Goal: Task Accomplishment & Management: Manage account settings

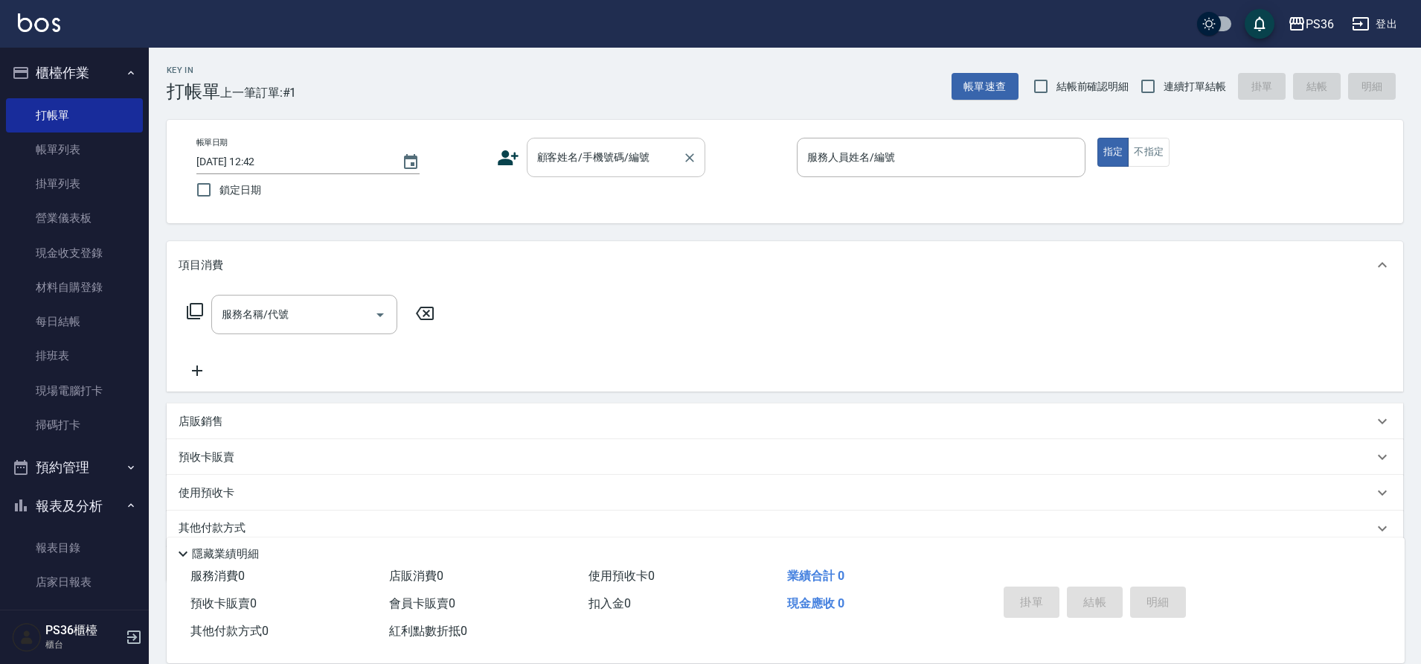
click at [589, 158] on div "顧客姓名/手機號碼/編號 顧客姓名/手機號碼/編號" at bounding box center [616, 157] width 179 height 39
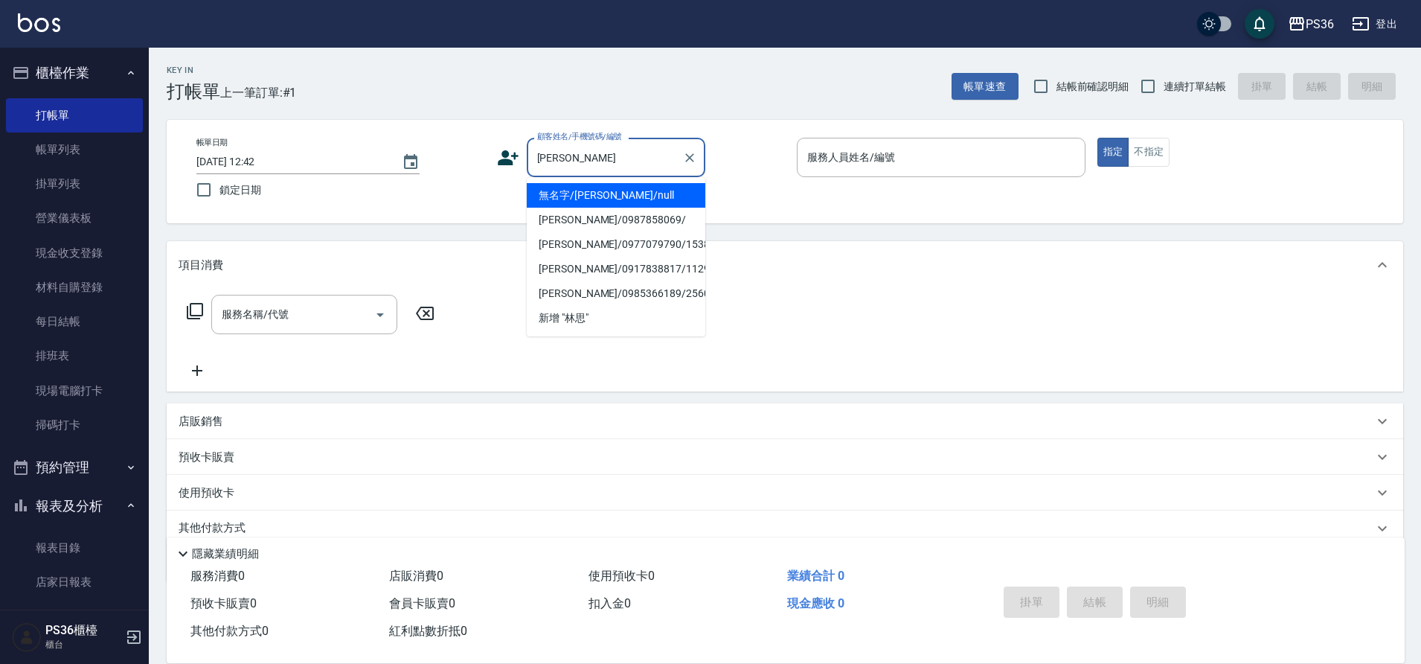
click at [606, 193] on li "無名字/[PERSON_NAME]/null" at bounding box center [616, 195] width 179 height 25
type input "無名字/[PERSON_NAME]/null"
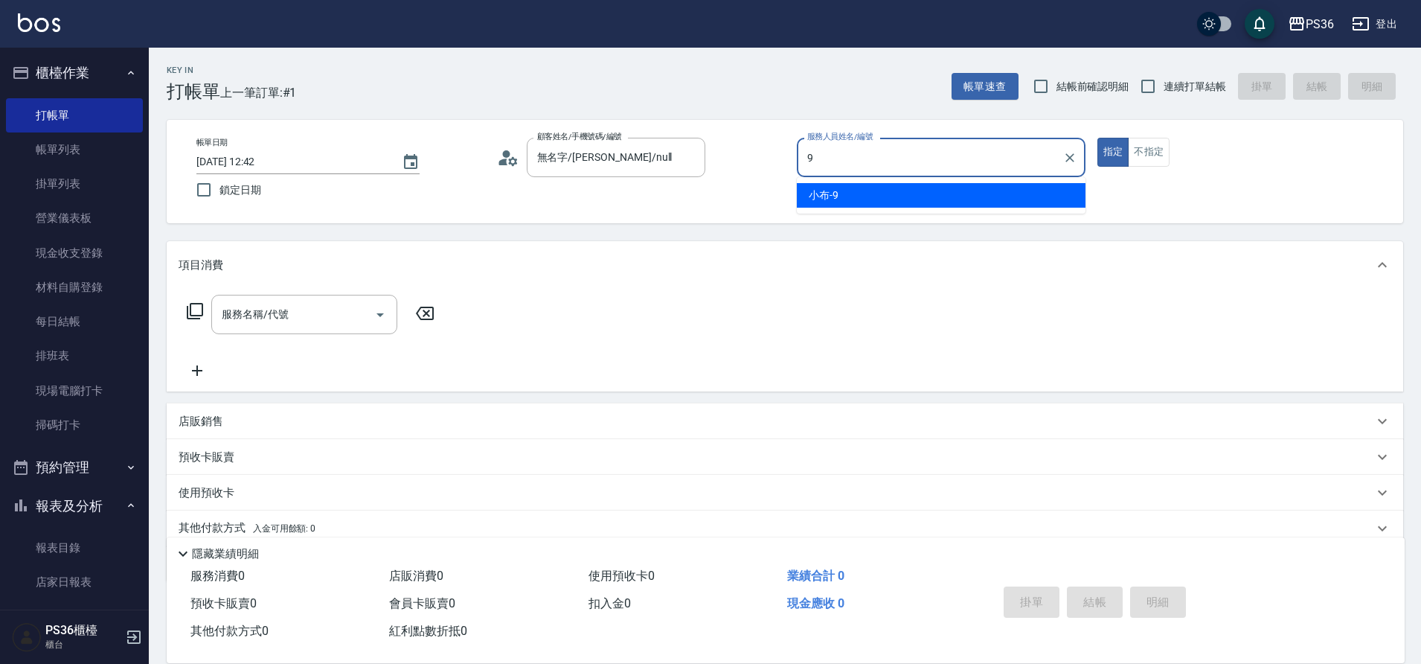
type input "小布-9"
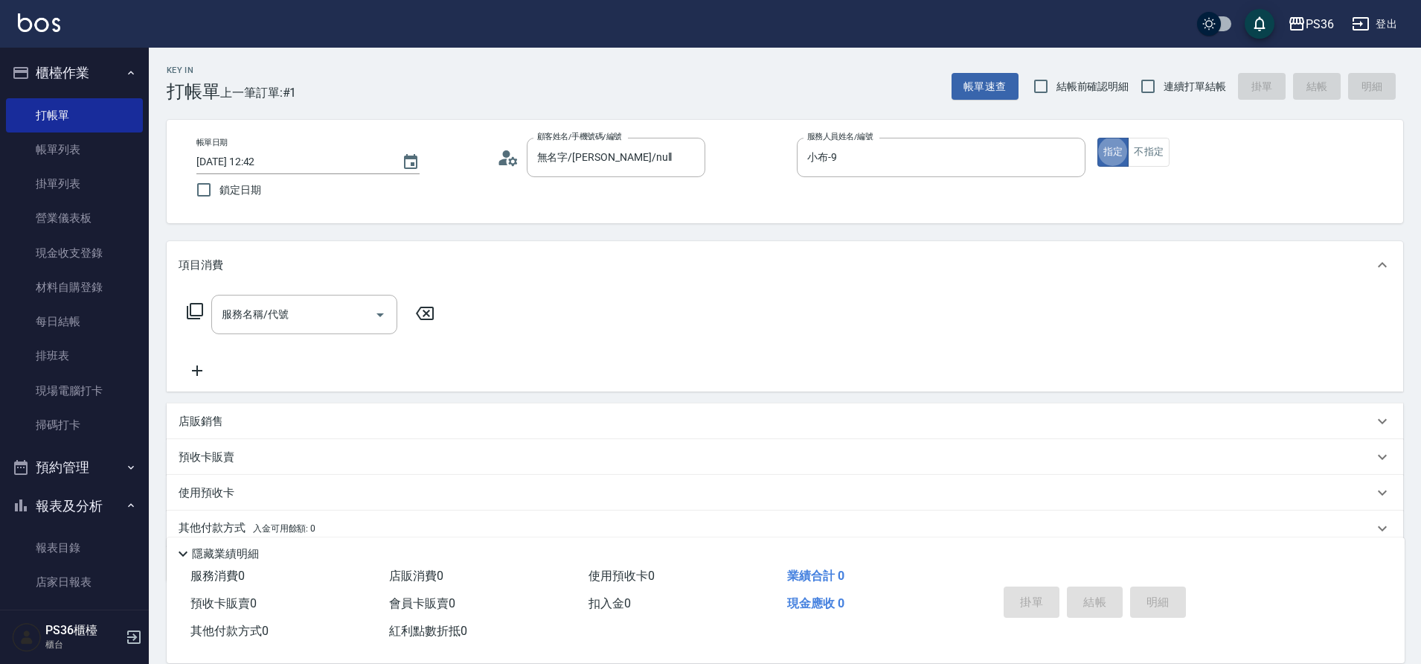
type button "true"
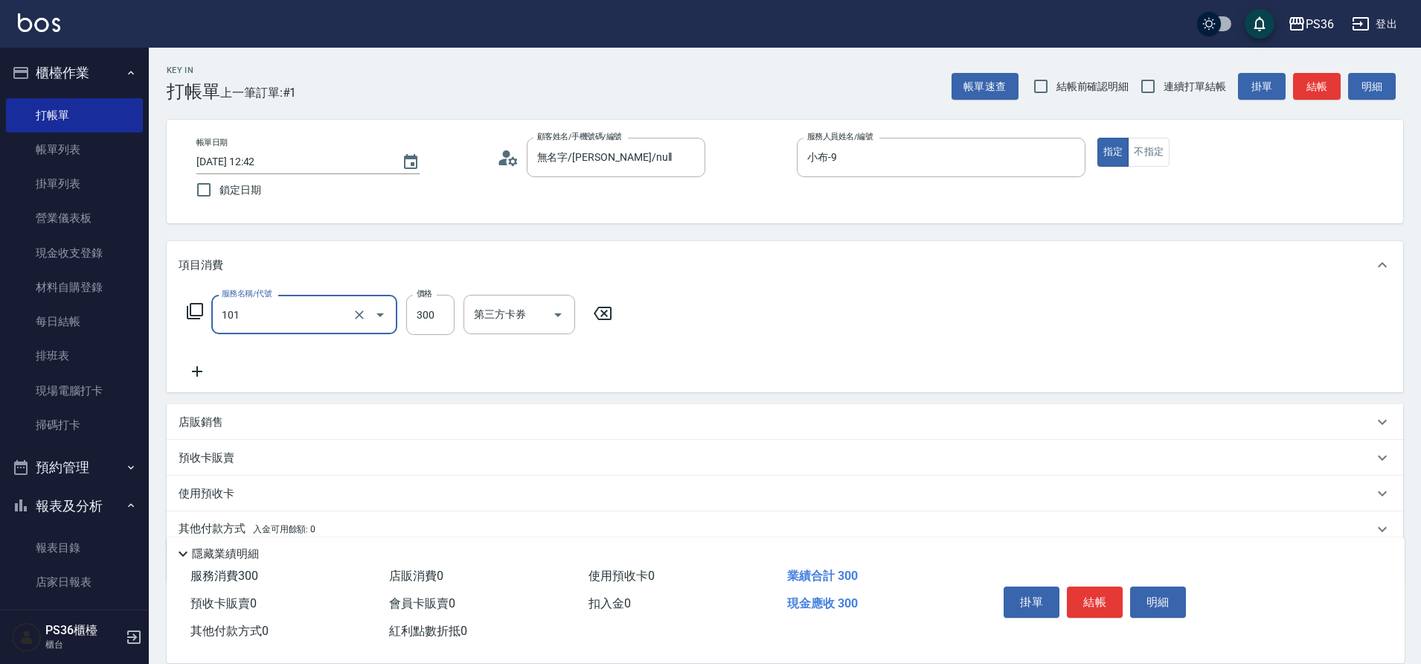
type input "洗髮(101)"
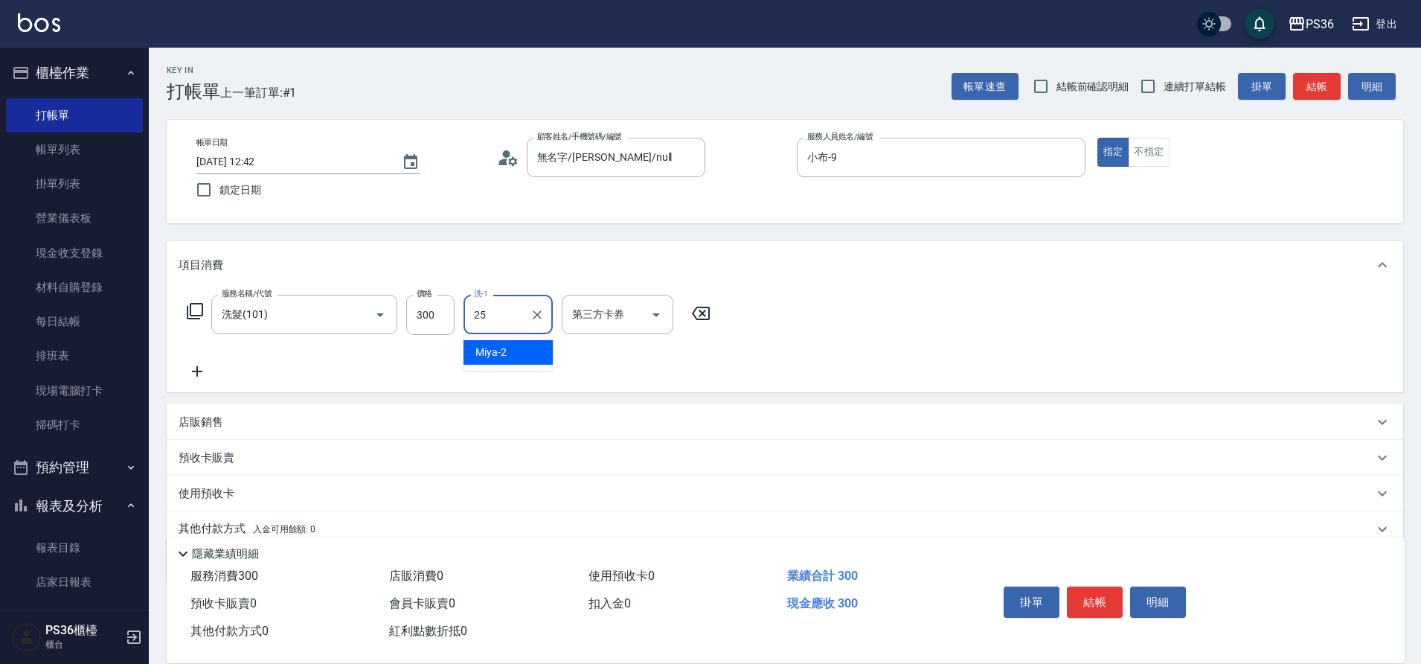
type input "又婕-25"
click at [1098, 593] on button "結帳" at bounding box center [1095, 601] width 56 height 31
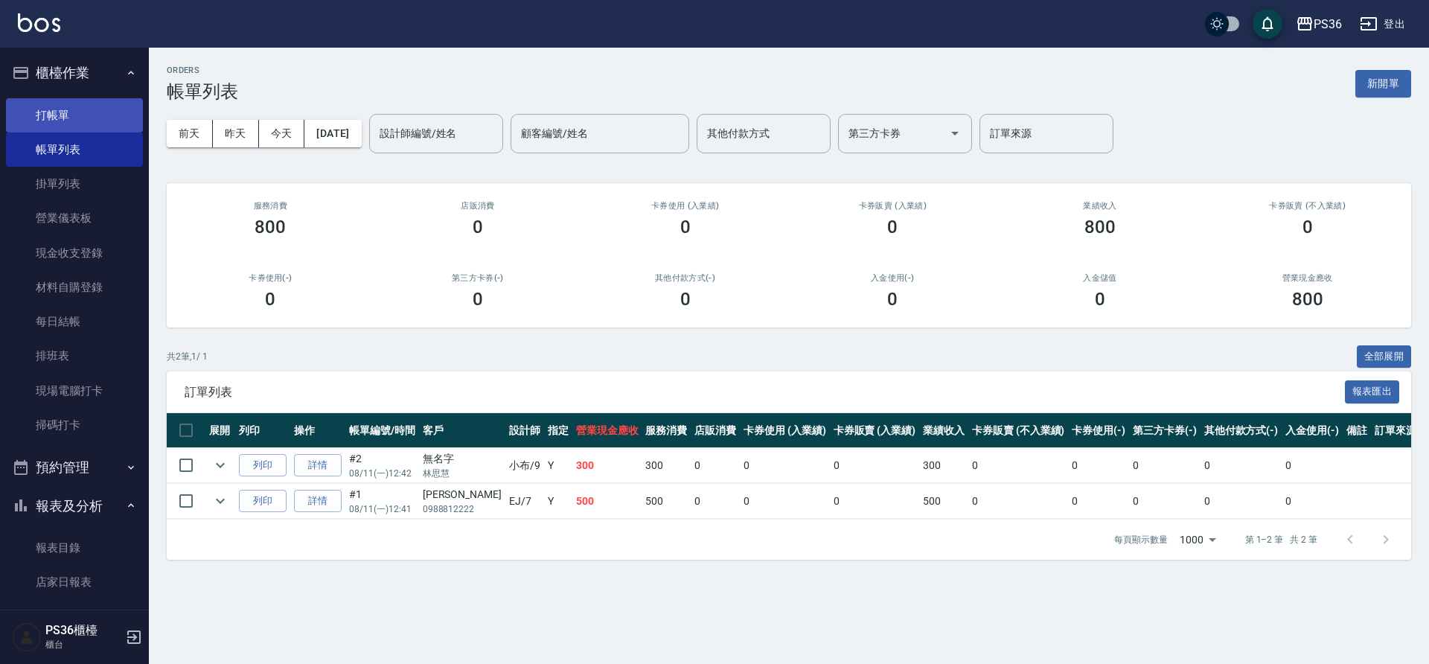
click at [48, 118] on link "打帳單" at bounding box center [74, 115] width 137 height 34
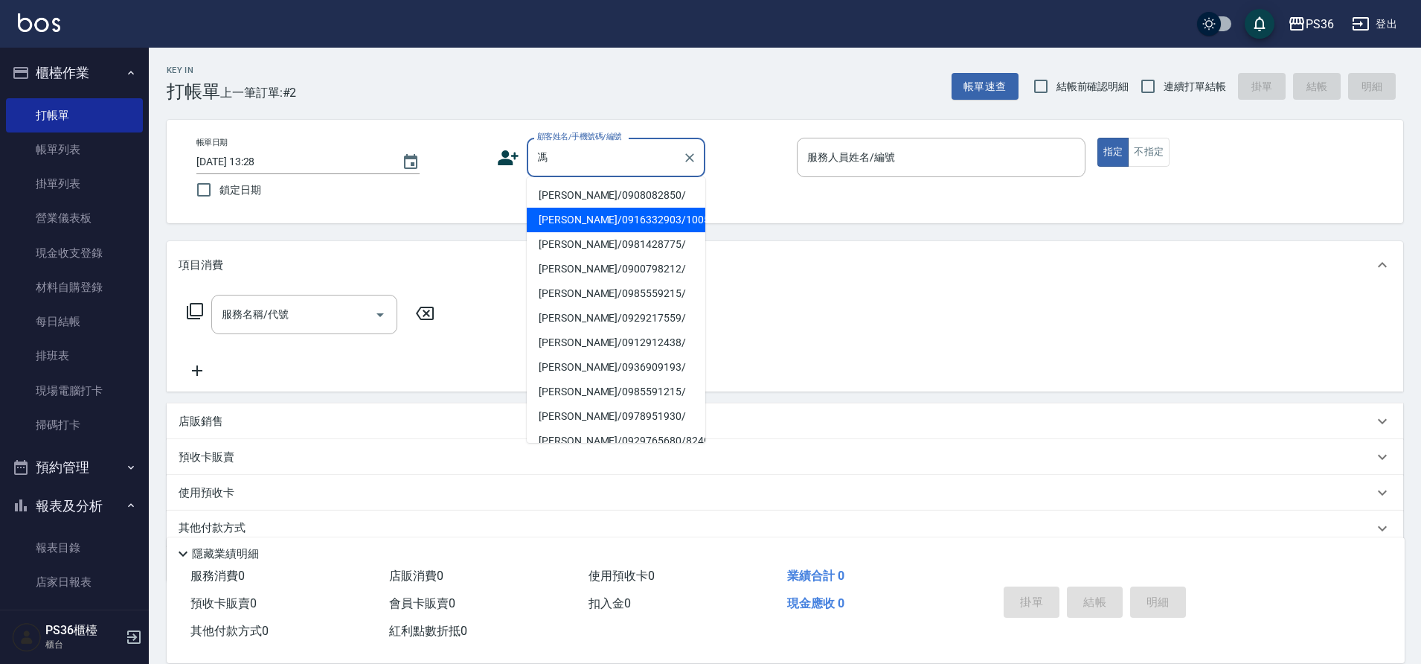
click at [568, 216] on li "[PERSON_NAME]/0916332903/10057" at bounding box center [616, 220] width 179 height 25
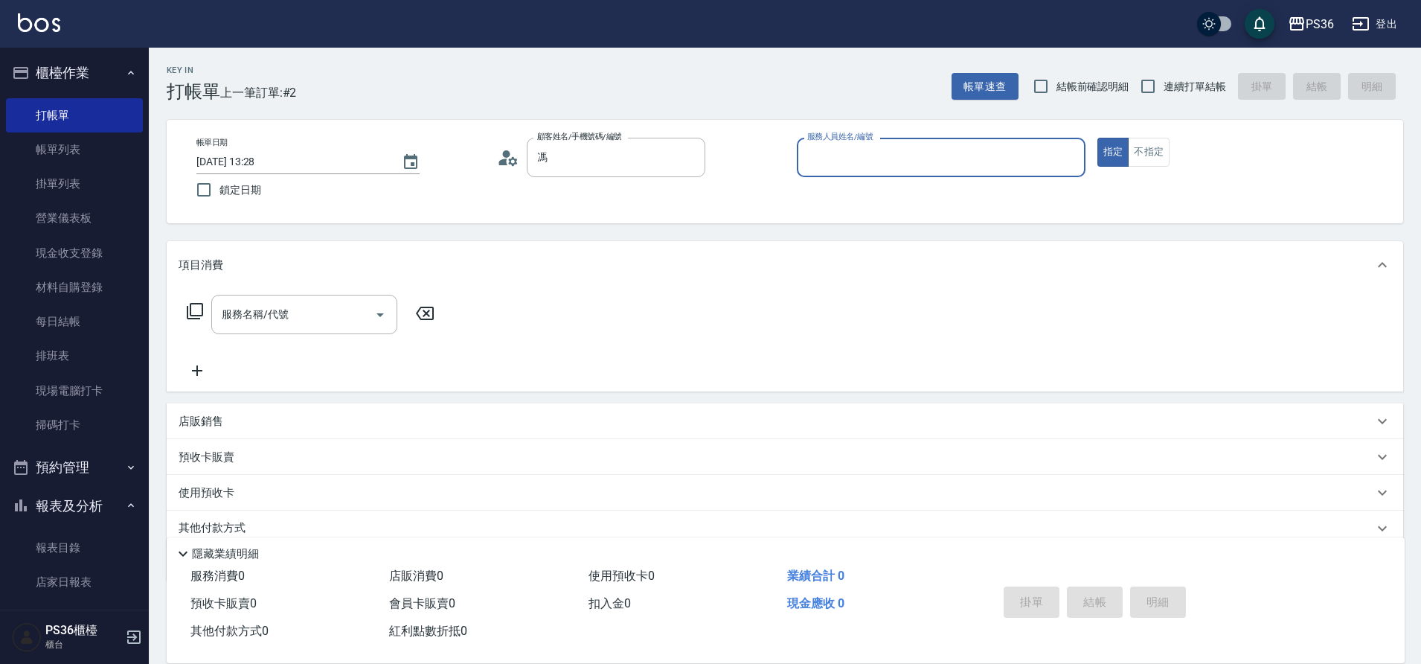
type input "[PERSON_NAME]/0916332903/10057"
type input "EJ-7"
click at [286, 321] on div "服務名稱/代號 服務名稱/代號" at bounding box center [304, 314] width 186 height 39
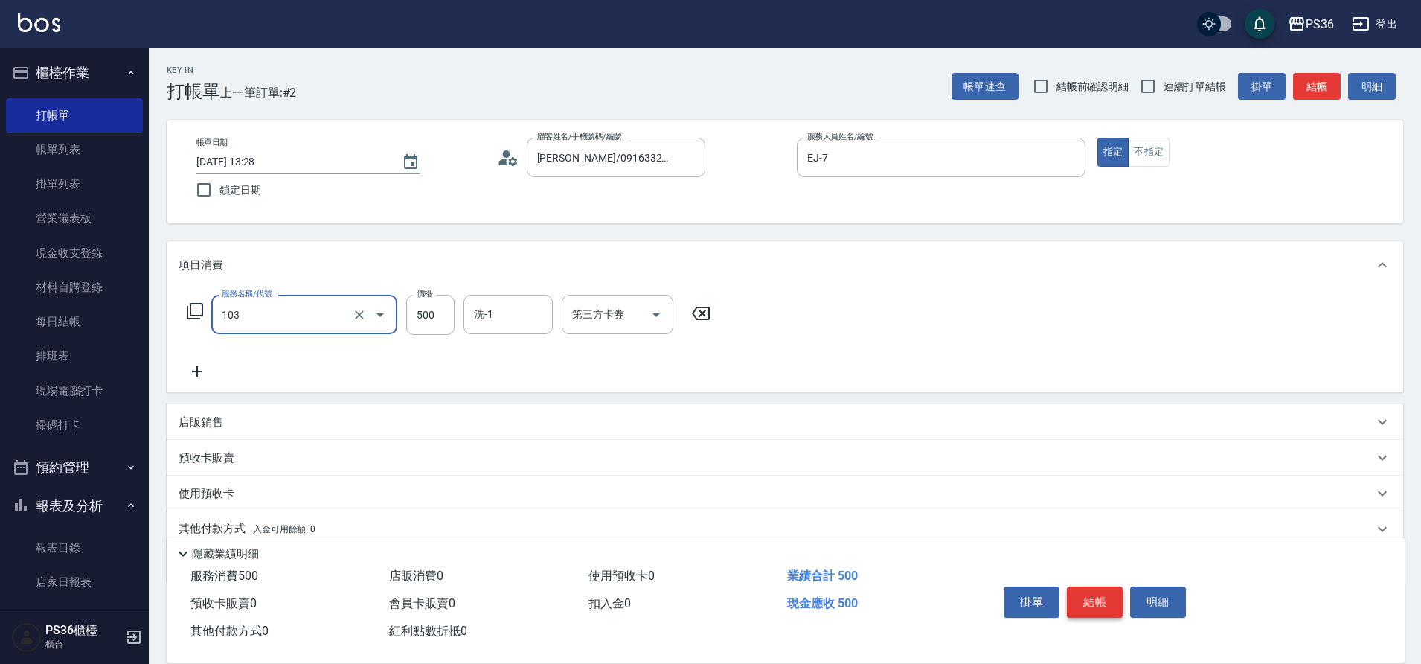
type input "B級洗剪(103)"
click at [1102, 595] on button "結帳" at bounding box center [1095, 601] width 56 height 31
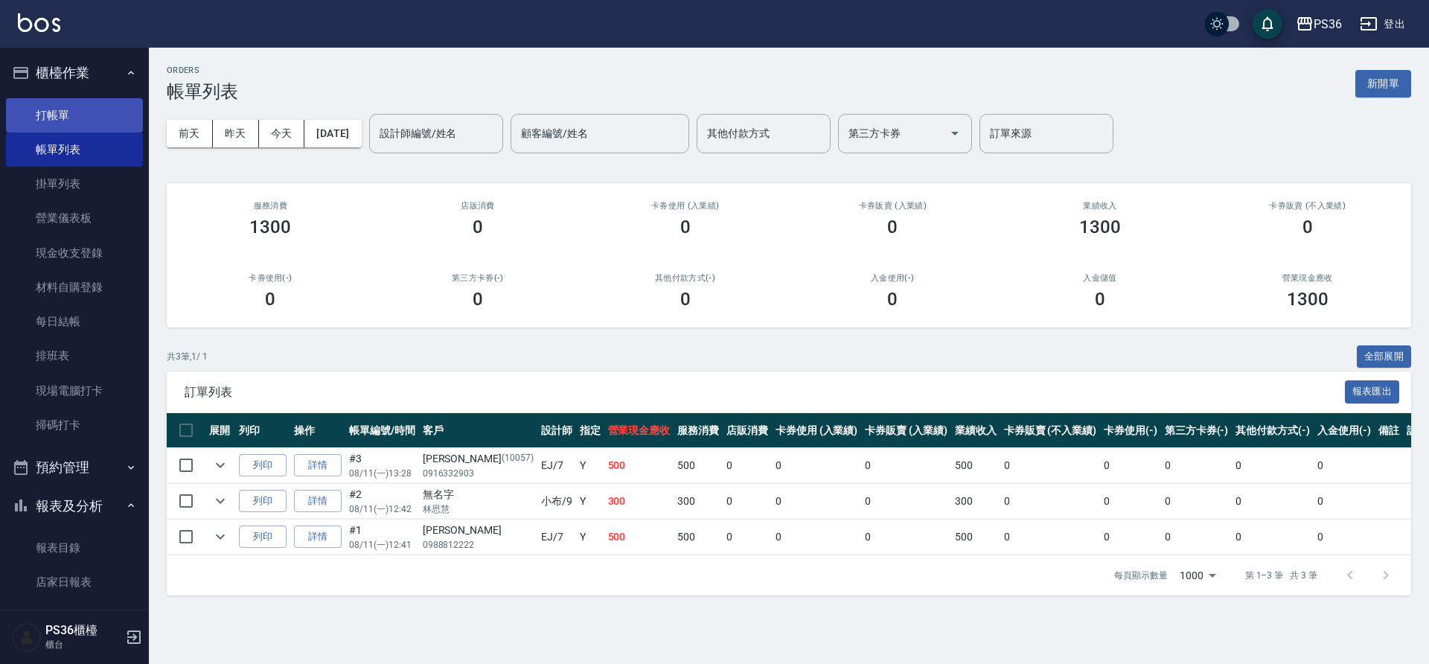
click at [30, 128] on link "打帳單" at bounding box center [74, 115] width 137 height 34
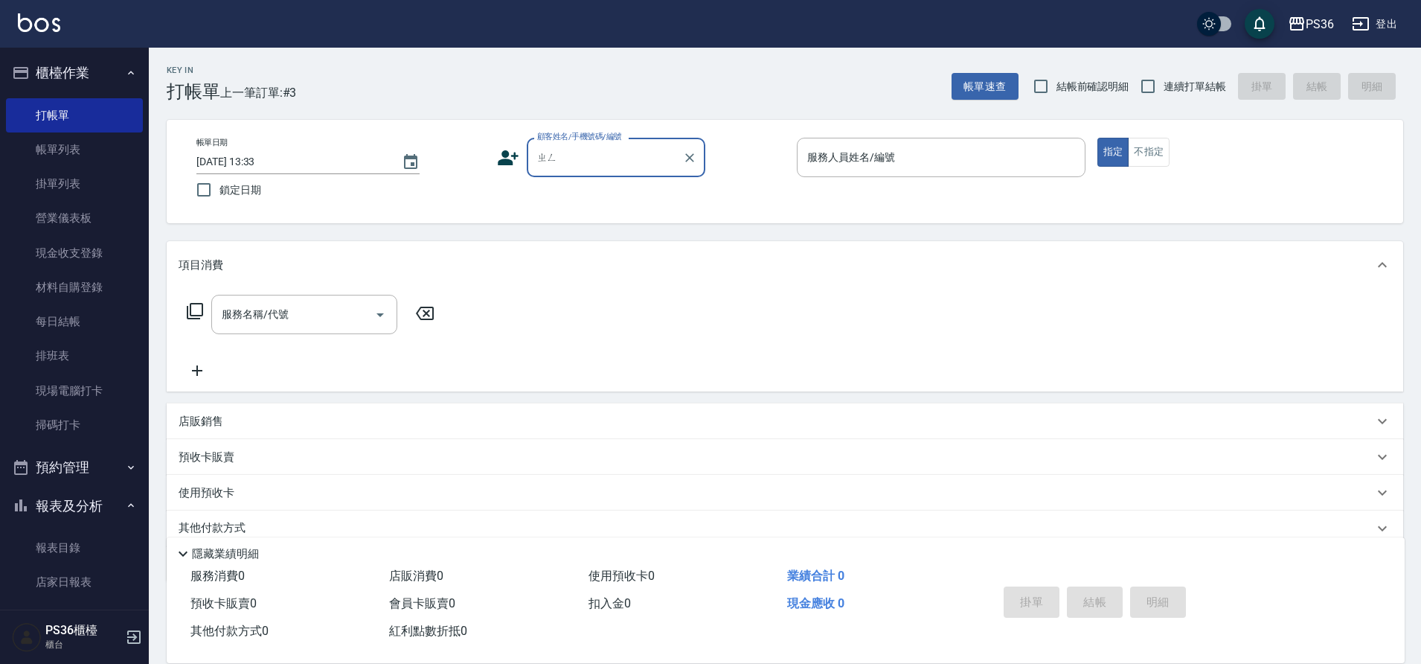
type input "正"
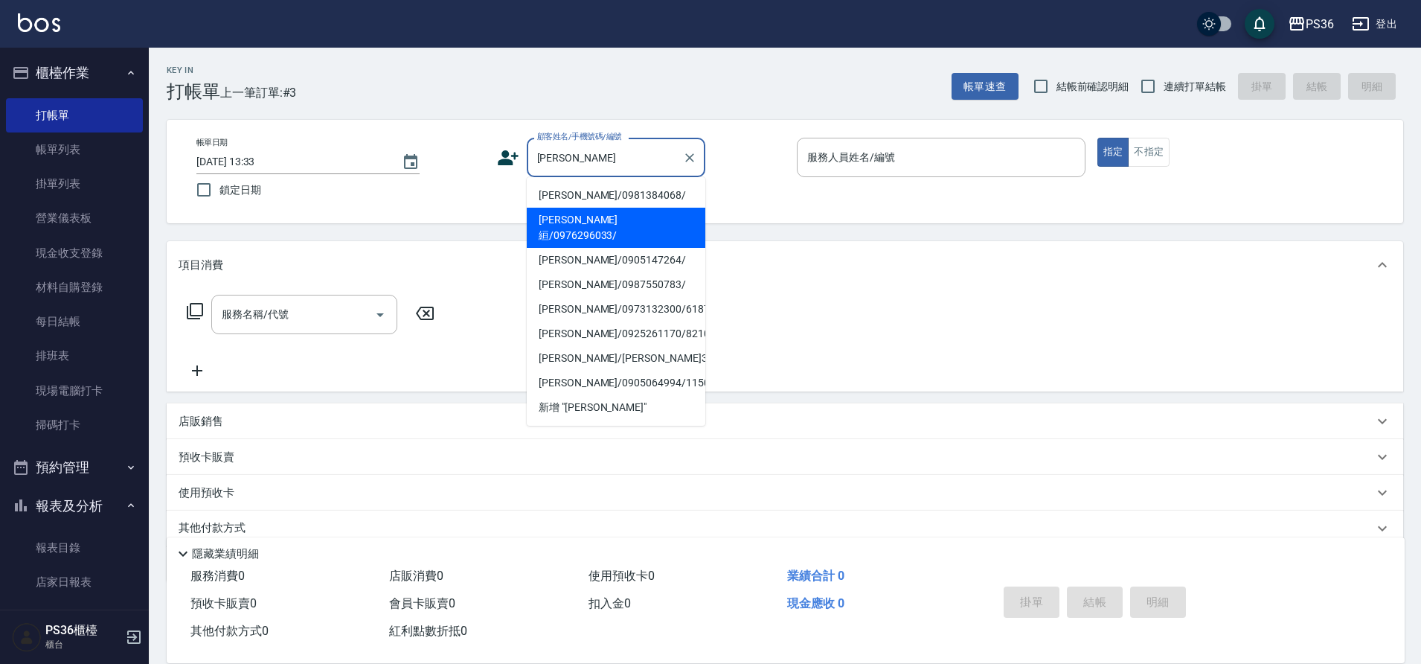
click at [597, 218] on li "[PERSON_NAME]絙/0976296033/" at bounding box center [616, 228] width 179 height 40
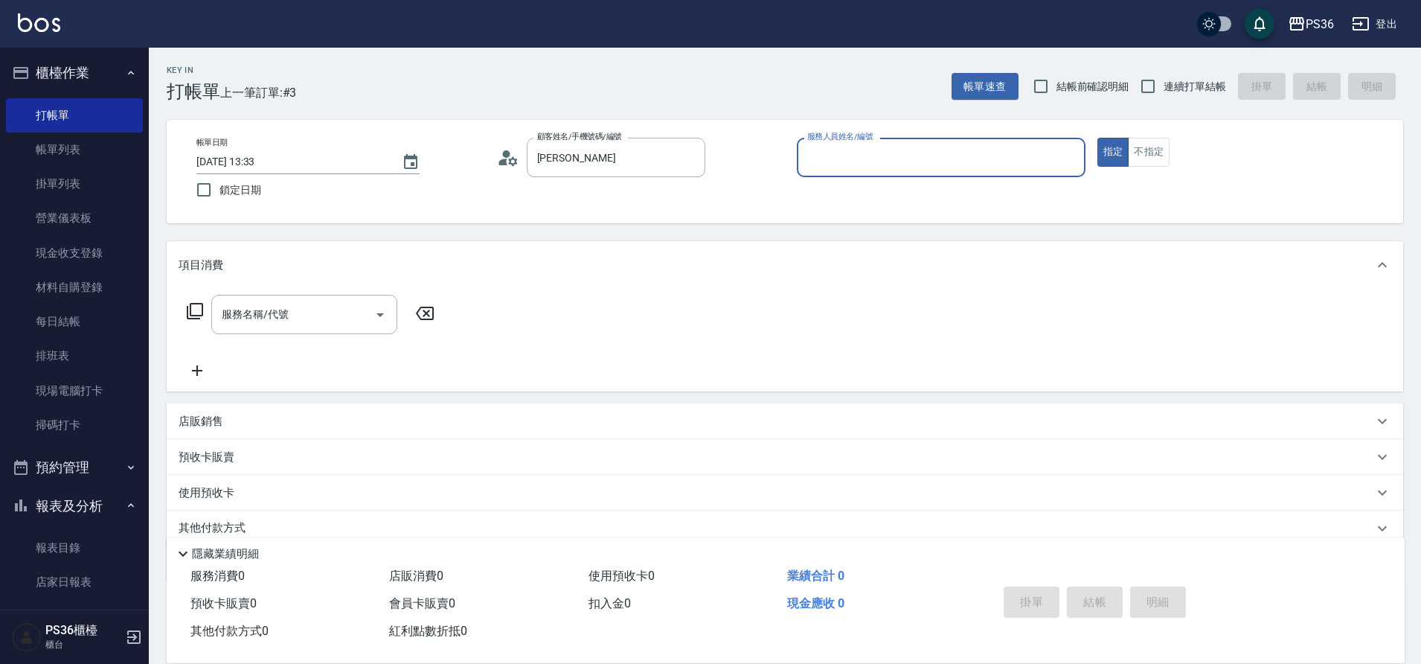
type input "[PERSON_NAME]絙/0976296033/"
type input "Ruby-4"
click at [293, 327] on input "服務名稱/代號" at bounding box center [293, 314] width 150 height 26
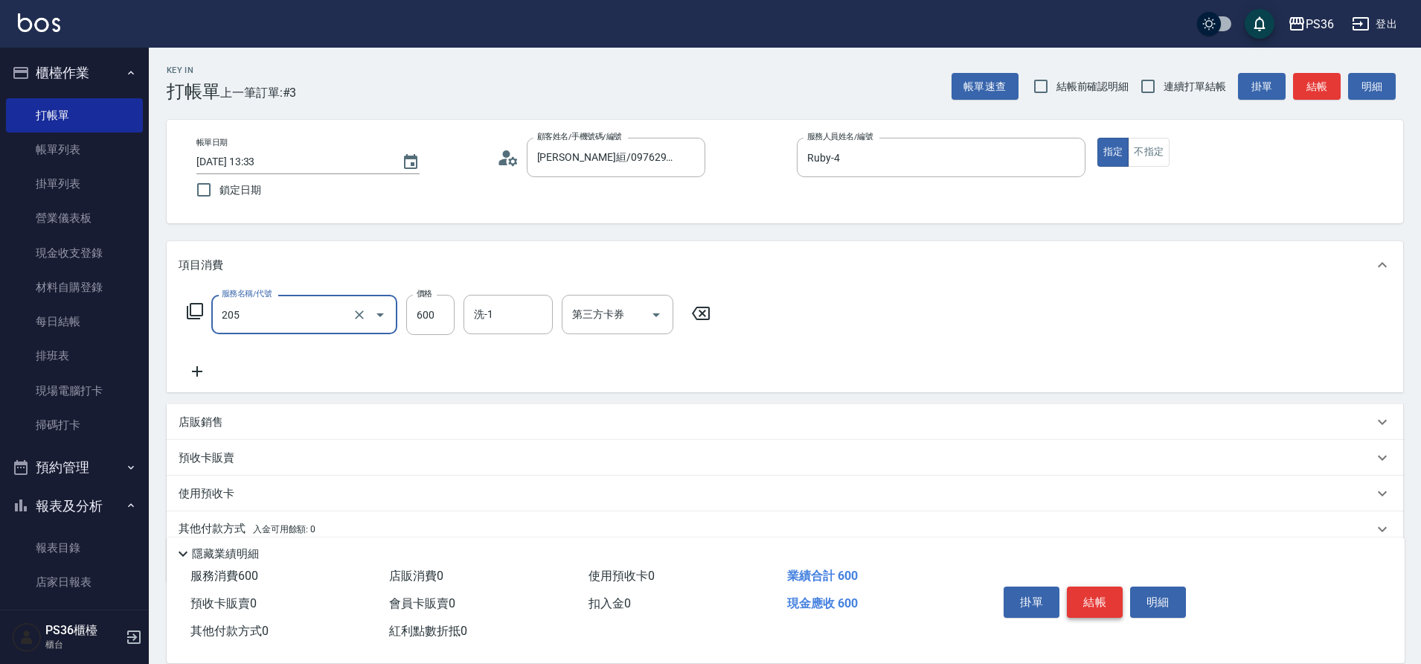
type input "A級洗剪(205)"
click at [1092, 609] on button "結帳" at bounding box center [1095, 601] width 56 height 31
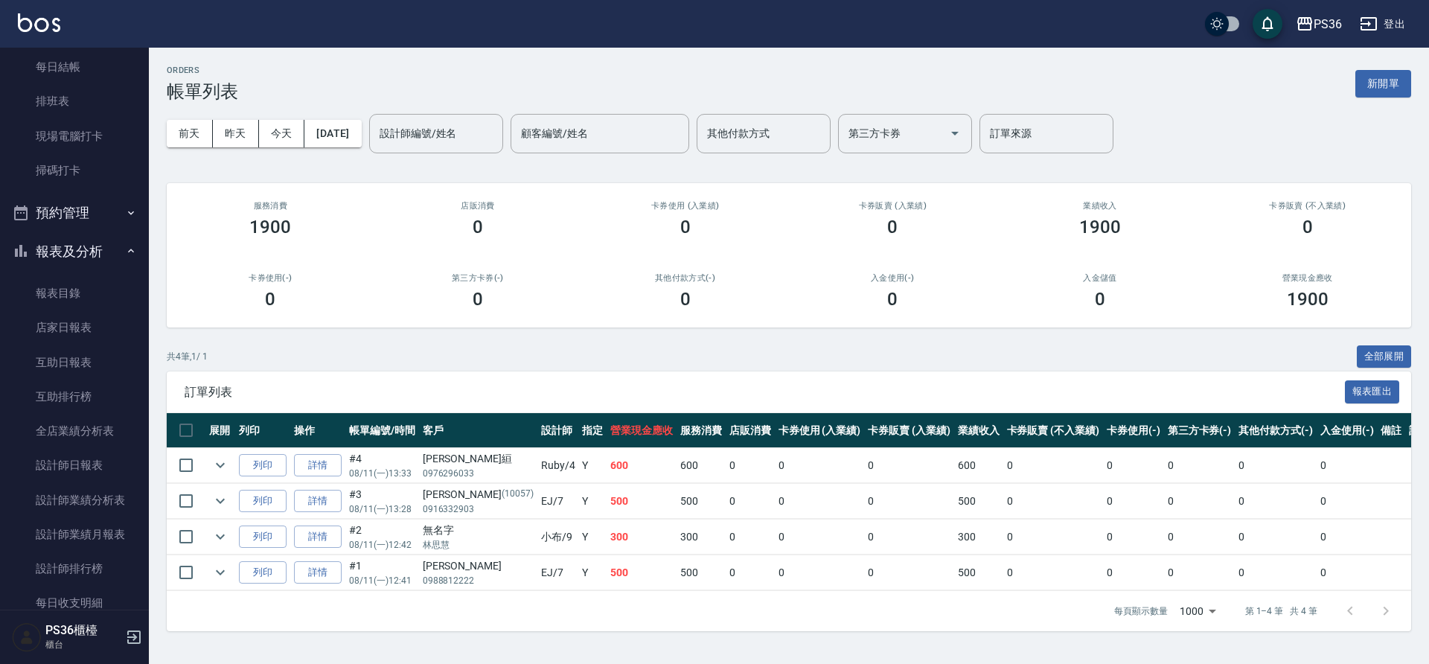
scroll to position [477, 0]
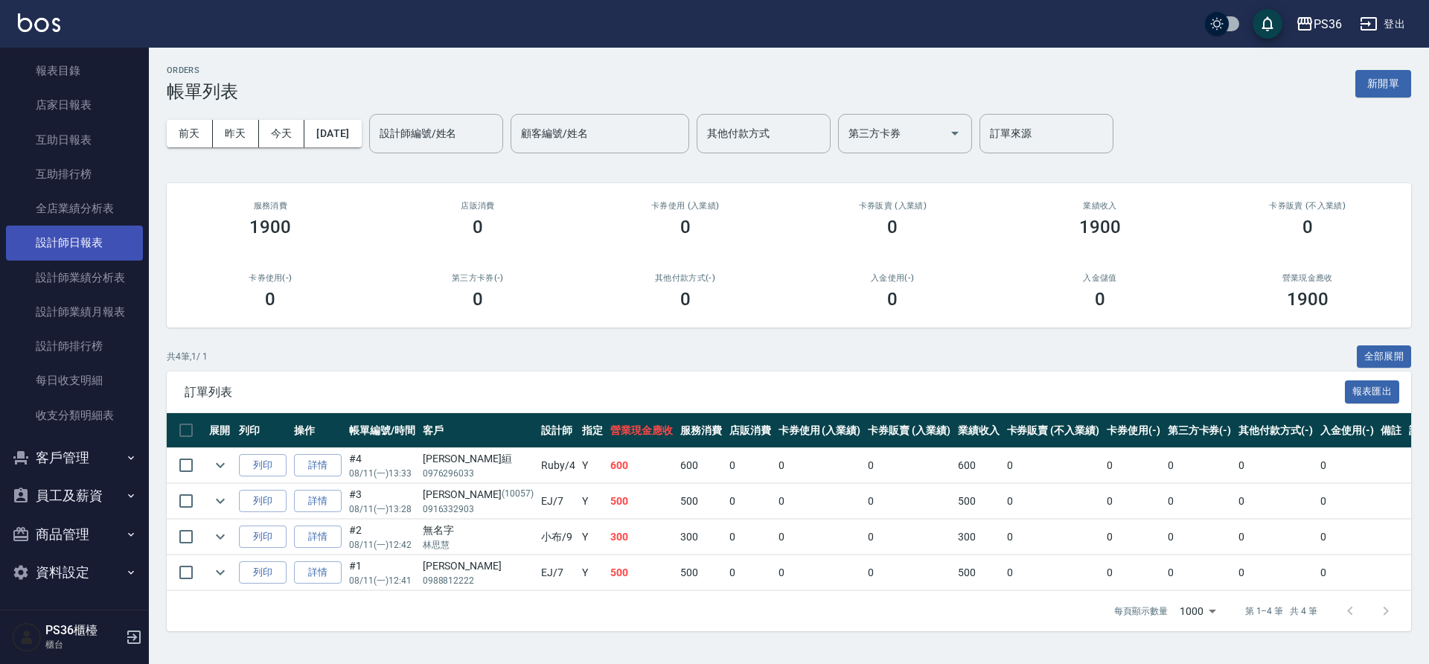
click at [94, 247] on link "設計師日報表" at bounding box center [74, 242] width 137 height 34
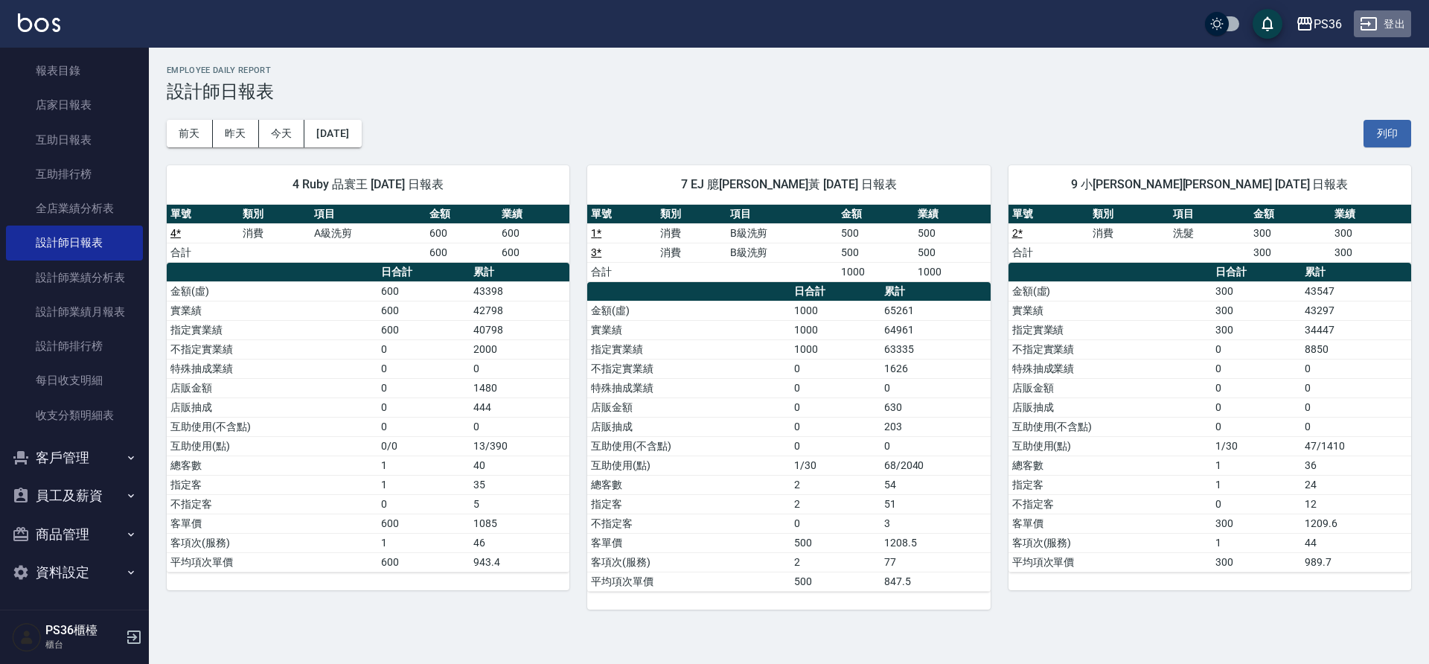
click at [1390, 22] on button "登出" at bounding box center [1381, 24] width 57 height 28
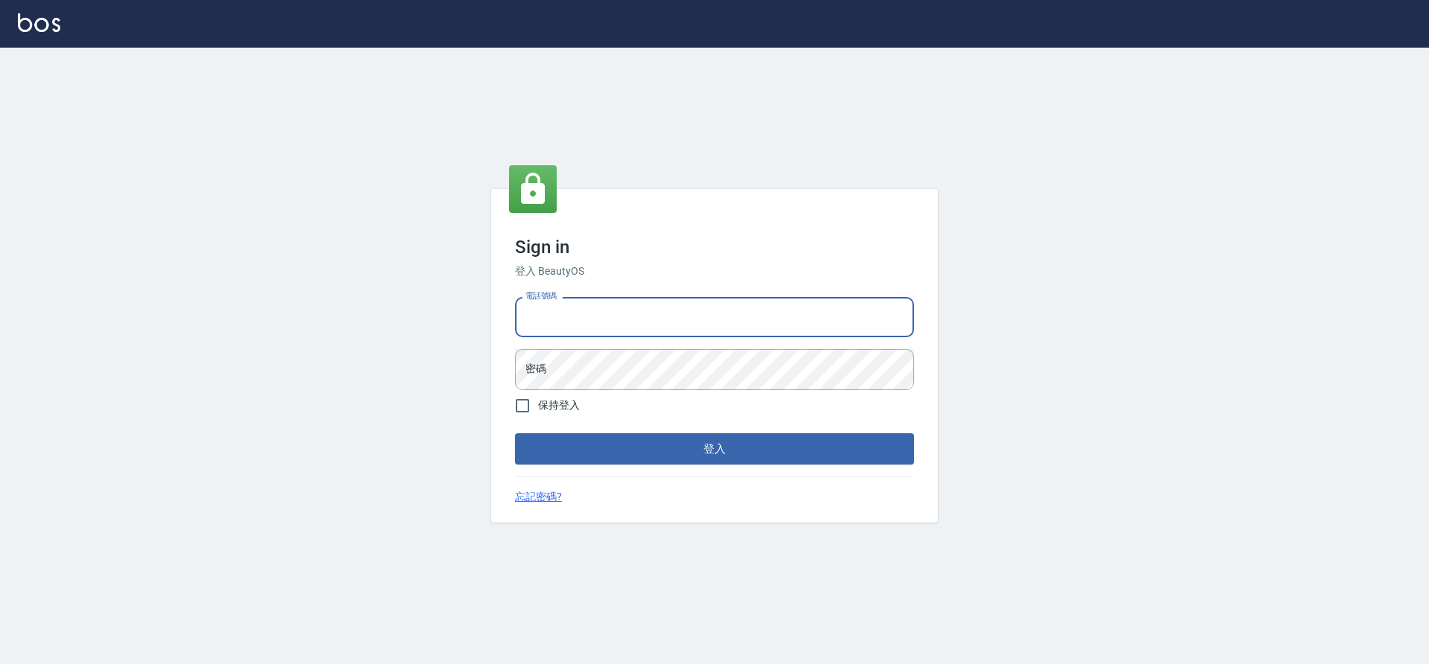
click at [625, 310] on input "電話號碼" at bounding box center [714, 317] width 399 height 40
type input "0985294977"
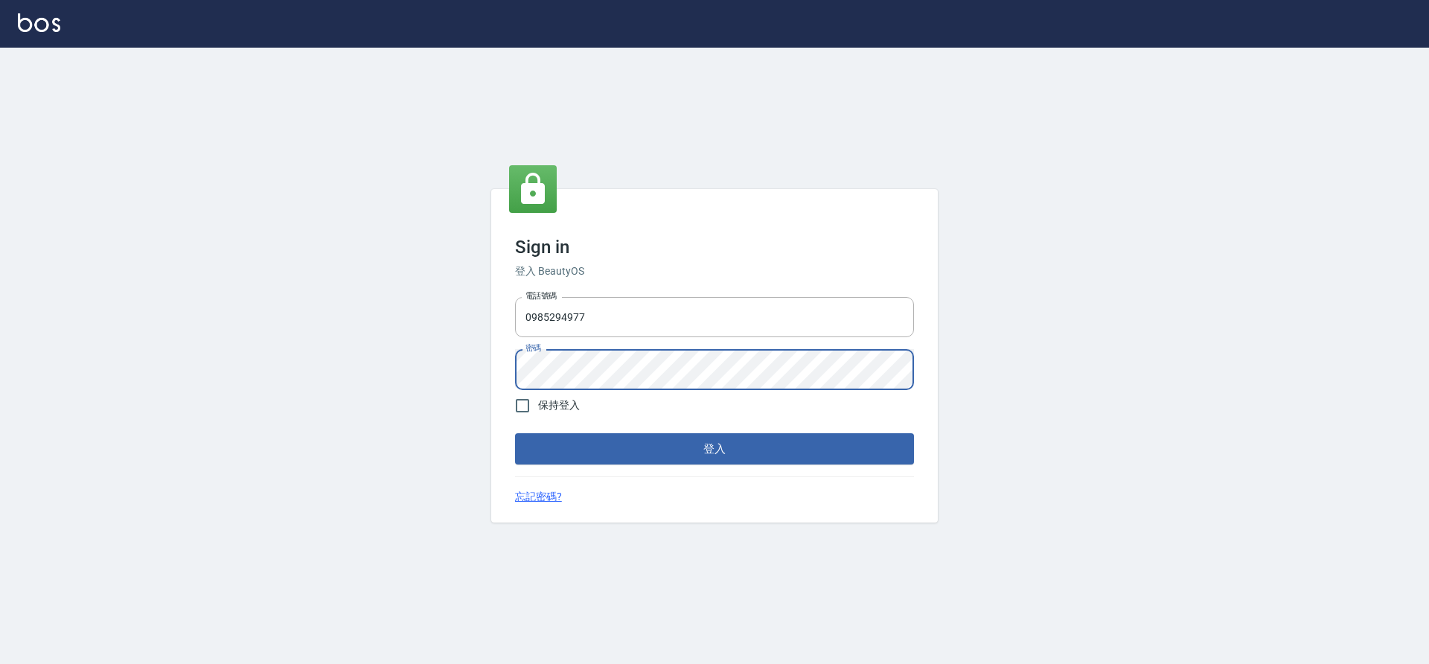
click at [515, 433] on button "登入" at bounding box center [714, 448] width 399 height 31
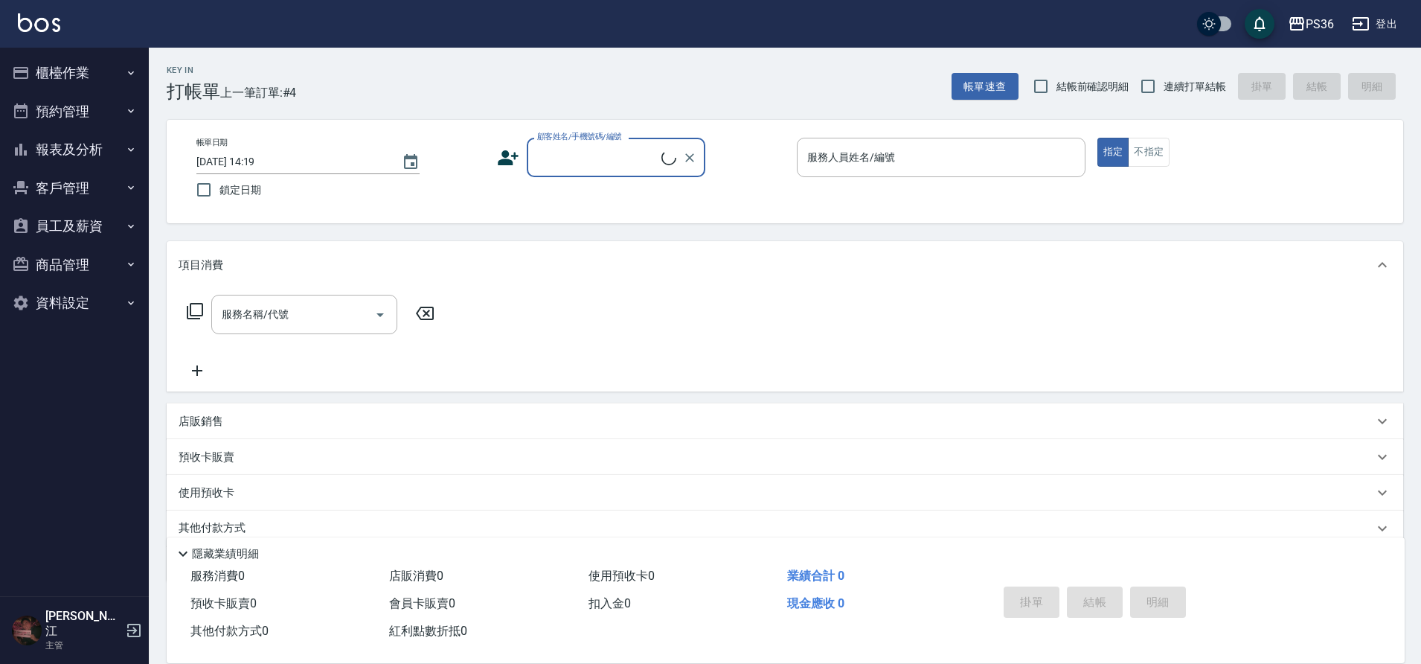
click at [94, 240] on button "員工及薪資" at bounding box center [74, 226] width 137 height 39
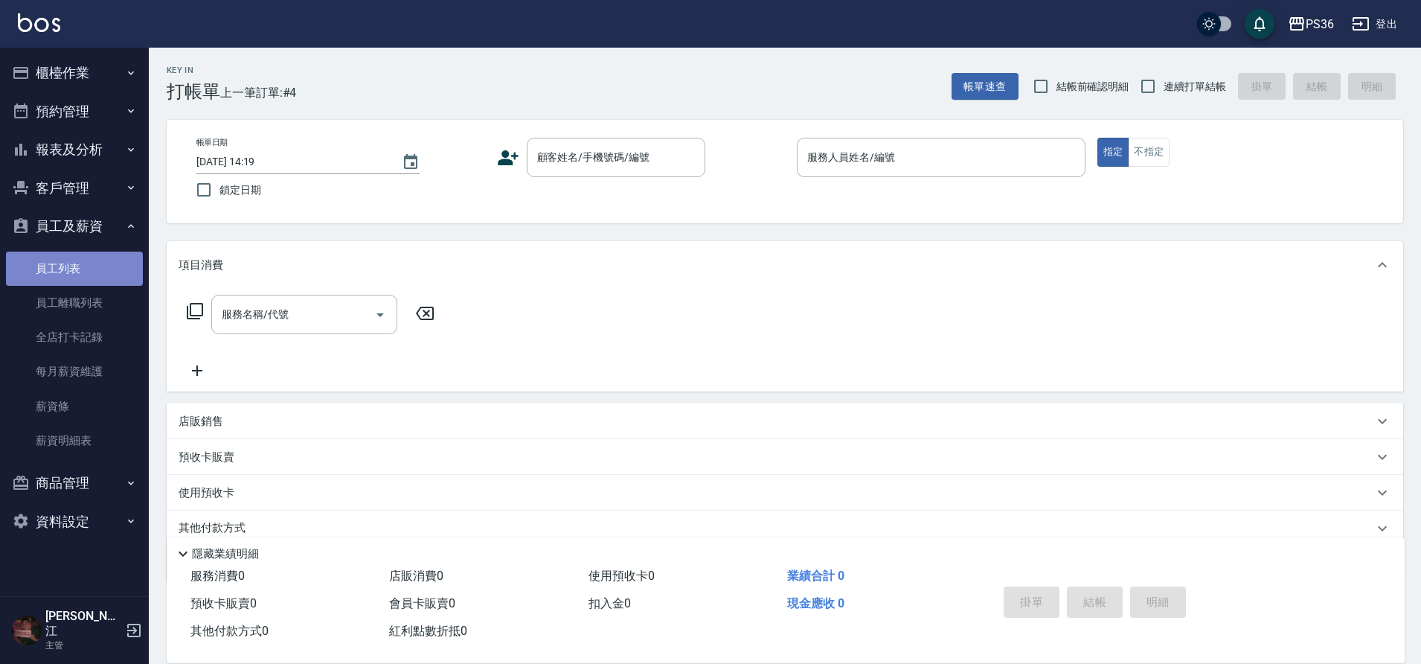
click at [87, 275] on link "員工列表" at bounding box center [74, 268] width 137 height 34
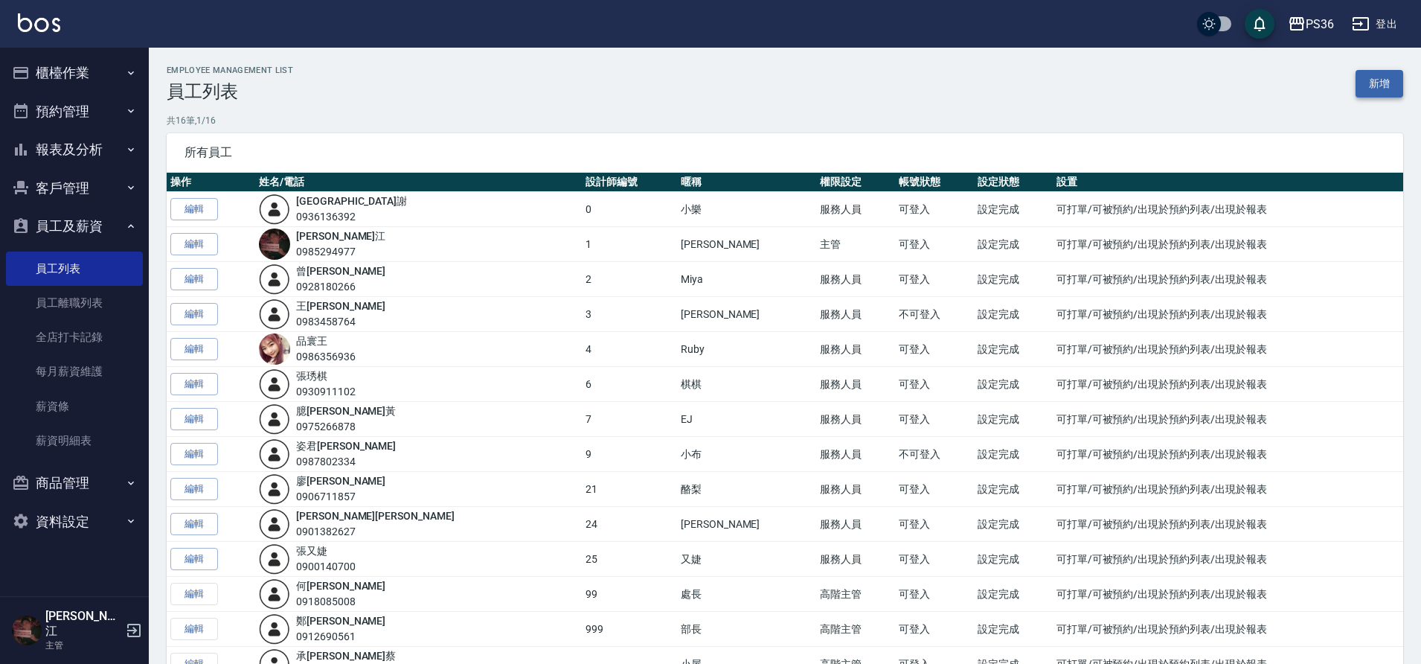
click at [1364, 83] on link "新增" at bounding box center [1380, 84] width 48 height 28
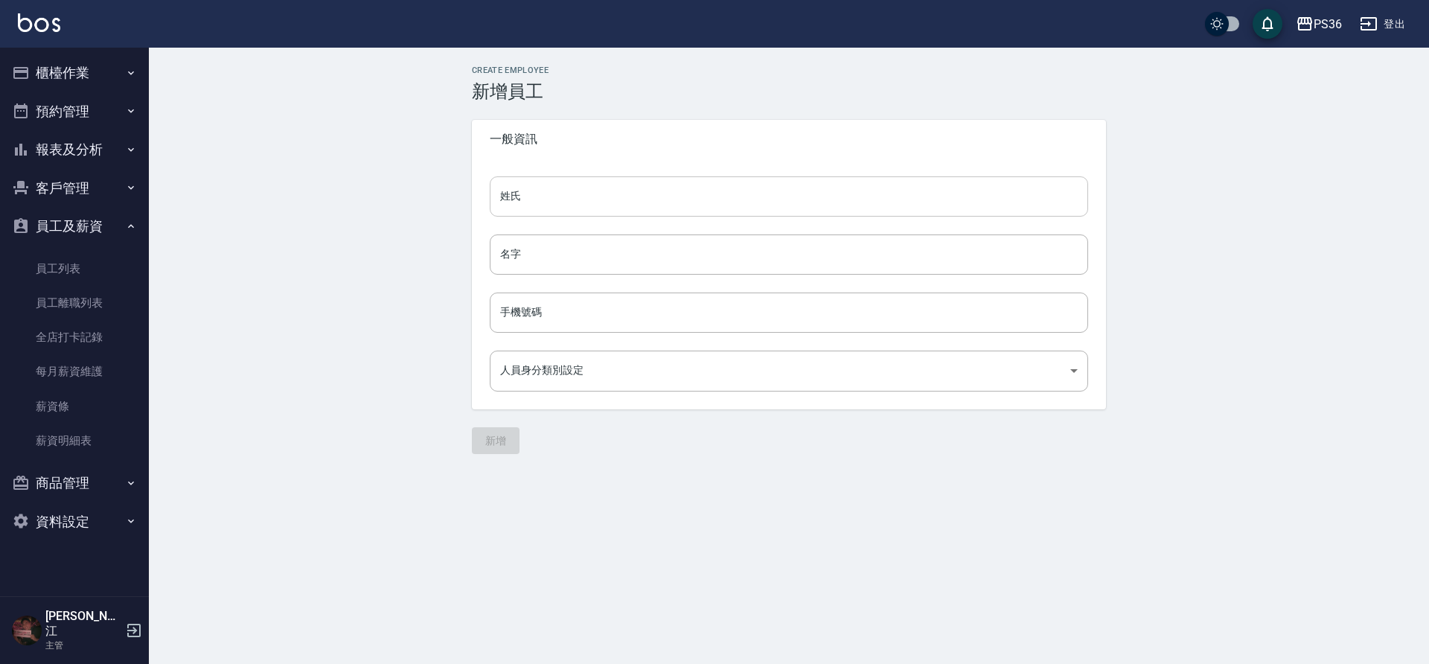
click at [654, 202] on input "姓氏" at bounding box center [789, 196] width 598 height 40
click at [559, 209] on input "顏亮亮" at bounding box center [789, 196] width 598 height 40
type input "顏"
click at [594, 253] on input "名字" at bounding box center [789, 254] width 598 height 40
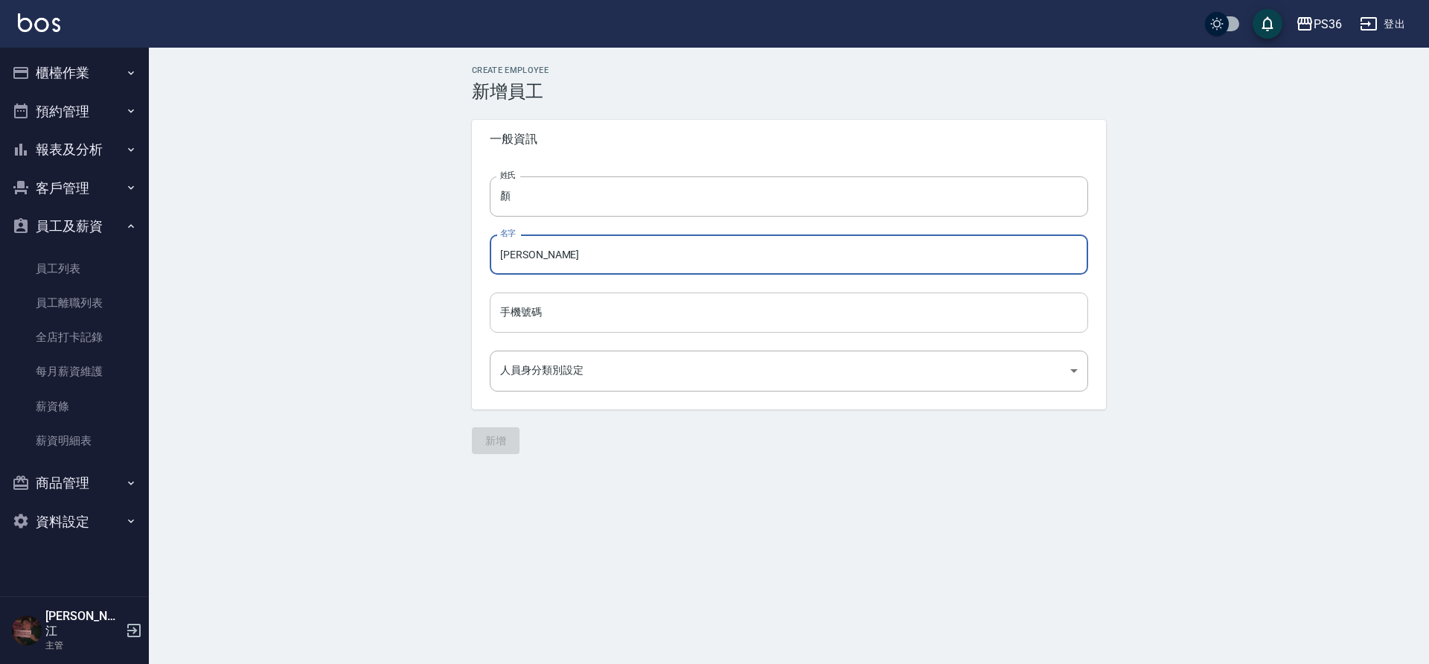
type input "亮亮"
click at [598, 315] on input "手機號碼" at bounding box center [789, 312] width 598 height 40
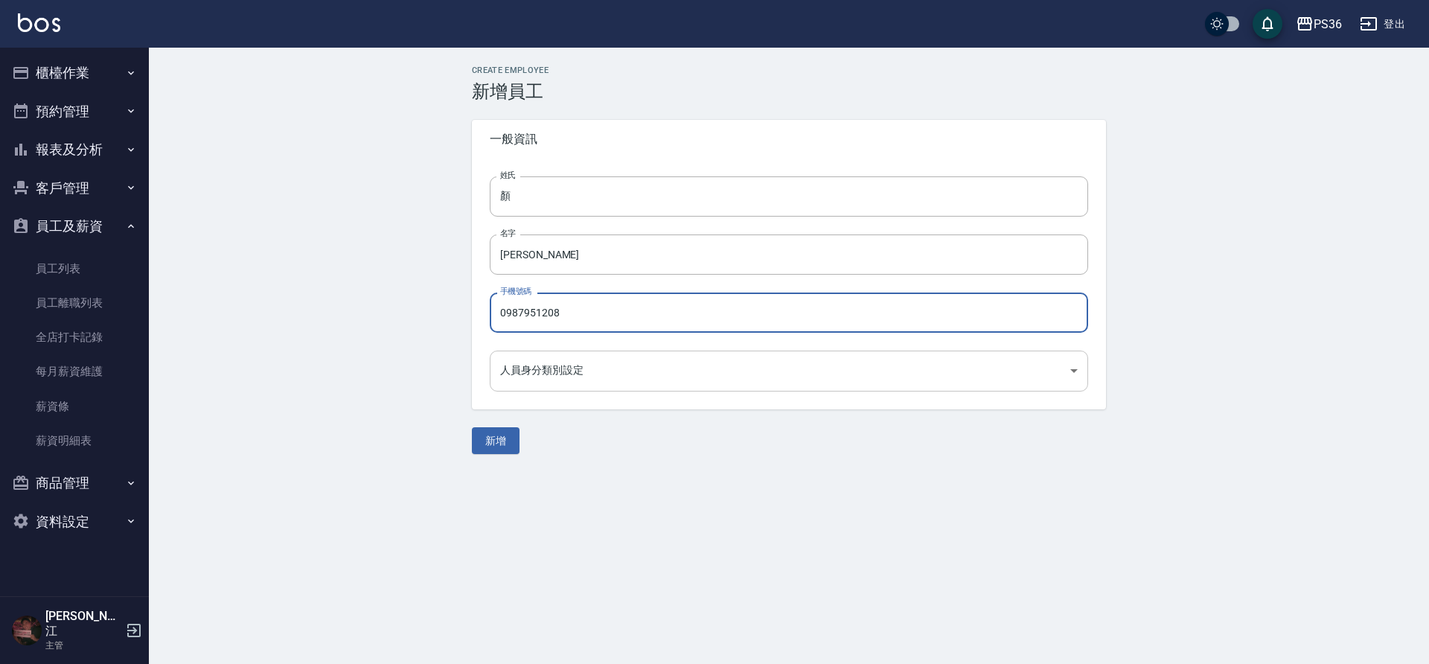
type input "0987951208"
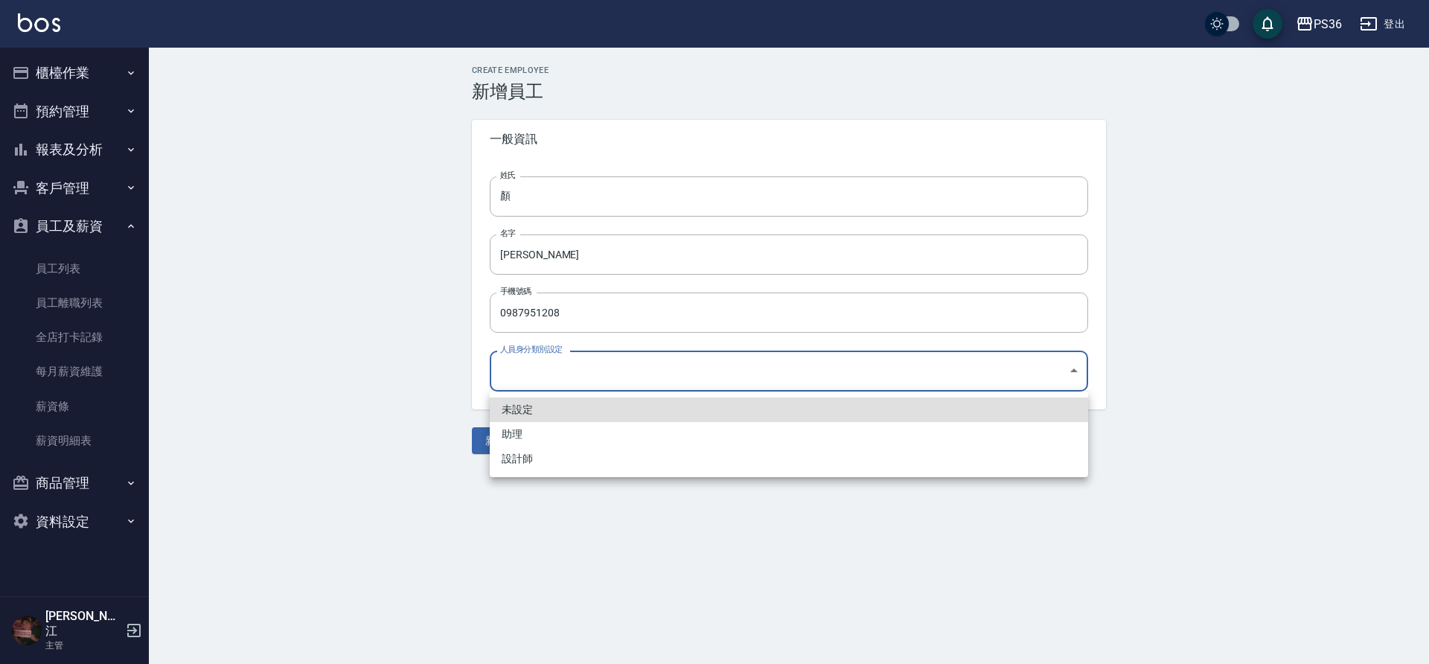
click at [635, 372] on body "PS36 登出 櫃檯作業 打帳單 帳單列表 現金收支登錄 材料自購登錄 每日結帳 排班表 現場電腦打卡 預約管理 預約管理 單日預約紀錄 單週預約紀錄 報表及…" at bounding box center [714, 332] width 1429 height 664
click at [653, 427] on li "助理" at bounding box center [789, 434] width 598 height 25
type input "d5f250af-a7d4-4eed-9904-8612f83cff50"
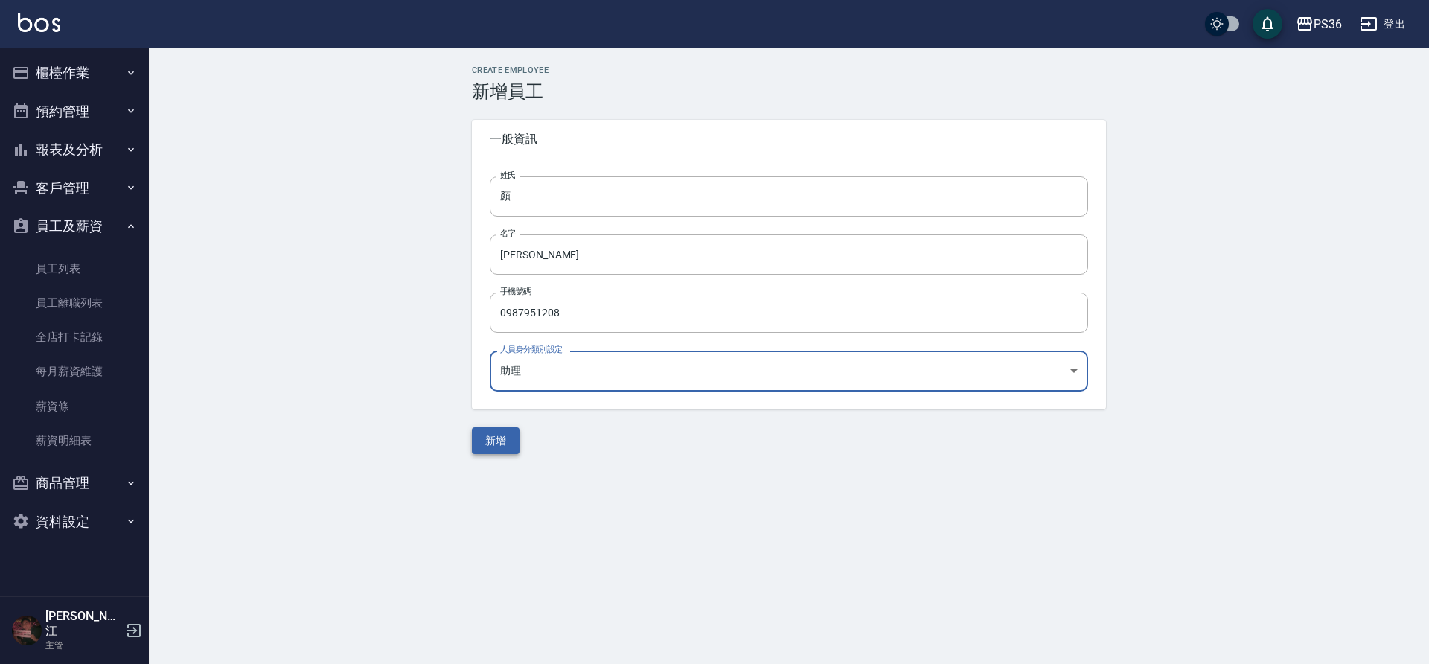
click at [490, 437] on button "新增" at bounding box center [496, 441] width 48 height 28
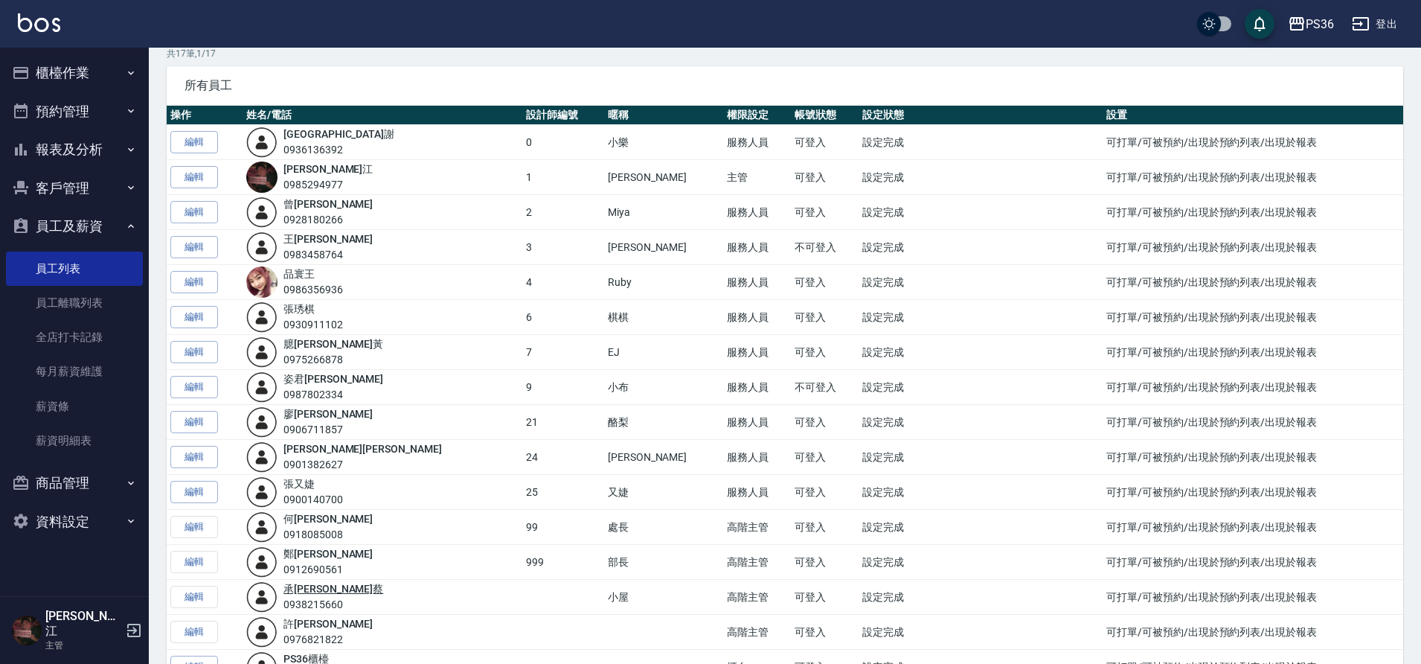
scroll to position [149, 0]
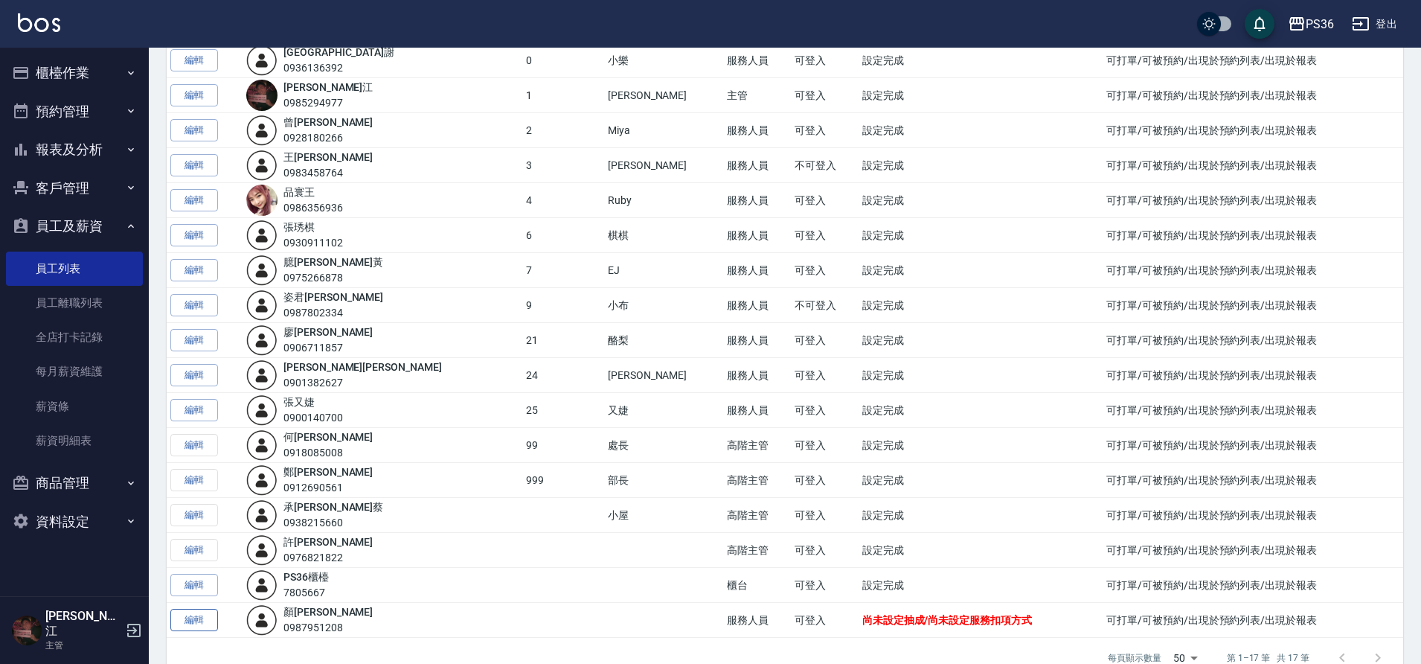
click at [209, 623] on link "編輯" at bounding box center [194, 620] width 48 height 23
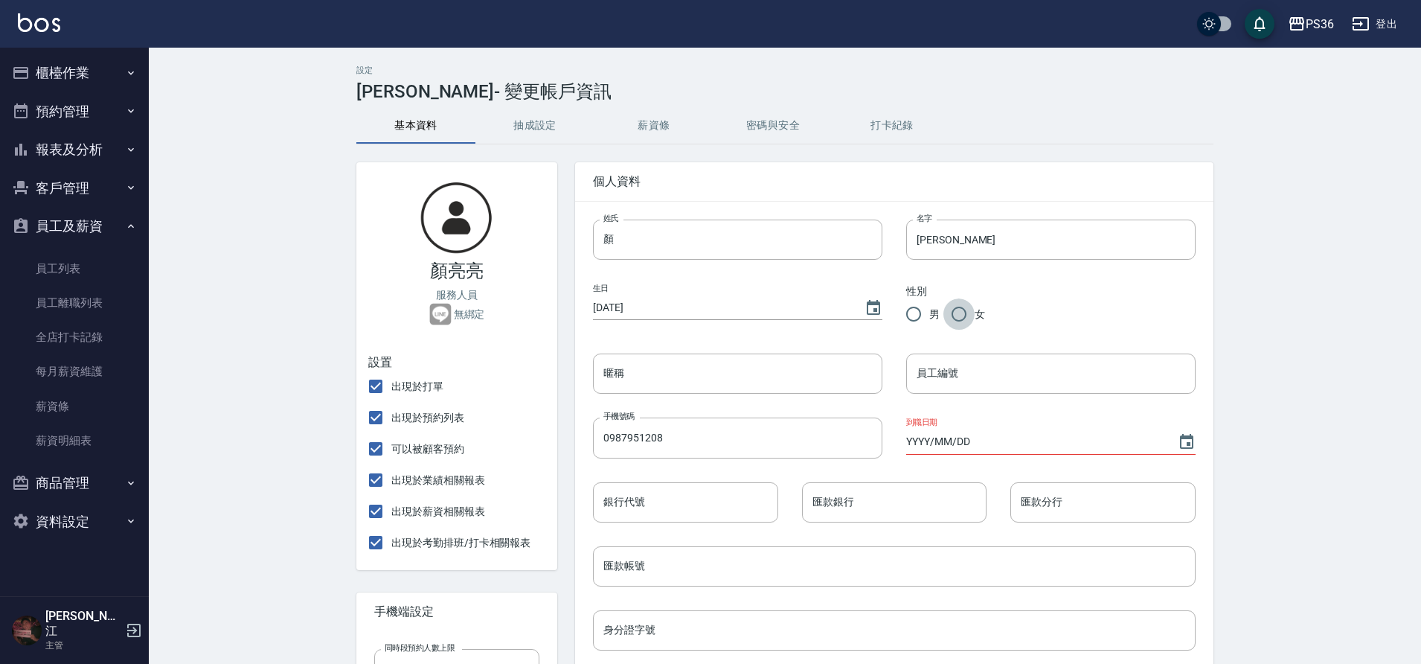
click at [956, 311] on input "女" at bounding box center [958, 313] width 31 height 31
radio input "true"
click at [974, 354] on input "員工編號" at bounding box center [1050, 373] width 289 height 40
type input "22"
click at [1390, 375] on div "設定 顏亮亮 - 變更帳戶資訊 基本資料 抽成設定 薪資條 密碼與安全 打卡紀錄 顏亮亮 服務人員 無綁定 設置 出現於打單 出現於預約列表 可以被顧客預約…" at bounding box center [785, 617] width 1272 height 1138
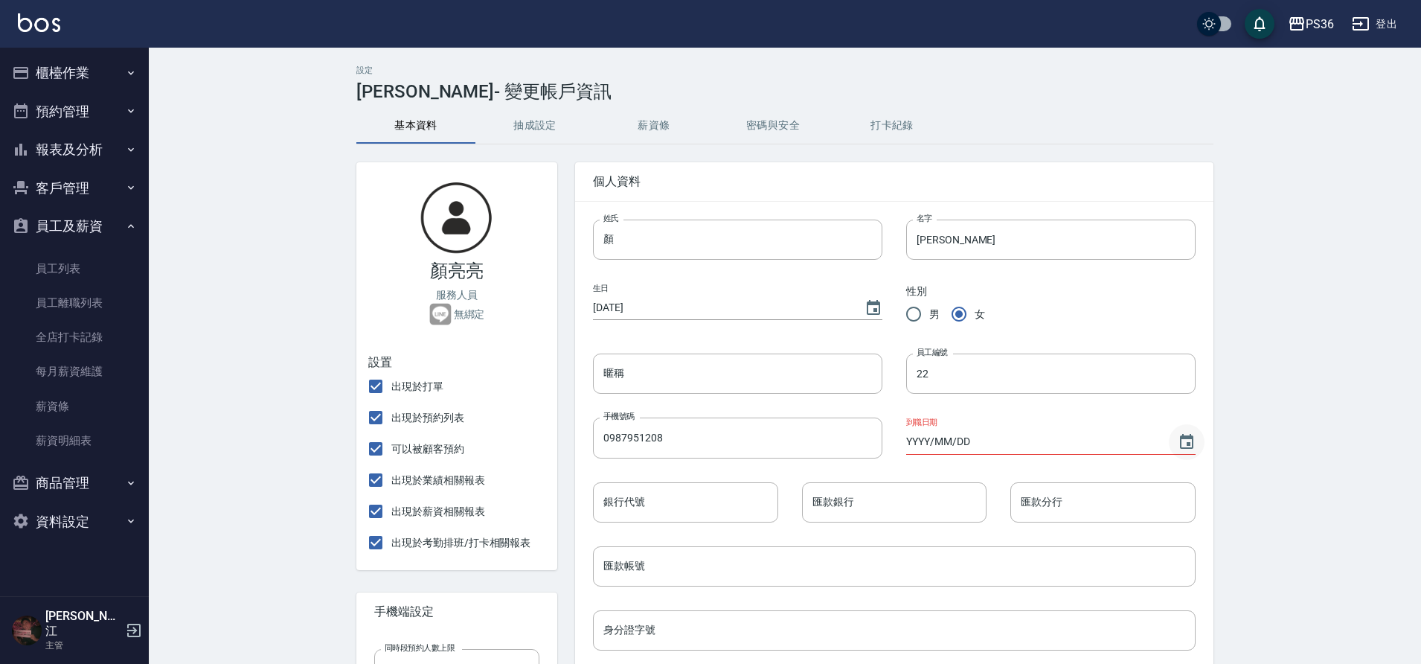
click at [1182, 443] on icon "Choose date" at bounding box center [1186, 441] width 13 height 15
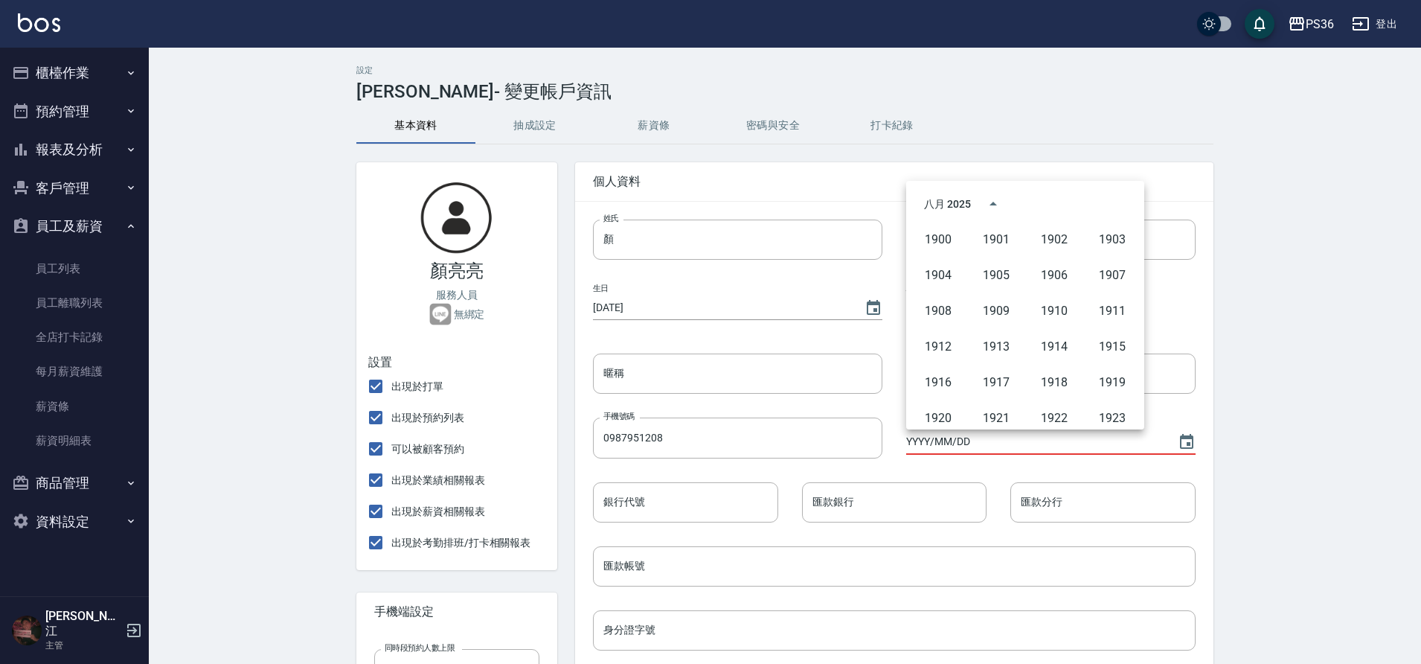
scroll to position [1021, 0]
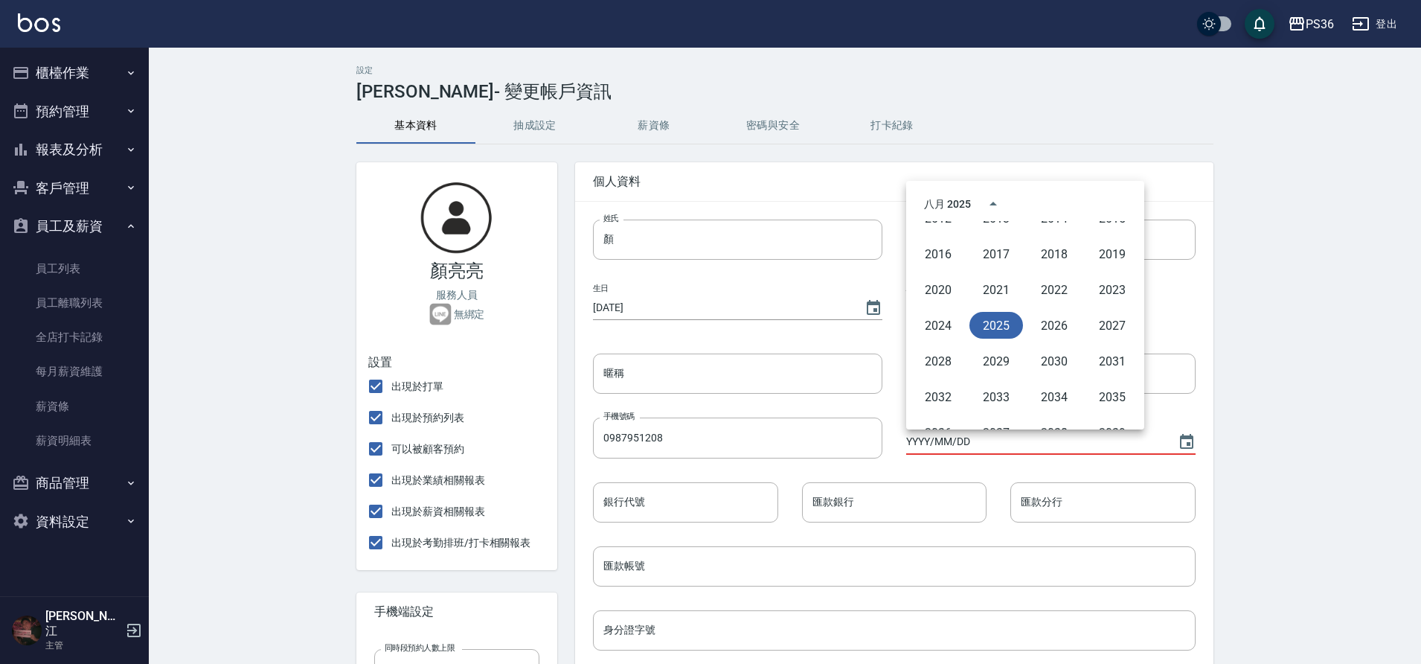
click at [1013, 330] on button "2025" at bounding box center [997, 325] width 54 height 27
type input "[DATE]"
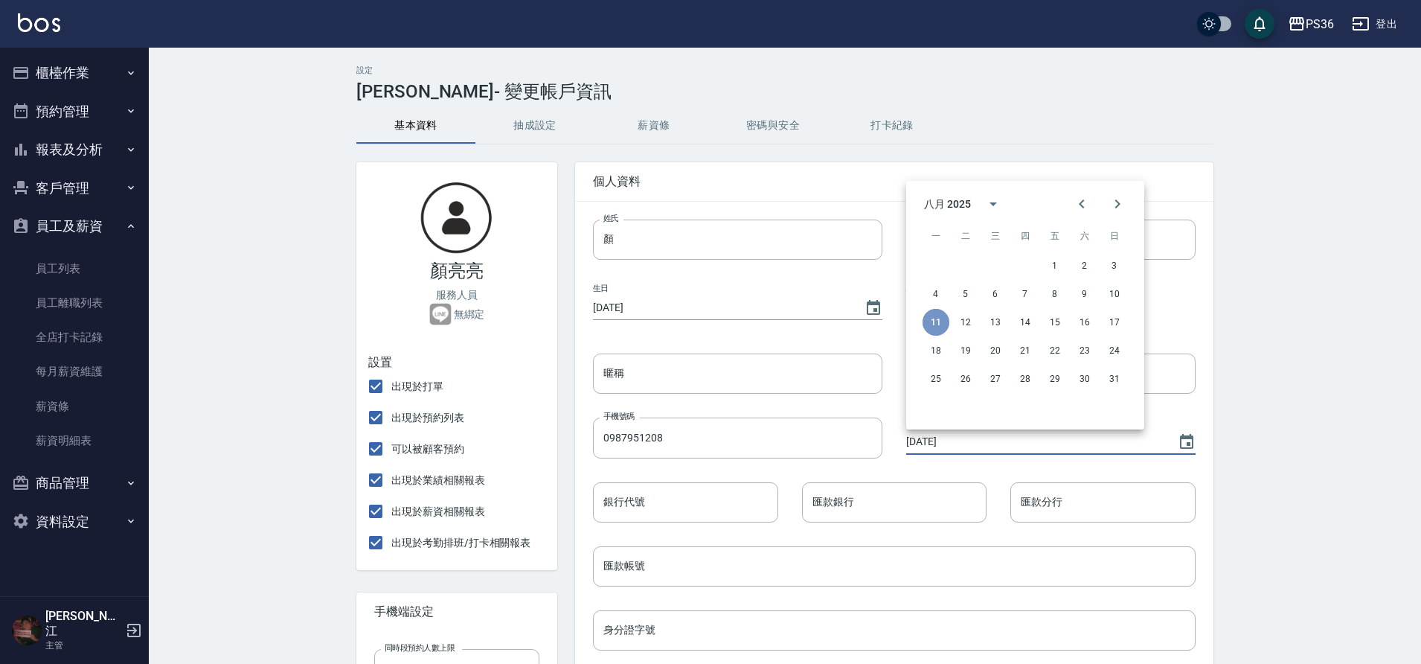
click at [938, 326] on button "11" at bounding box center [936, 322] width 27 height 27
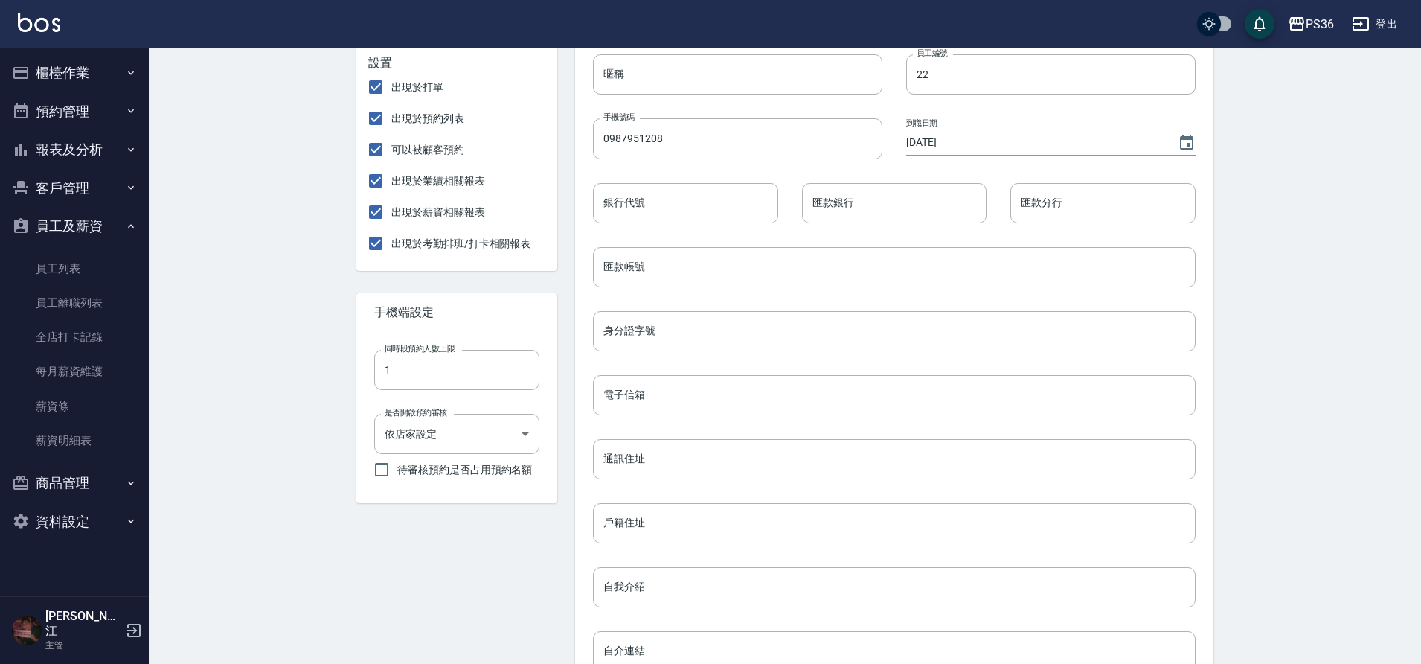
scroll to position [76, 0]
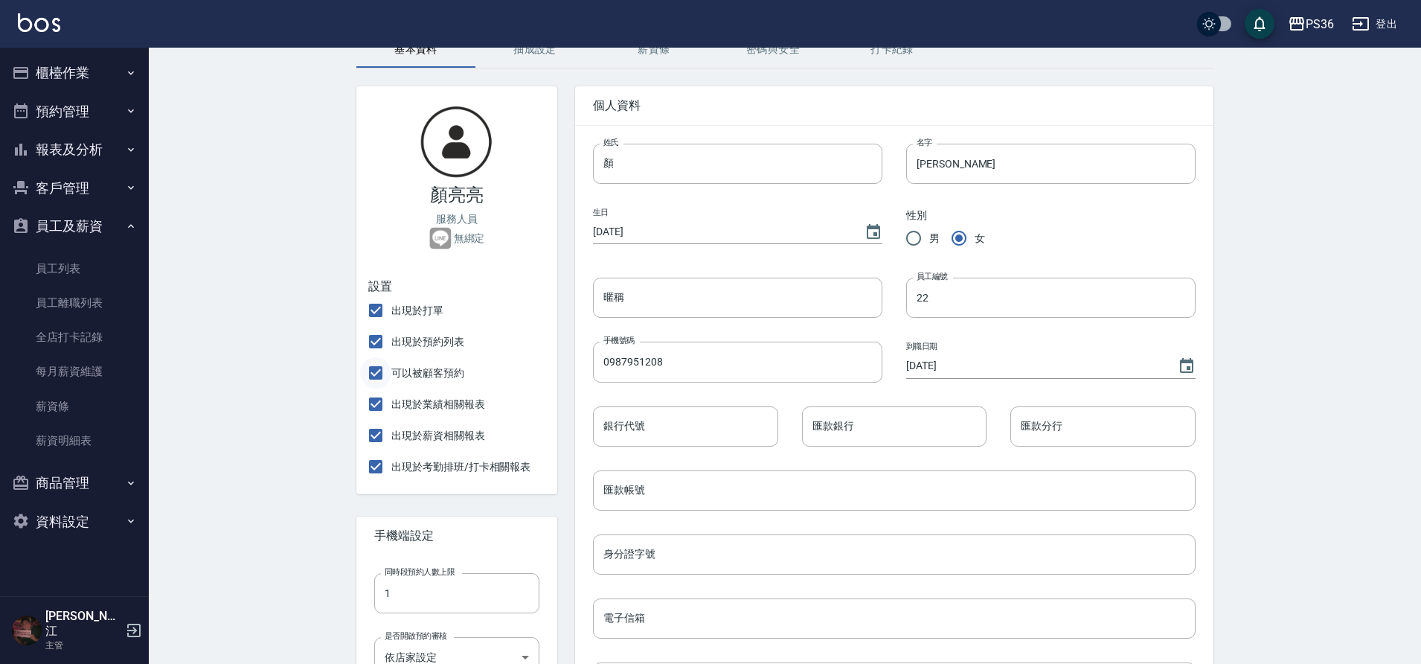
click at [371, 372] on input "可以被顧客預約" at bounding box center [375, 372] width 31 height 31
checkbox input "false"
click at [372, 403] on input "出現於業績相關報表" at bounding box center [375, 403] width 31 height 31
checkbox input "false"
click at [378, 435] on input "出現於薪資相關報表" at bounding box center [375, 435] width 31 height 31
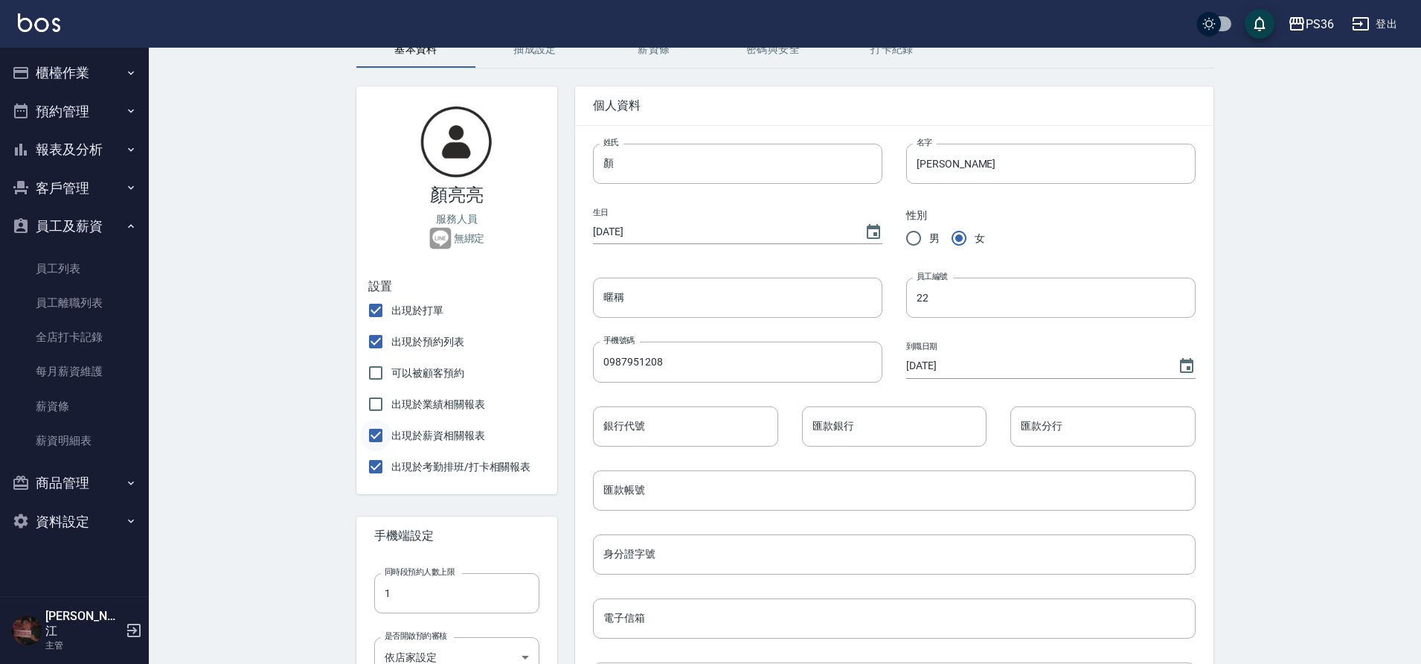
checkbox input "false"
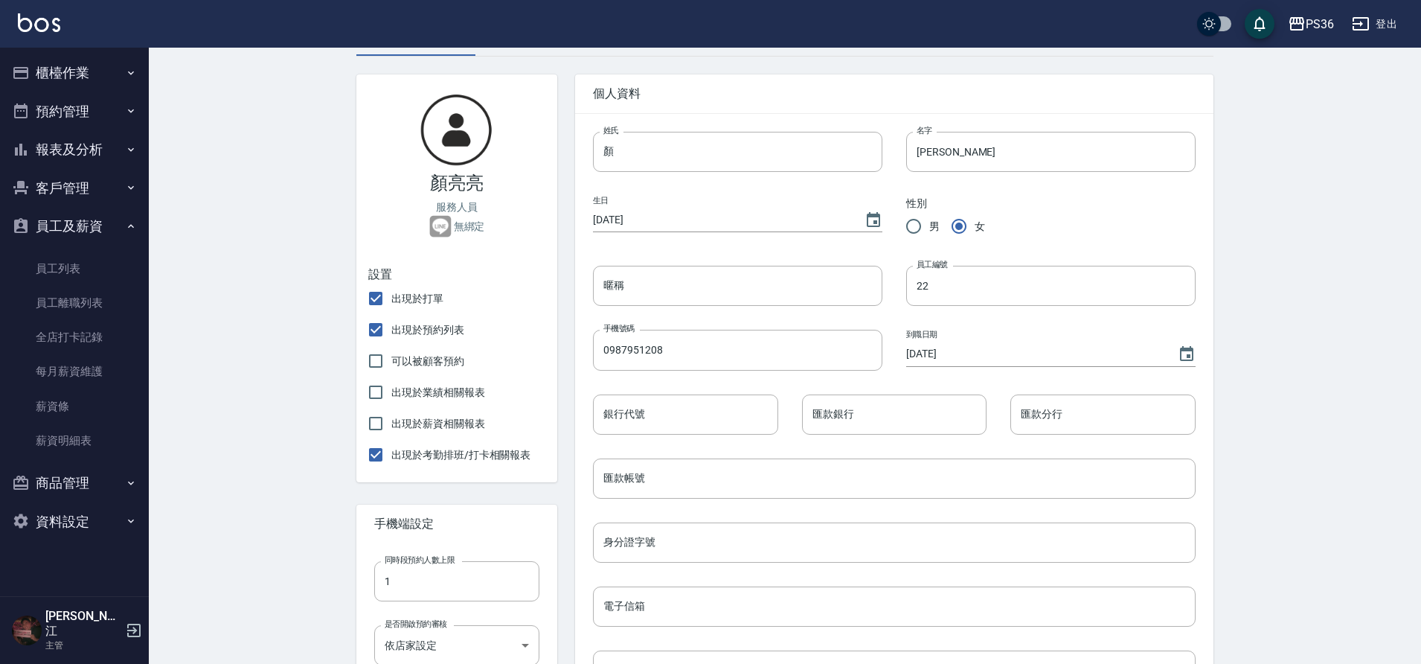
scroll to position [448, 0]
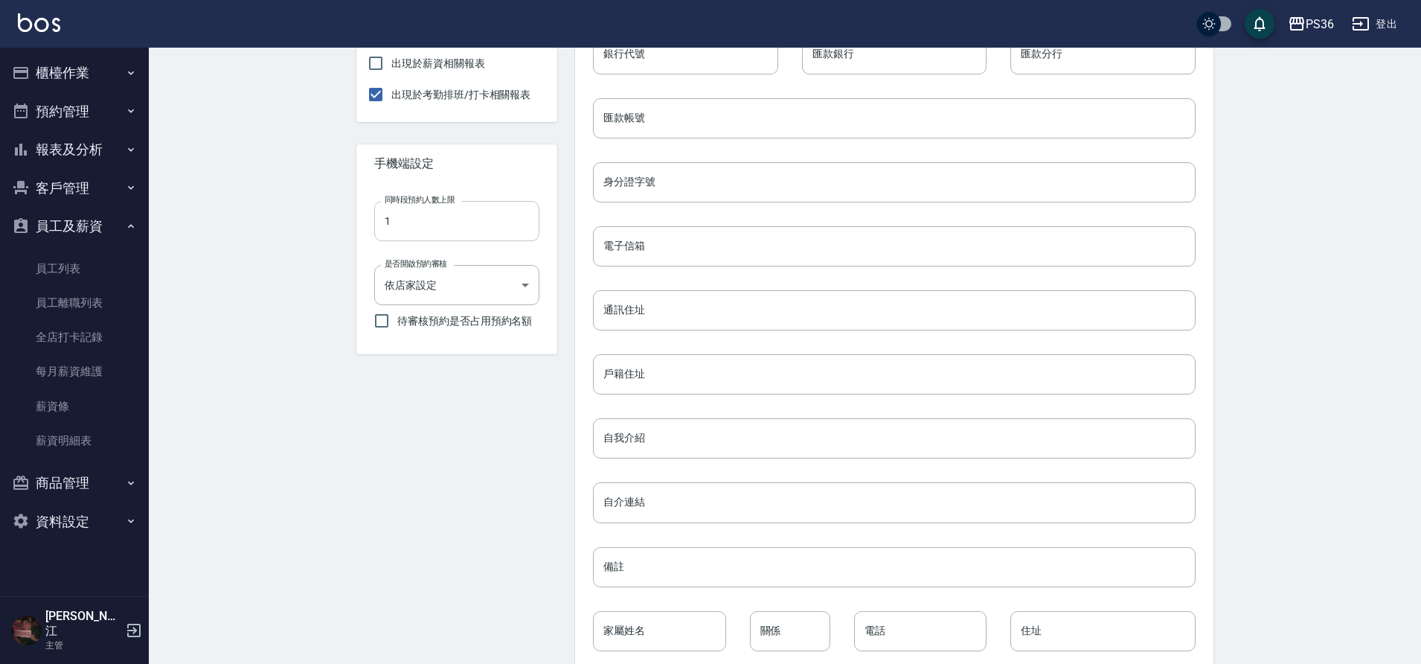
click at [453, 229] on input "1" at bounding box center [456, 221] width 165 height 40
click at [462, 281] on body "PS36 登出 櫃檯作業 打帳單 帳單列表 現金收支登錄 材料自購登錄 每日結帳 排班表 現場電腦打卡 預約管理 預約管理 單日預約紀錄 單週預約紀錄 報表及…" at bounding box center [710, 145] width 1421 height 1186
click at [464, 283] on body "PS36 登出 櫃檯作業 打帳單 帳單列表 現金收支登錄 材料自購登錄 每日結帳 排班表 現場電腦打卡 預約管理 預約管理 單日預約紀錄 單週預約紀錄 報表及…" at bounding box center [710, 145] width 1421 height 1186
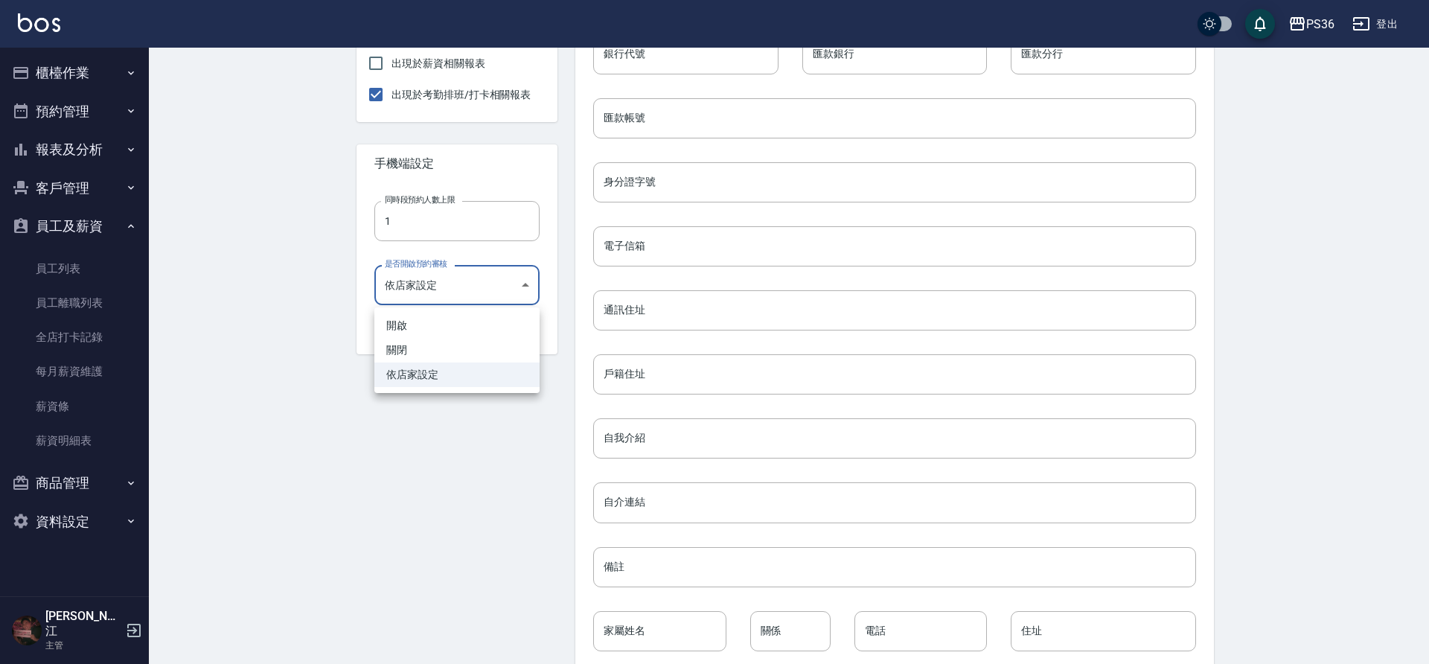
click at [444, 376] on li "依店家設定" at bounding box center [456, 374] width 165 height 25
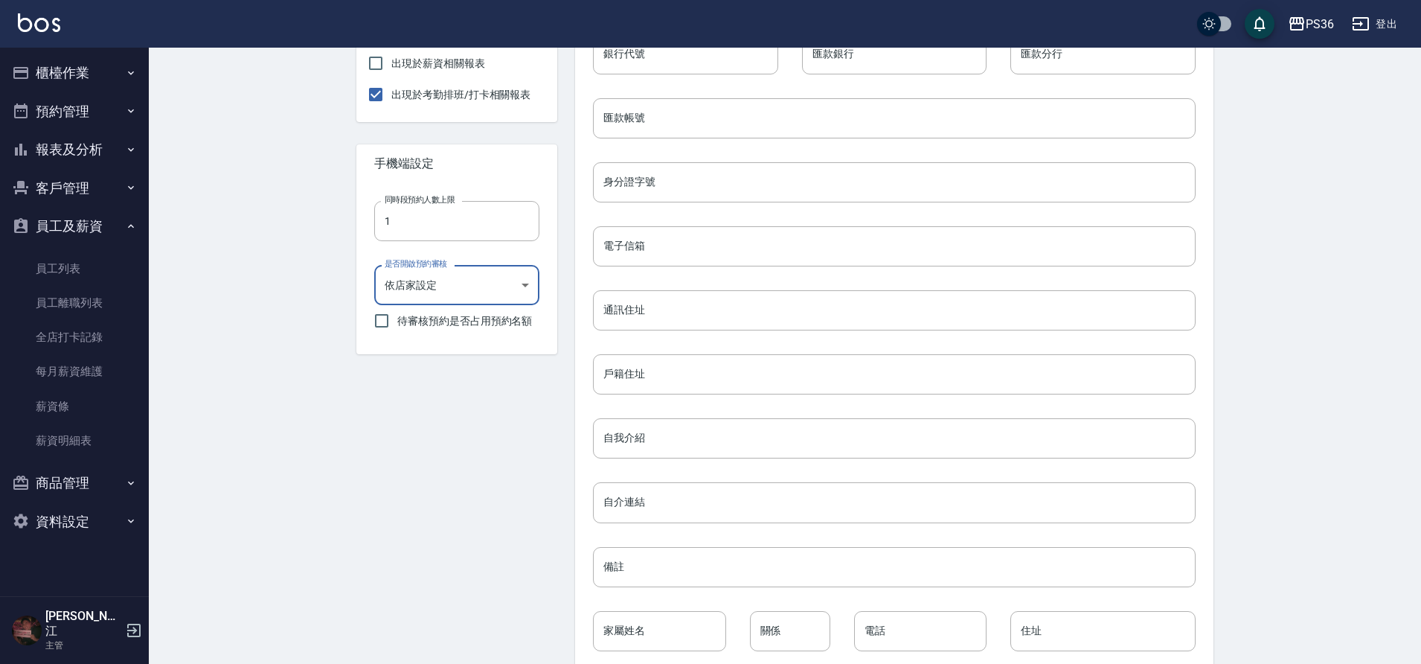
click at [449, 401] on div "顏亮亮 服務人員 無綁定 設置 出現於打單 出現於預約列表 可以被顧客預約 出現於業績相關報表 出現於薪資相關報表 出現於考勤排班/打卡相關報表 手機端設定…" at bounding box center [448, 208] width 219 height 1024
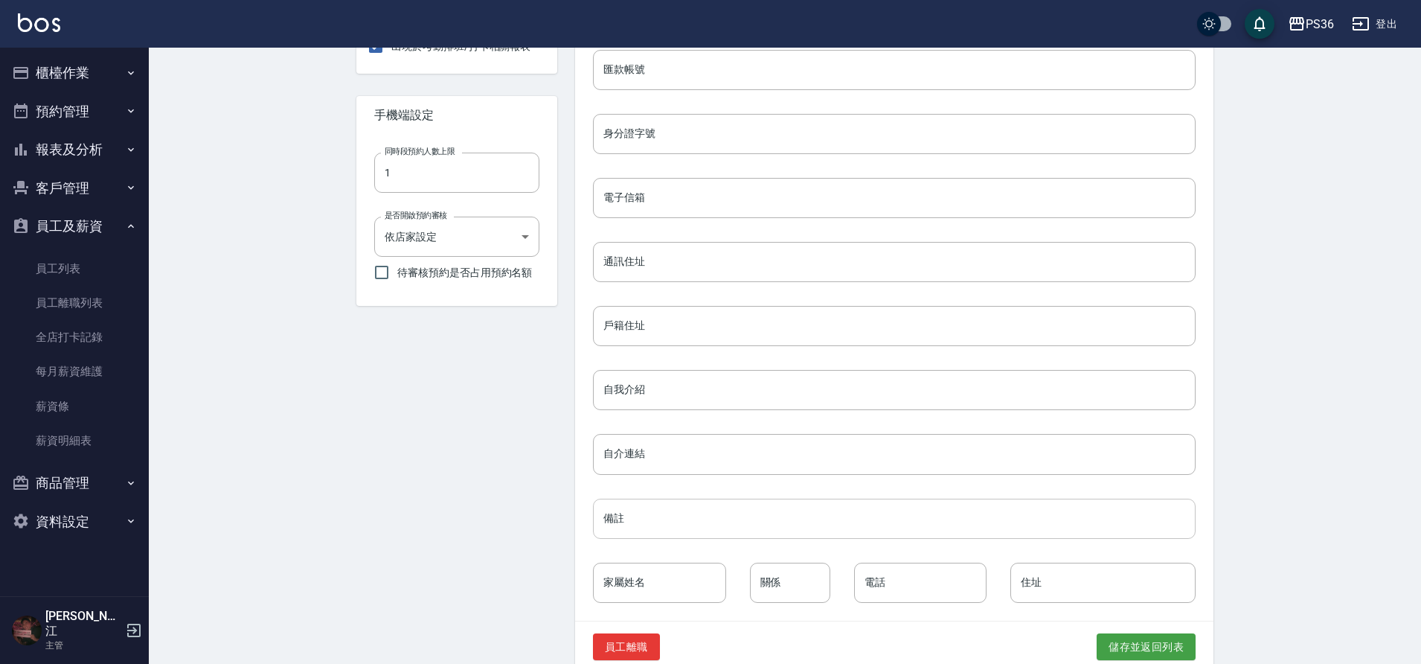
scroll to position [522, 0]
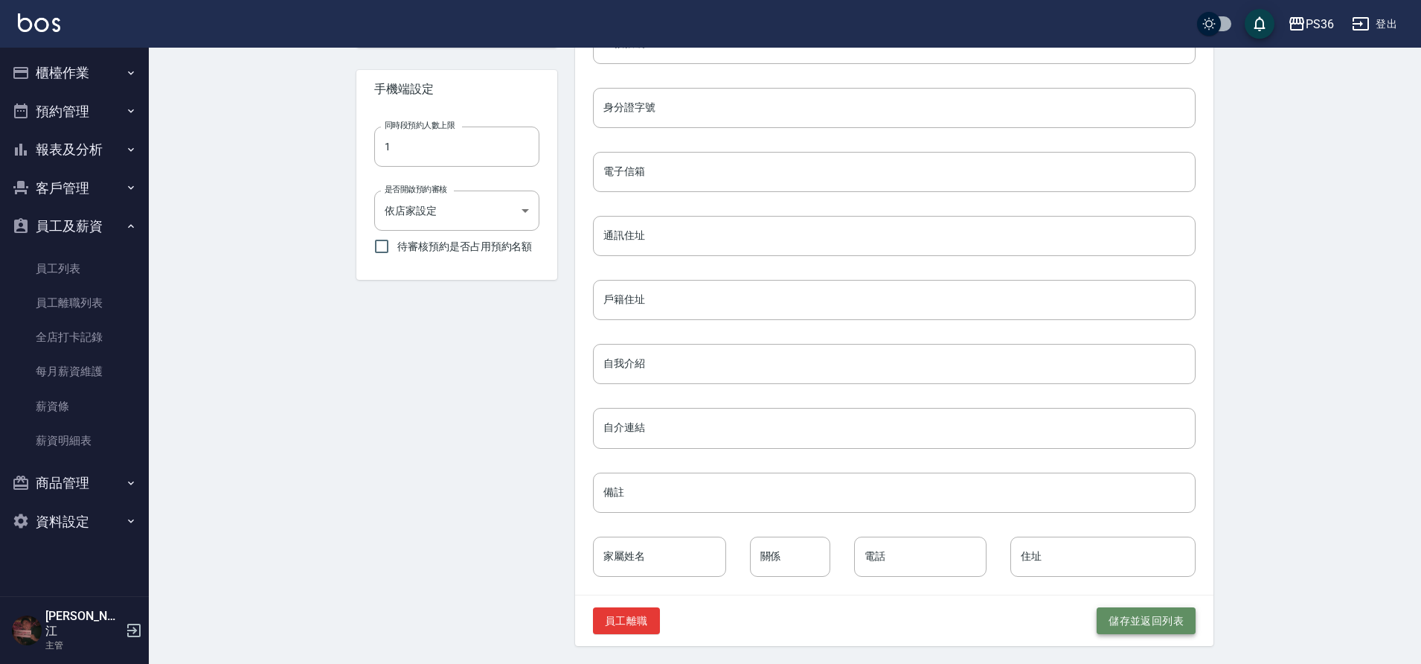
click at [1130, 624] on button "儲存並返回列表" at bounding box center [1146, 621] width 99 height 28
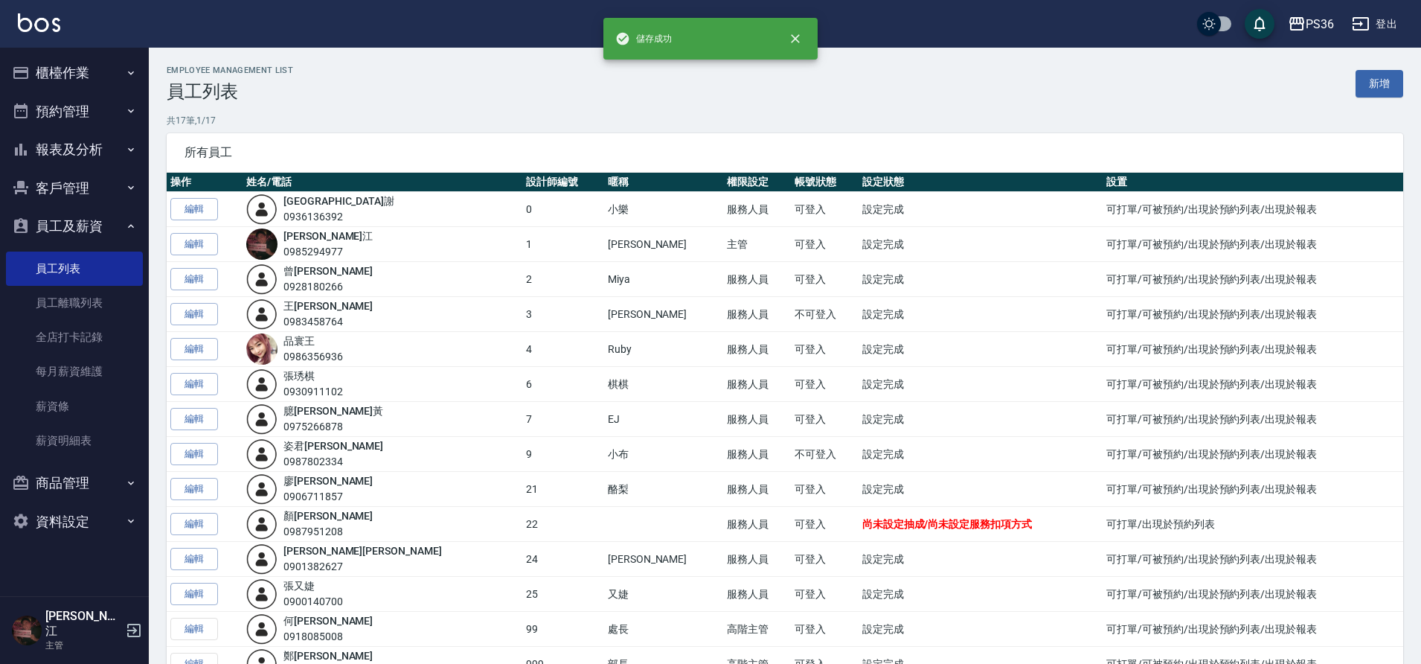
scroll to position [181, 0]
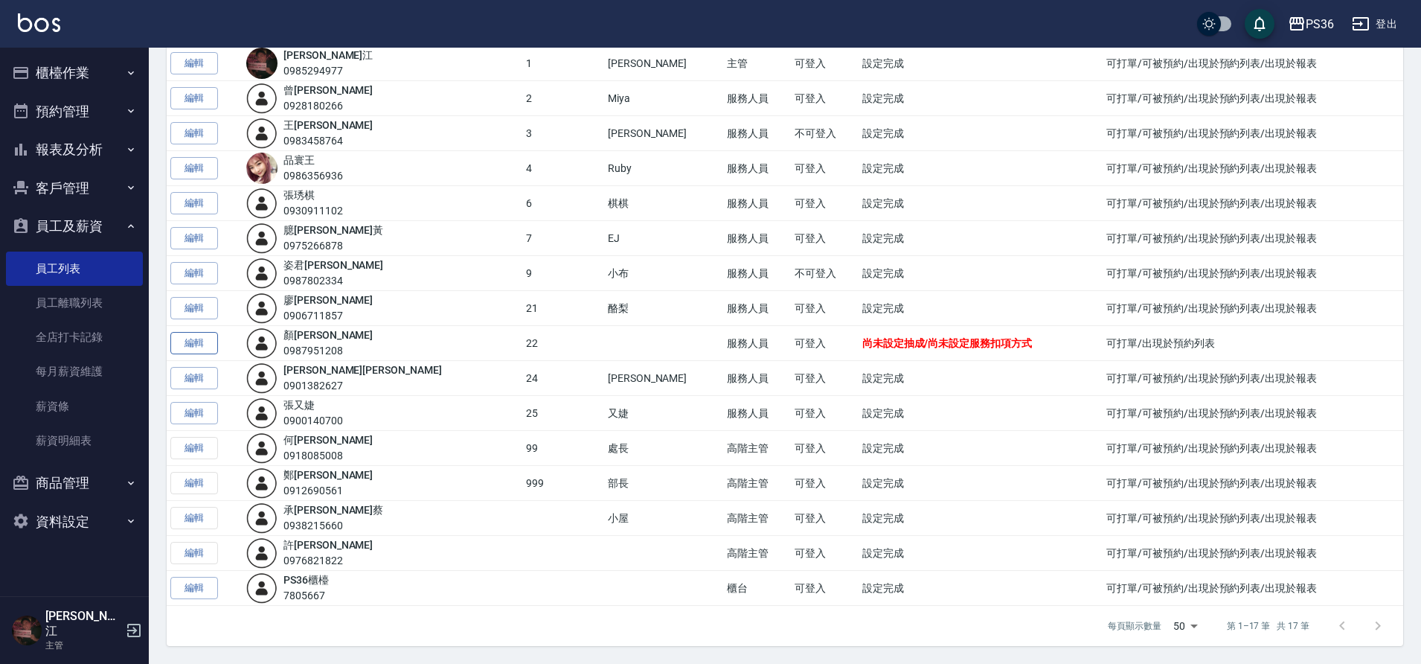
click at [210, 347] on link "編輯" at bounding box center [194, 343] width 48 height 23
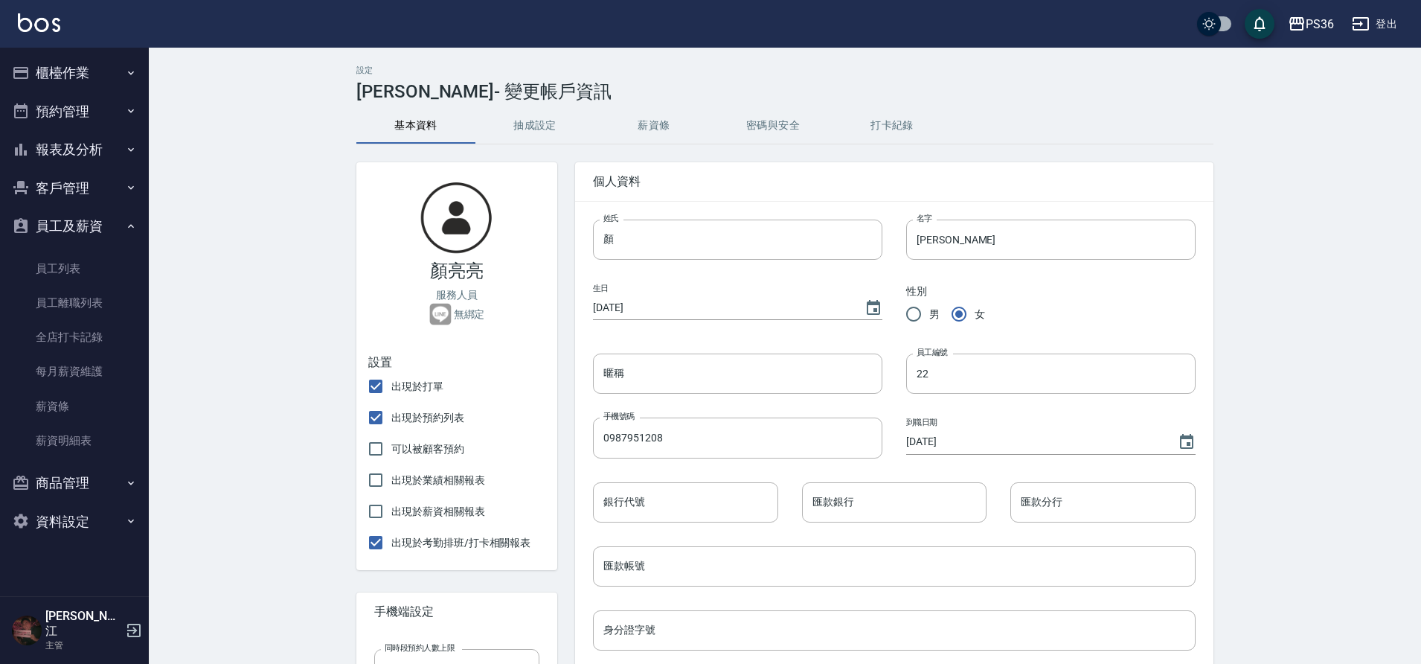
checkbox input "false"
radio input "true"
type input "22"
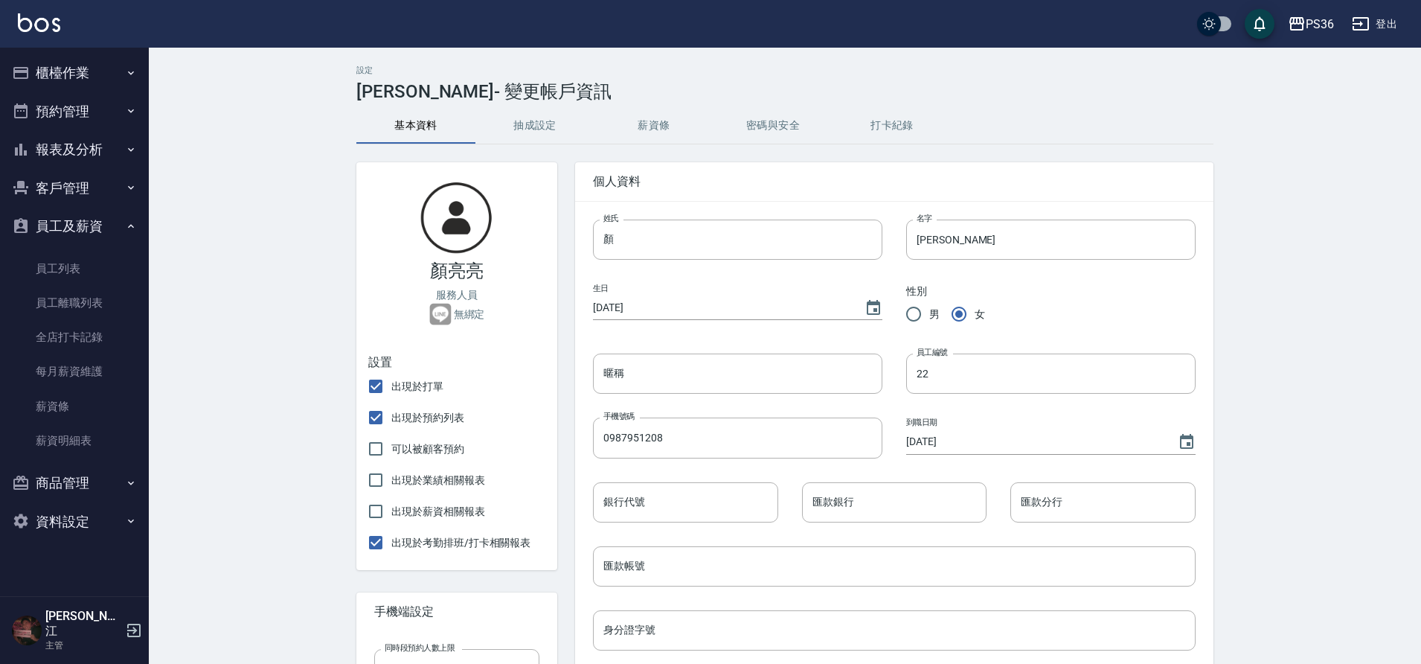
type input "[DATE]"
click at [524, 134] on button "抽成設定" at bounding box center [534, 126] width 119 height 36
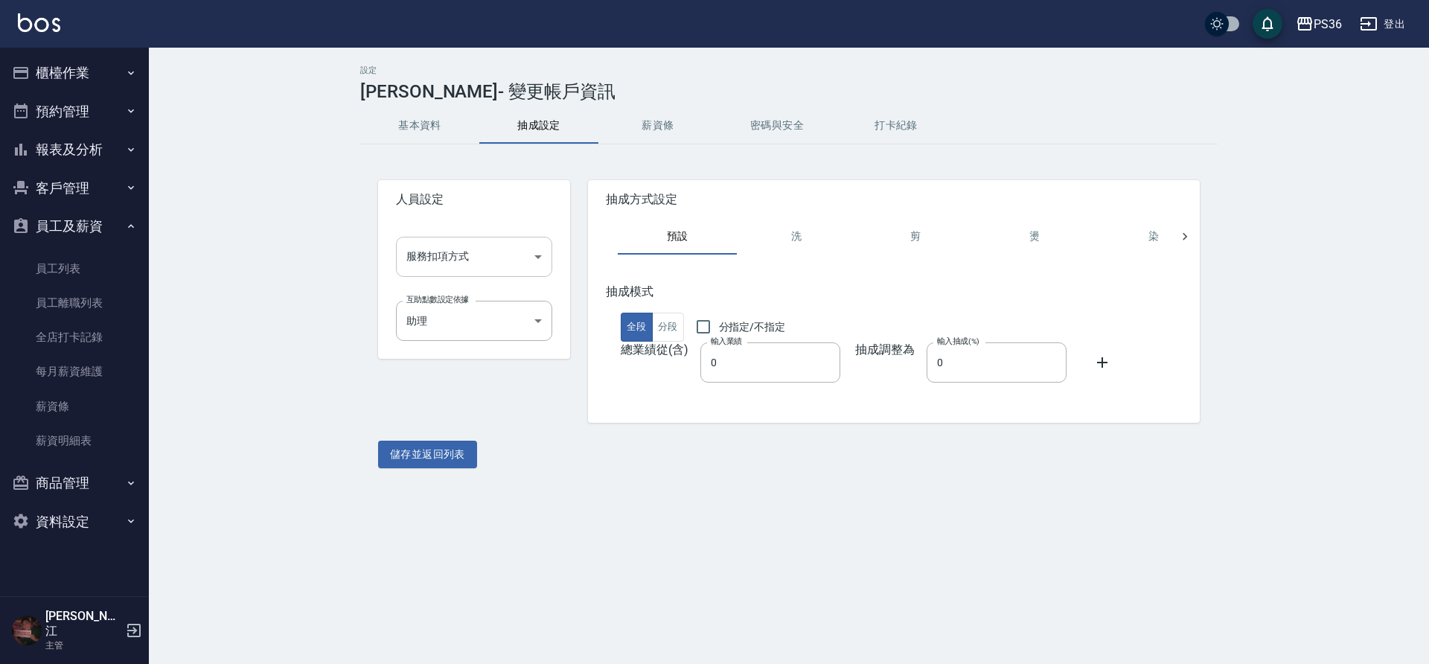
click at [528, 266] on body "PS36 登出 櫃檯作業 打帳單 帳單列表 現金收支登錄 材料自購登錄 每日結帳 排班表 現場電腦打卡 預約管理 預約管理 單日預約紀錄 單週預約紀錄 報表及…" at bounding box center [714, 332] width 1429 height 664
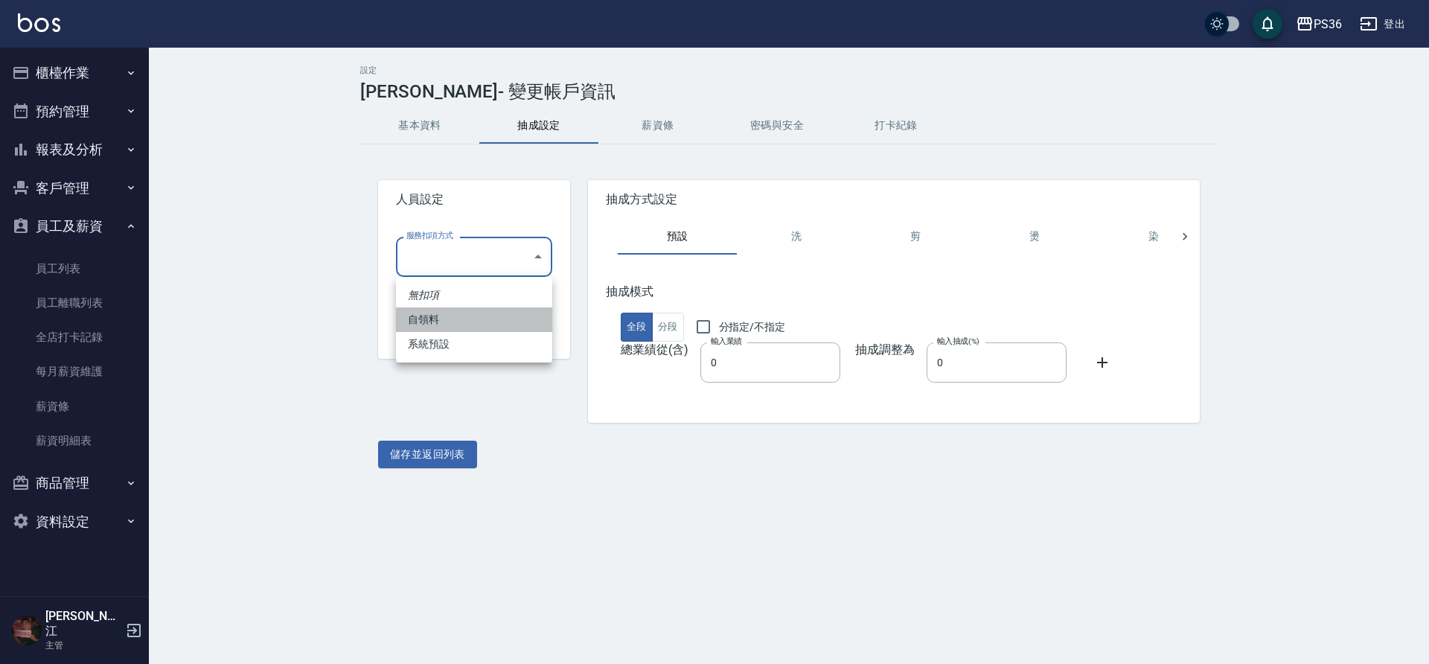
click at [475, 317] on li "自領料" at bounding box center [474, 319] width 156 height 25
type input "自領料"
click at [475, 317] on body "PS36 登出 櫃檯作業 打帳單 帳單列表 現金收支登錄 材料自購登錄 每日結帳 排班表 現場電腦打卡 預約管理 預約管理 單日預約紀錄 單週預約紀錄 報表及…" at bounding box center [714, 332] width 1429 height 664
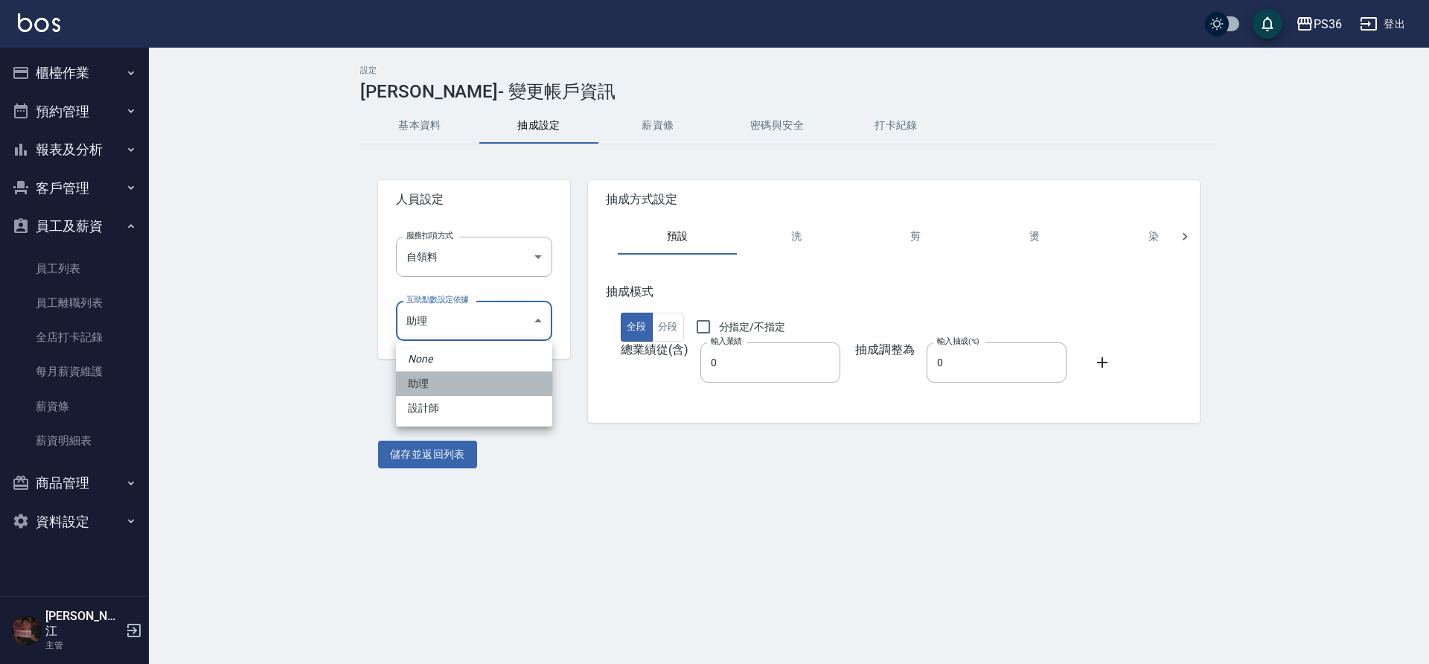
click at [475, 387] on li "助理" at bounding box center [474, 383] width 156 height 25
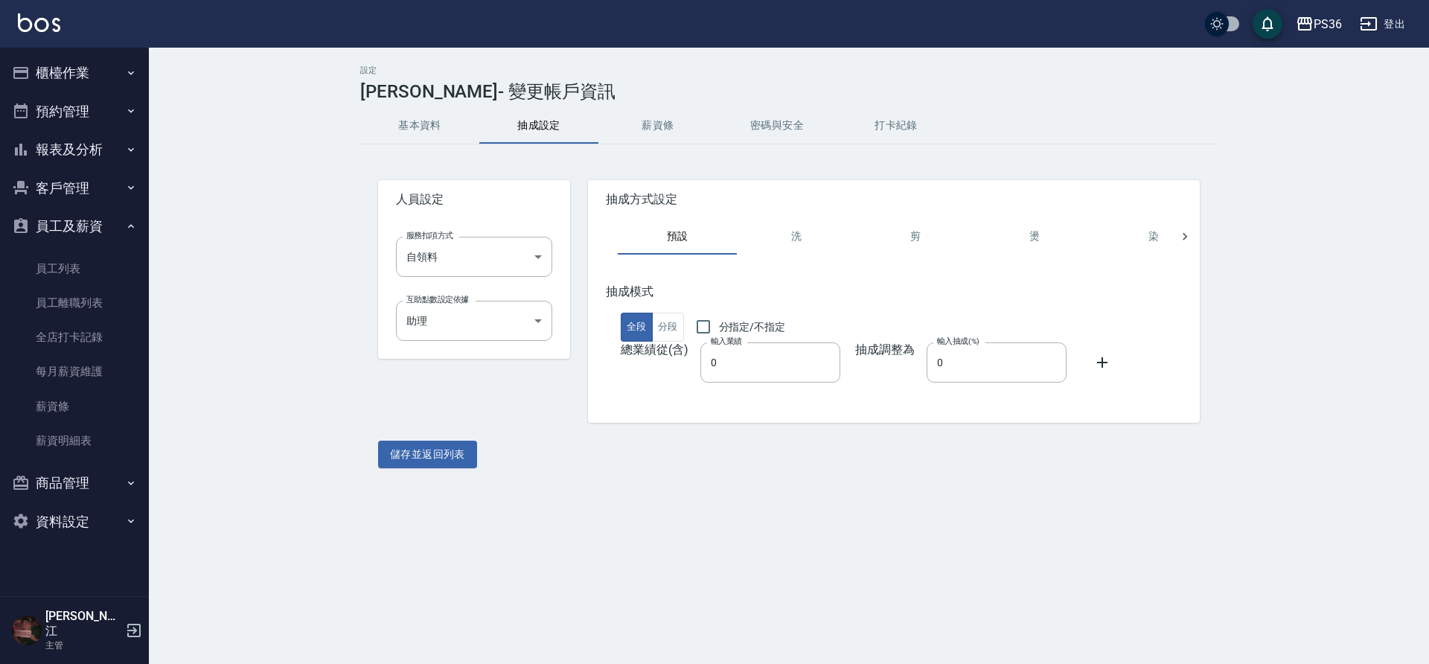
click at [516, 278] on div "互助點數設定依據 助理 d5f250af-a7d4-4eed-9904-8612f83cff50 互助點數設定依據" at bounding box center [462, 309] width 180 height 64
click at [516, 272] on body "PS36 登出 櫃檯作業 打帳單 帳單列表 現金收支登錄 材料自購登錄 每日結帳 排班表 現場電腦打卡 預約管理 預約管理 單日預約紀錄 單週預約紀錄 報表及…" at bounding box center [714, 332] width 1429 height 664
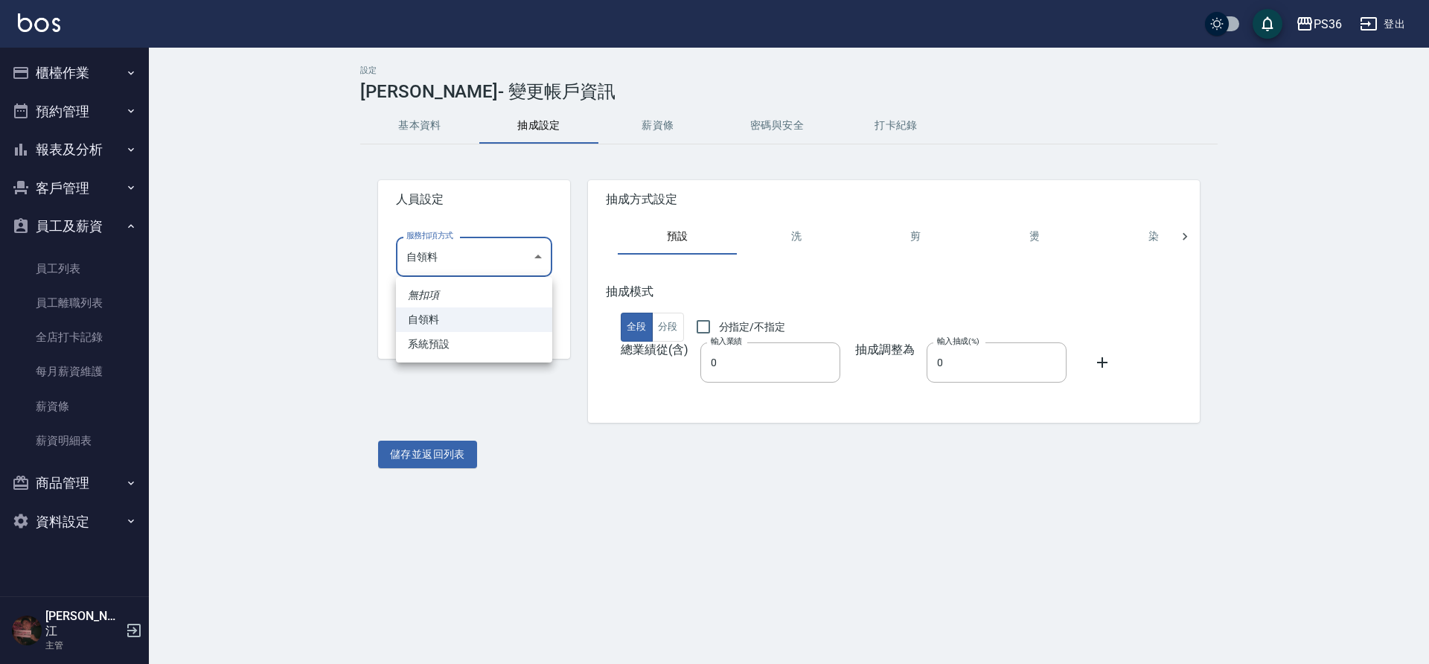
click at [516, 272] on div at bounding box center [714, 332] width 1429 height 664
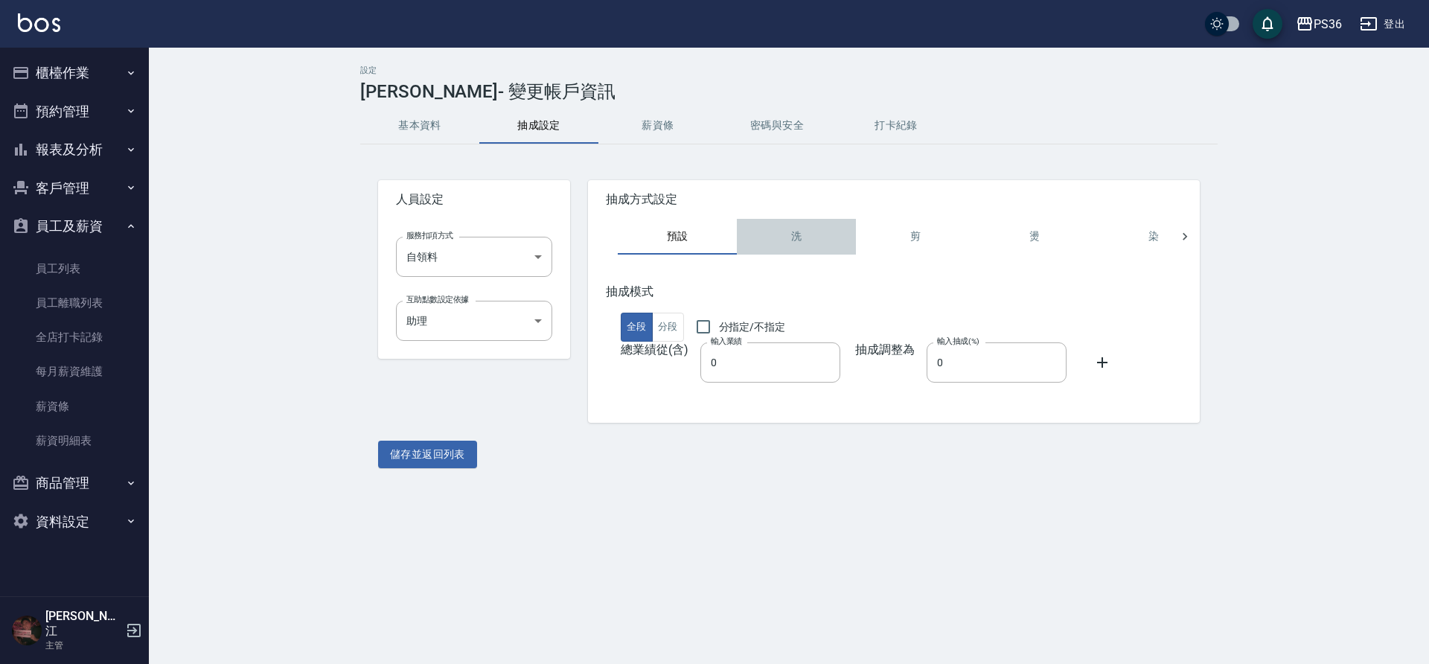
click at [792, 236] on button "洗" at bounding box center [796, 237] width 119 height 36
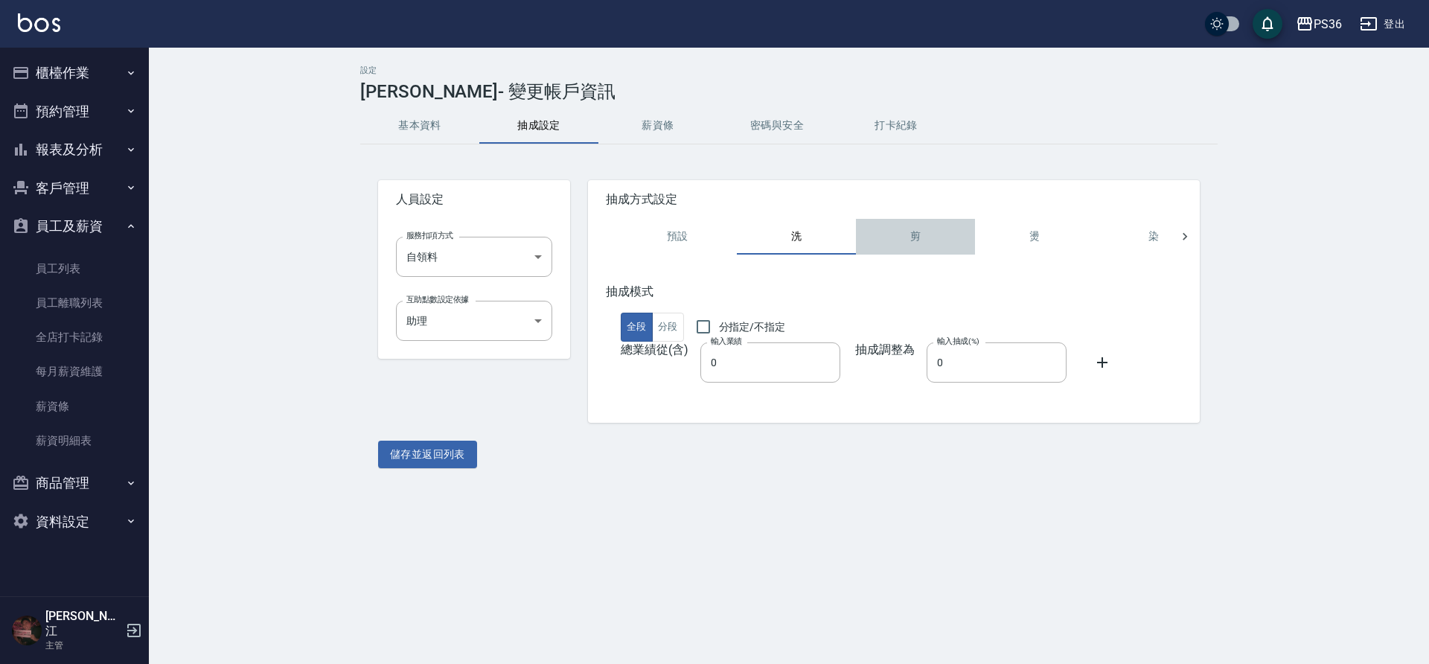
click at [901, 234] on button "剪" at bounding box center [915, 237] width 119 height 36
click at [778, 127] on button "密碼與安全" at bounding box center [776, 126] width 119 height 36
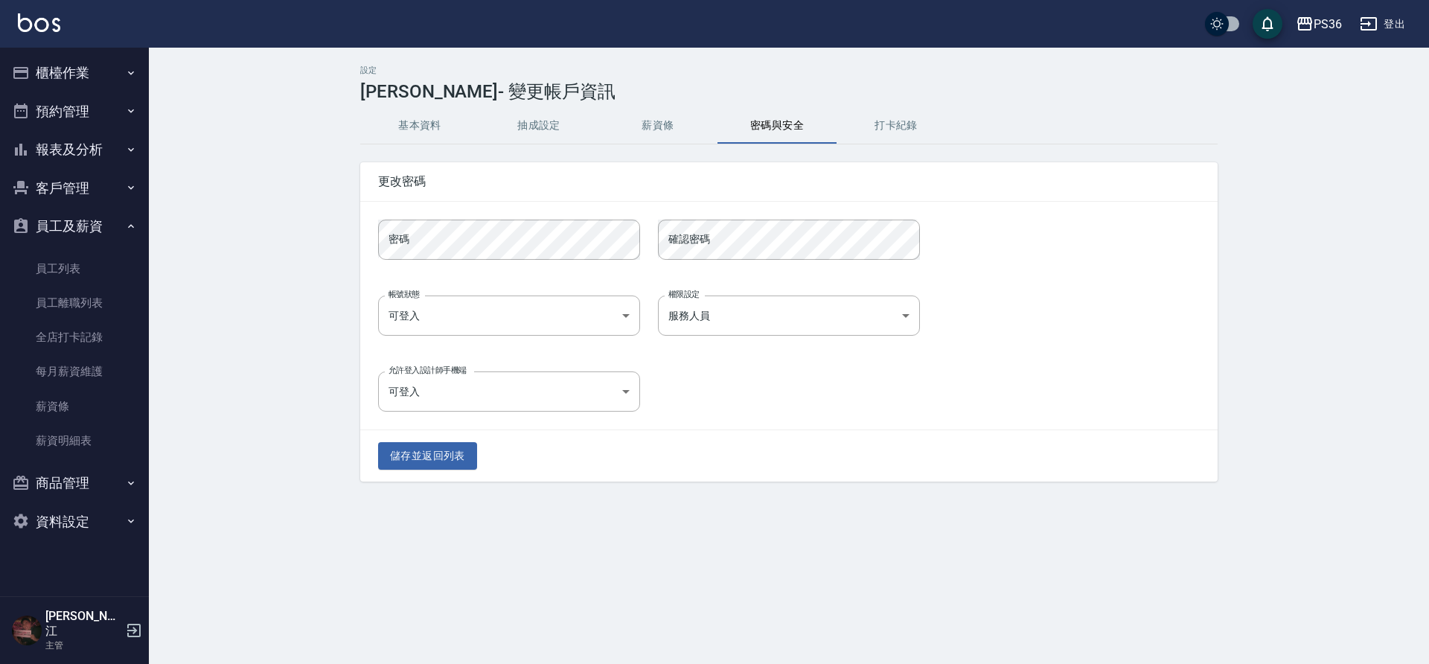
click at [519, 115] on button "抽成設定" at bounding box center [538, 126] width 119 height 36
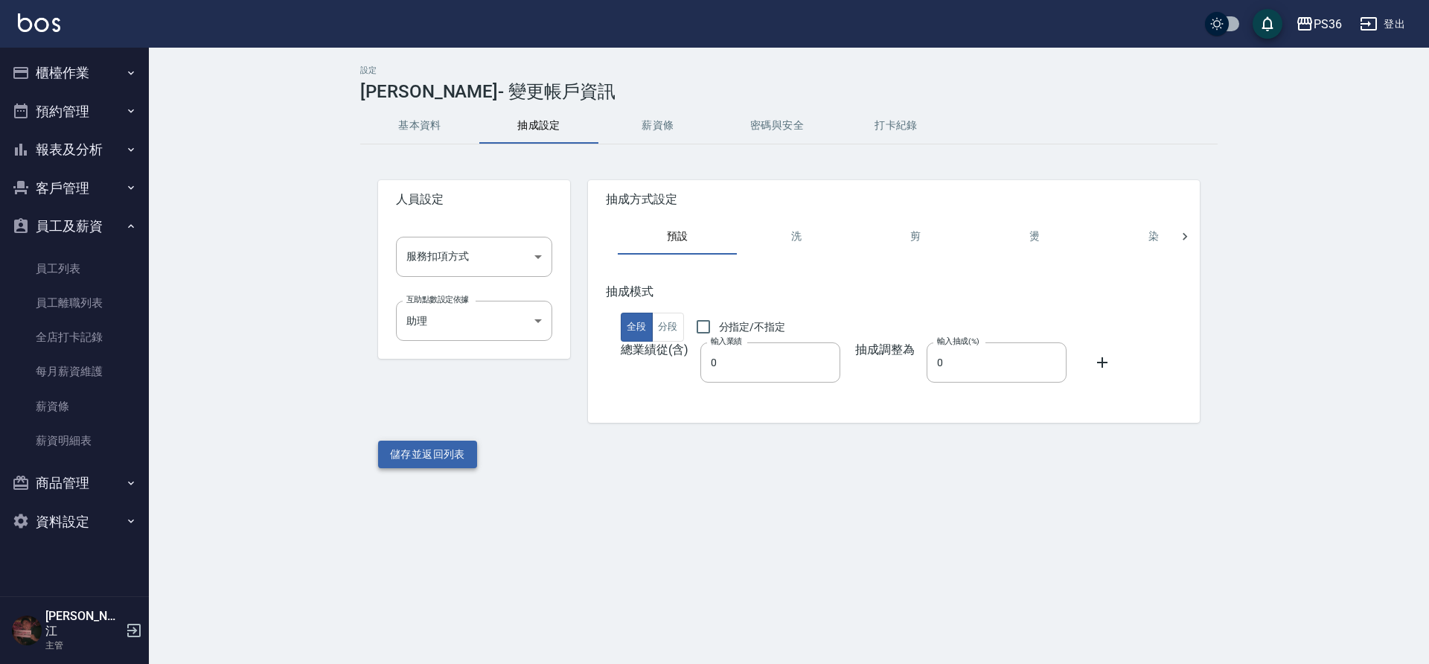
click at [411, 457] on button "儲存並返回列表" at bounding box center [427, 454] width 99 height 28
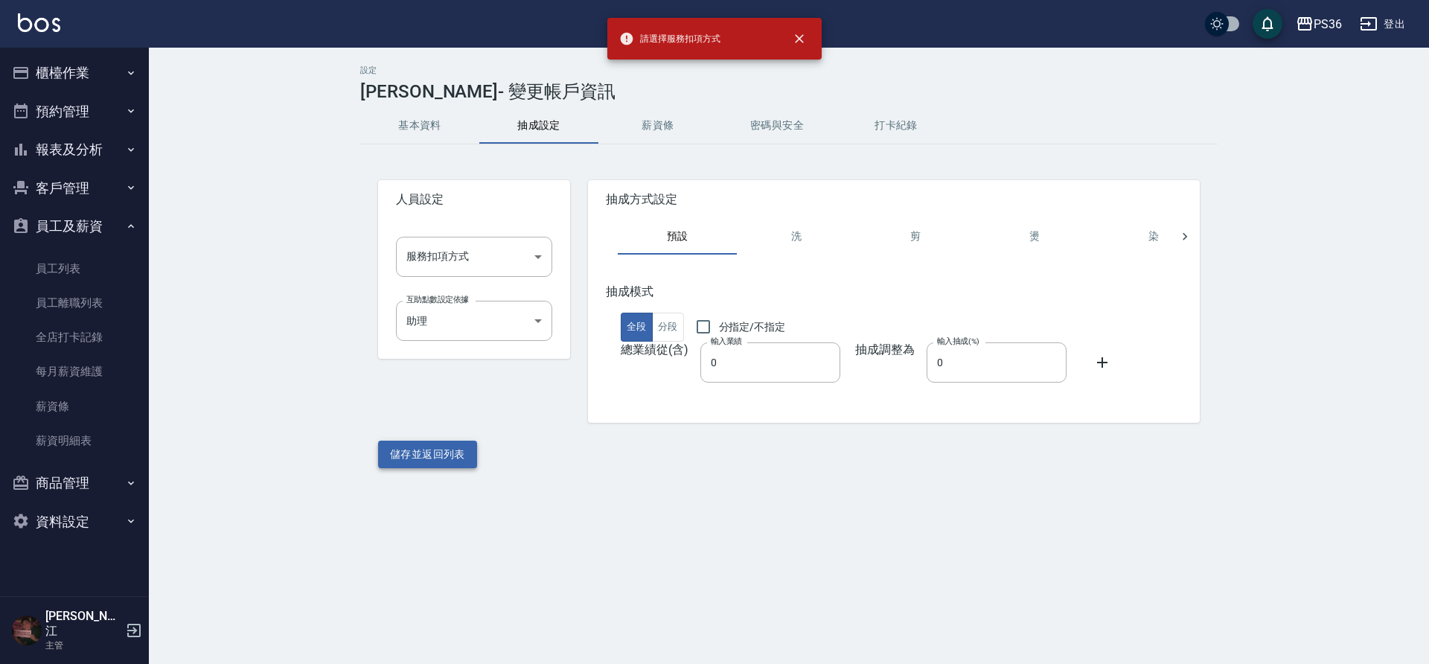
click at [411, 455] on button "儲存並返回列表" at bounding box center [427, 454] width 99 height 28
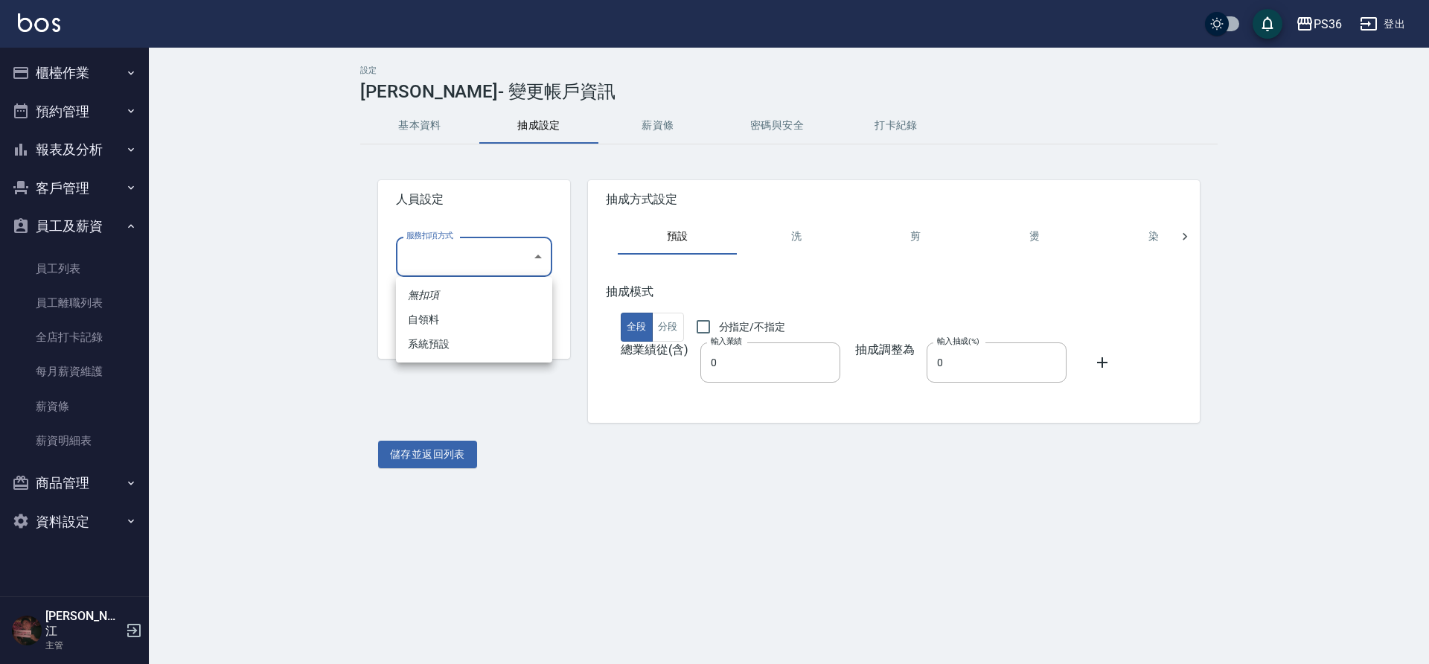
click at [525, 244] on body "PS36 登出 櫃檯作業 打帳單 帳單列表 現金收支登錄 材料自購登錄 每日結帳 排班表 現場電腦打卡 預約管理 預約管理 單日預約紀錄 單週預約紀錄 報表及…" at bounding box center [714, 332] width 1429 height 664
click at [498, 317] on li "自領料" at bounding box center [474, 319] width 156 height 25
type input "自領料"
click at [466, 439] on div "人員設定 服務扣項方式 自領料 自領料 服務扣項方式 互助點數設定依據 助理 d5f250af-a7d4-4eed-9904-8612f83cff50 互助點…" at bounding box center [788, 315] width 857 height 306
click at [458, 449] on button "儲存並返回列表" at bounding box center [427, 454] width 99 height 28
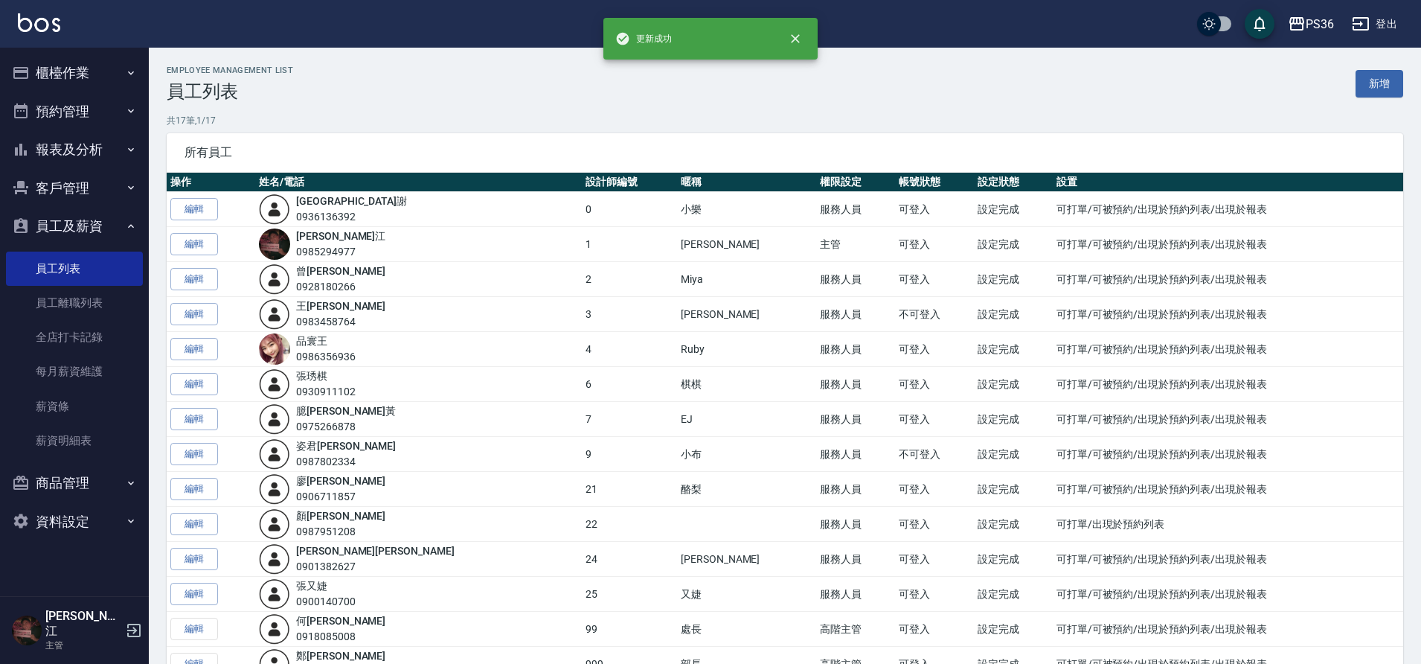
click at [103, 89] on button "櫃檯作業" at bounding box center [74, 73] width 137 height 39
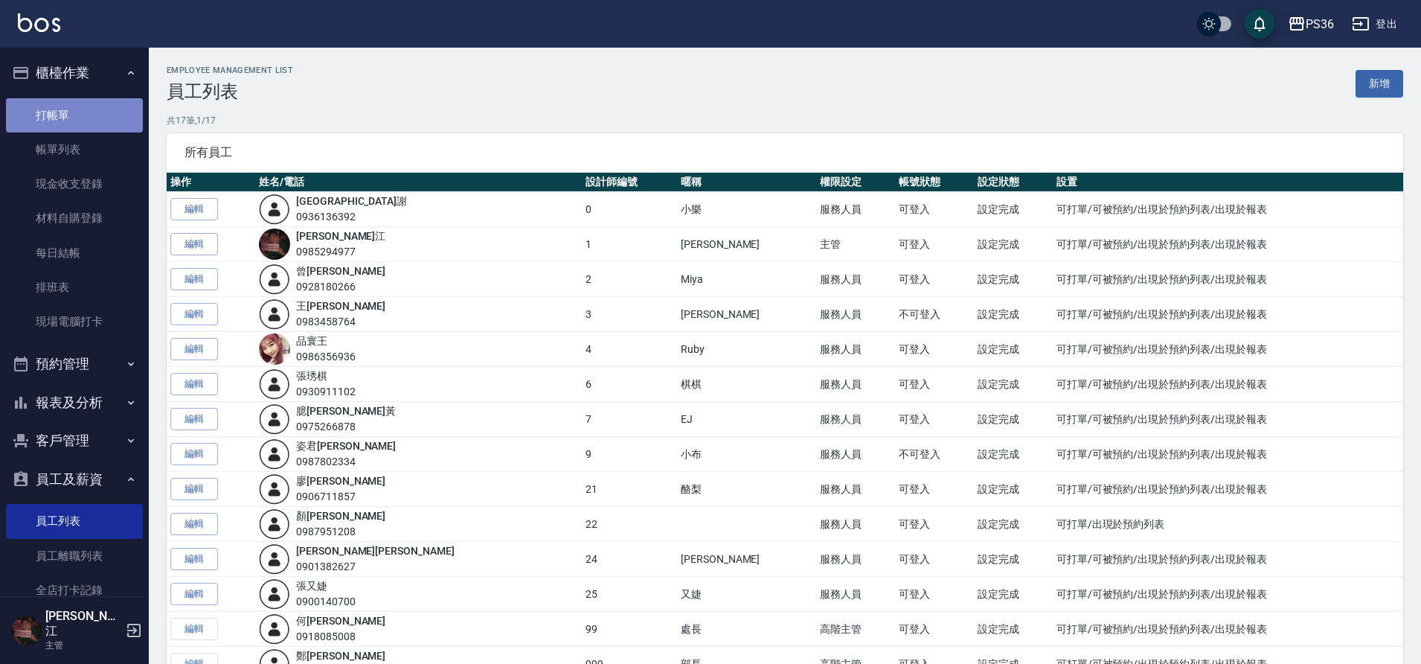
click at [86, 126] on link "打帳單" at bounding box center [74, 115] width 137 height 34
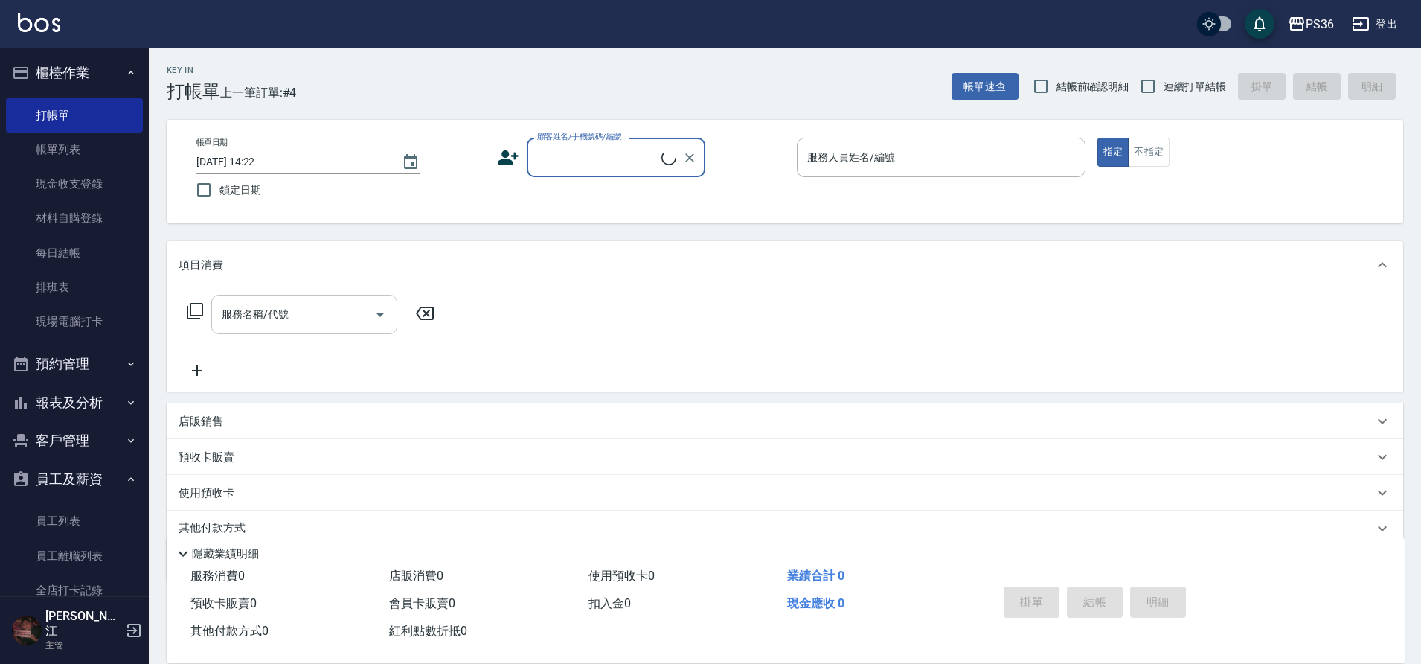
click at [356, 298] on div "服務名稱/代號" at bounding box center [304, 314] width 186 height 39
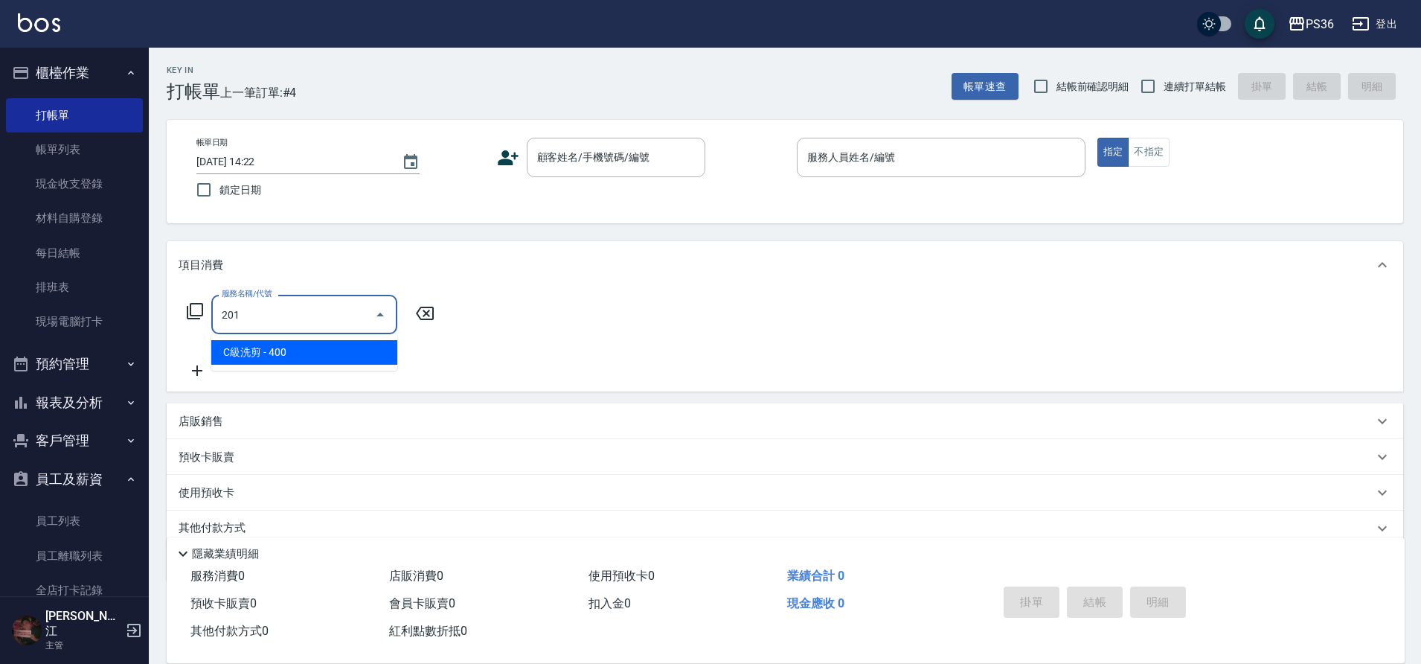
type input "C級洗剪(201)"
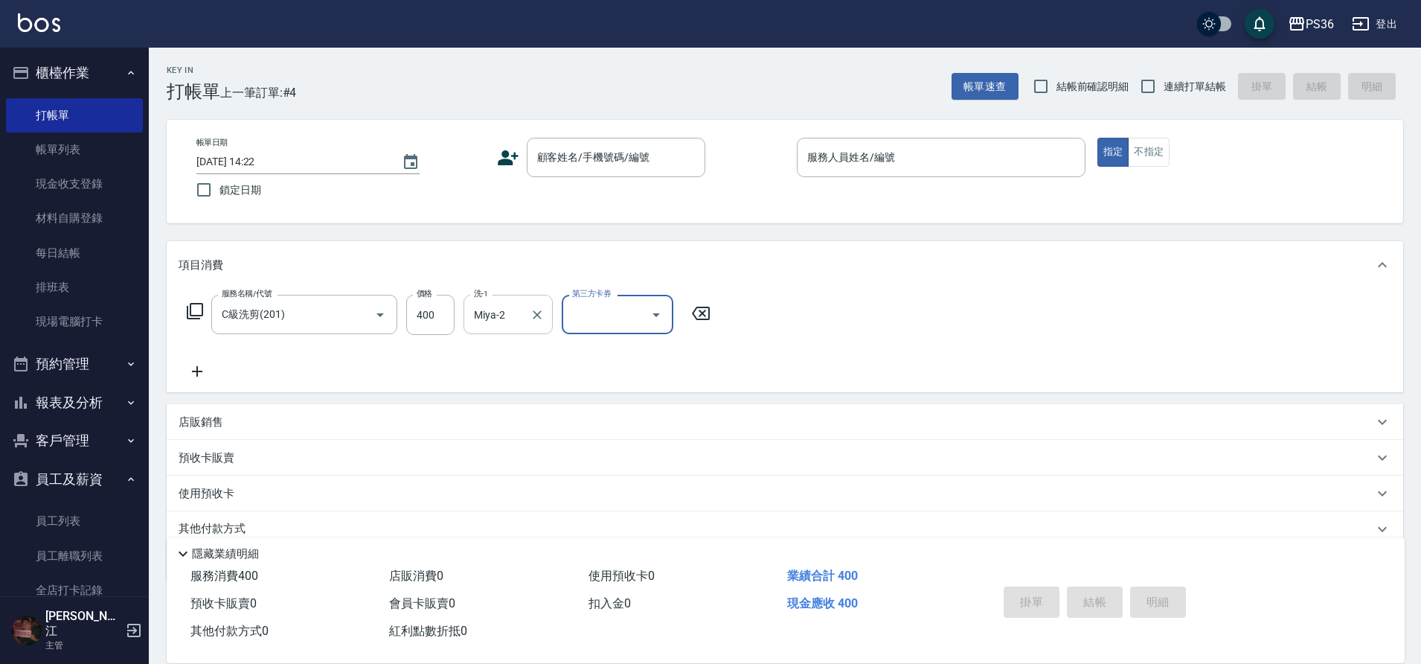
click at [504, 306] on input "Miya-2" at bounding box center [497, 314] width 54 height 26
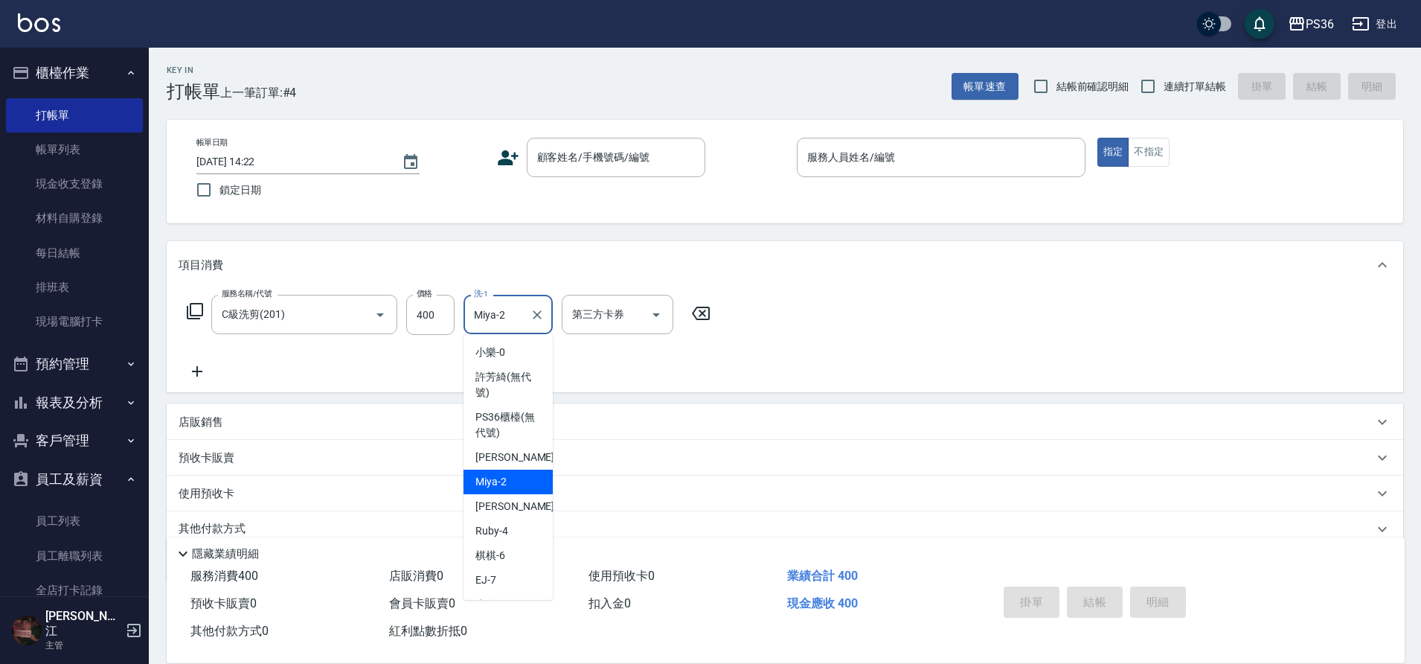
click at [504, 306] on input "Miya-2" at bounding box center [497, 314] width 54 height 26
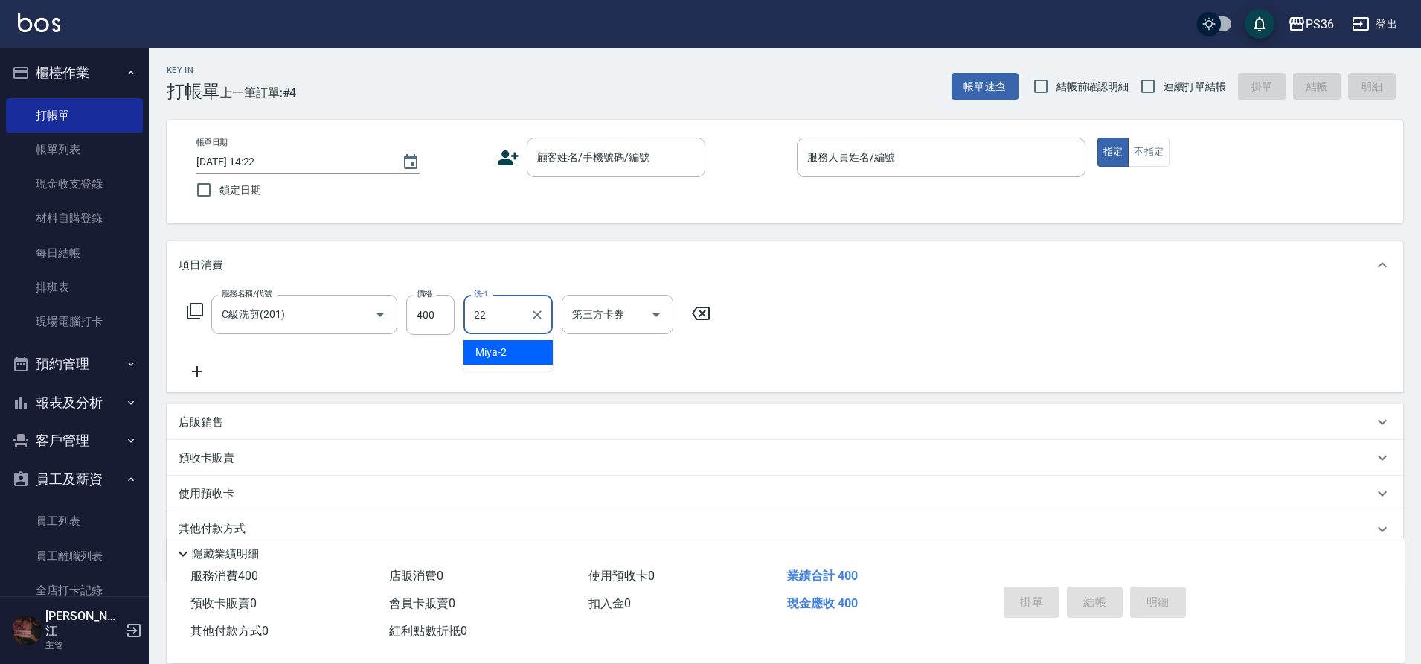
type input "顏亮亮-22"
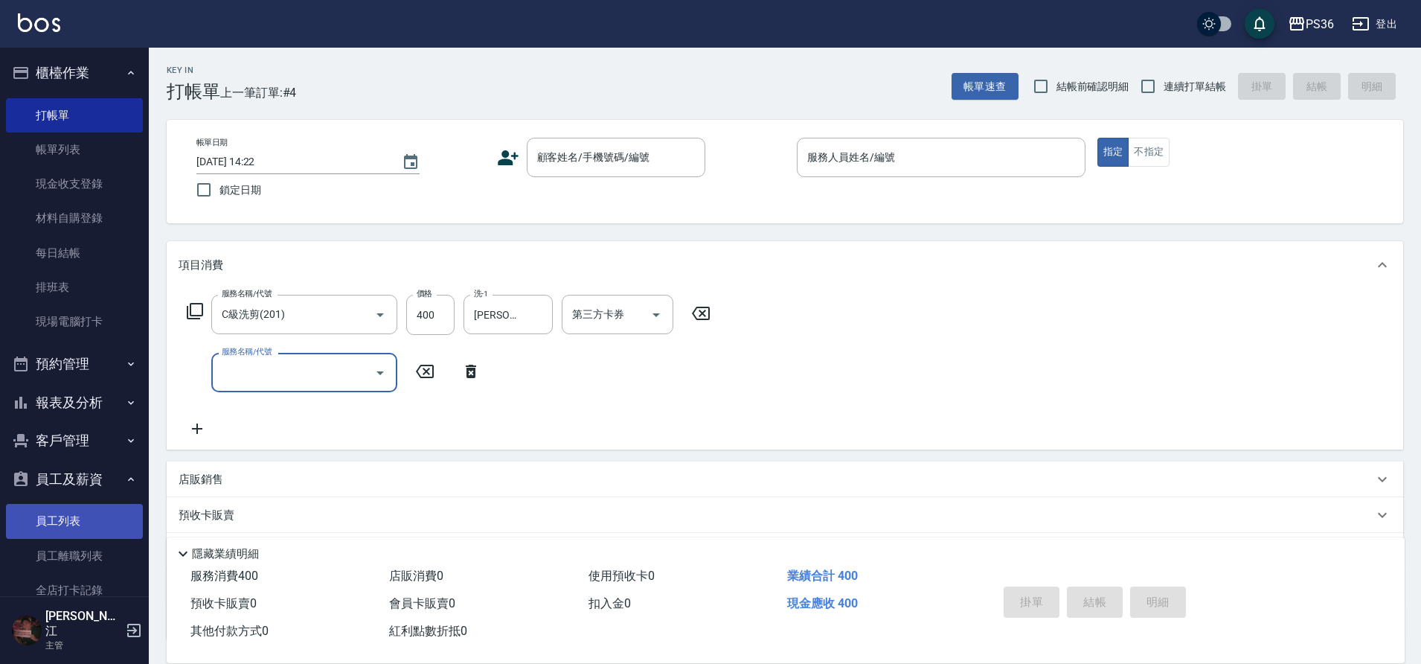
click at [77, 533] on link "員工列表" at bounding box center [74, 521] width 137 height 34
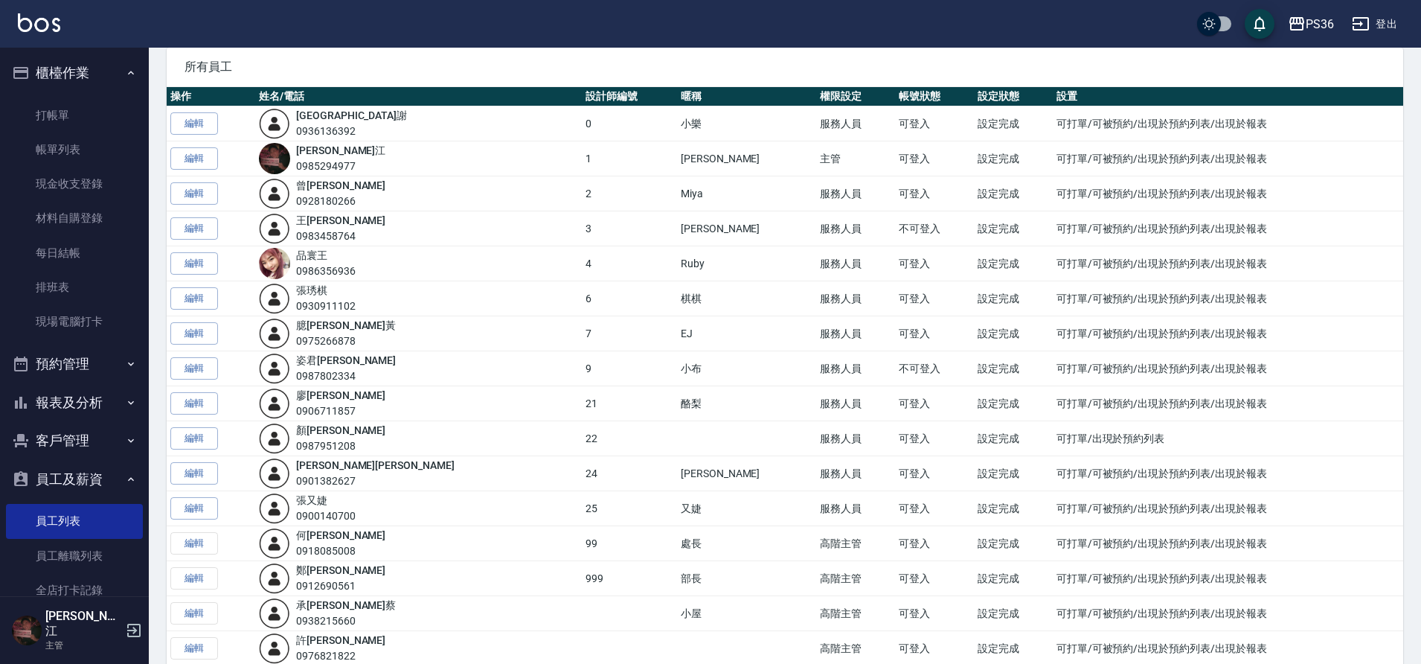
scroll to position [181, 0]
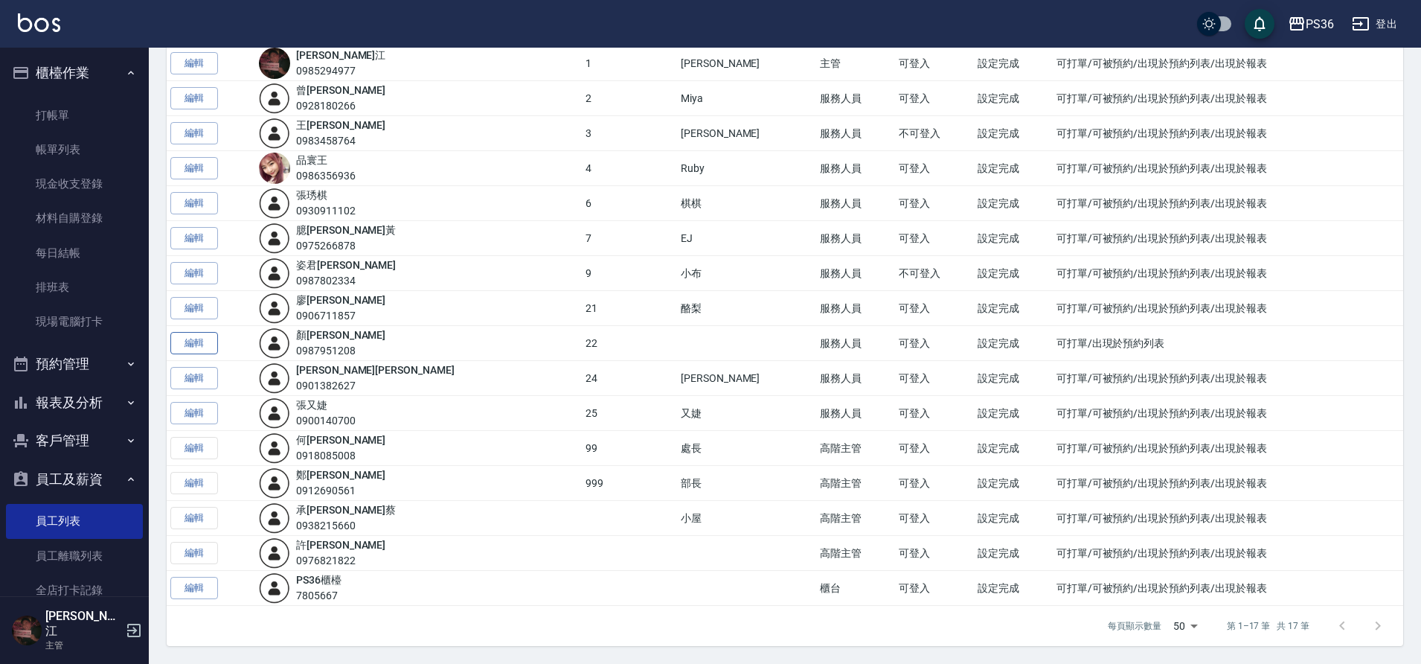
click at [207, 345] on link "編輯" at bounding box center [194, 343] width 48 height 23
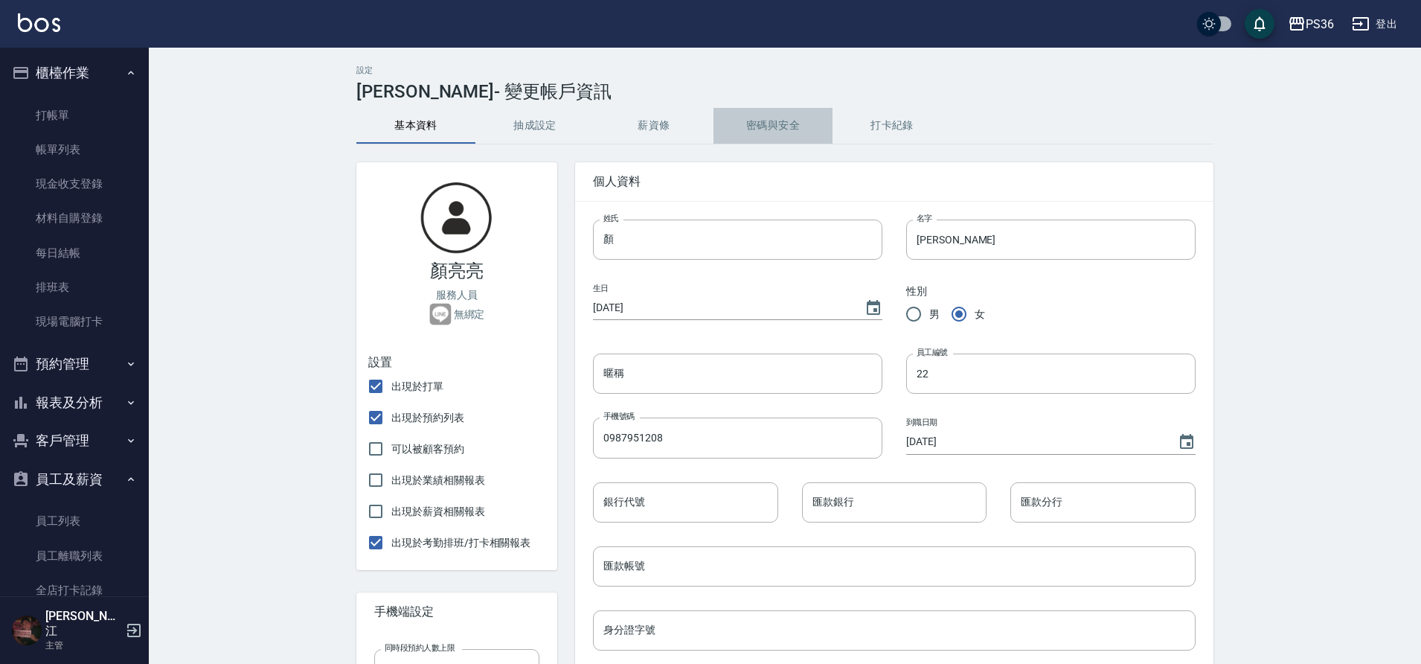
click at [784, 127] on button "密碼與安全" at bounding box center [773, 126] width 119 height 36
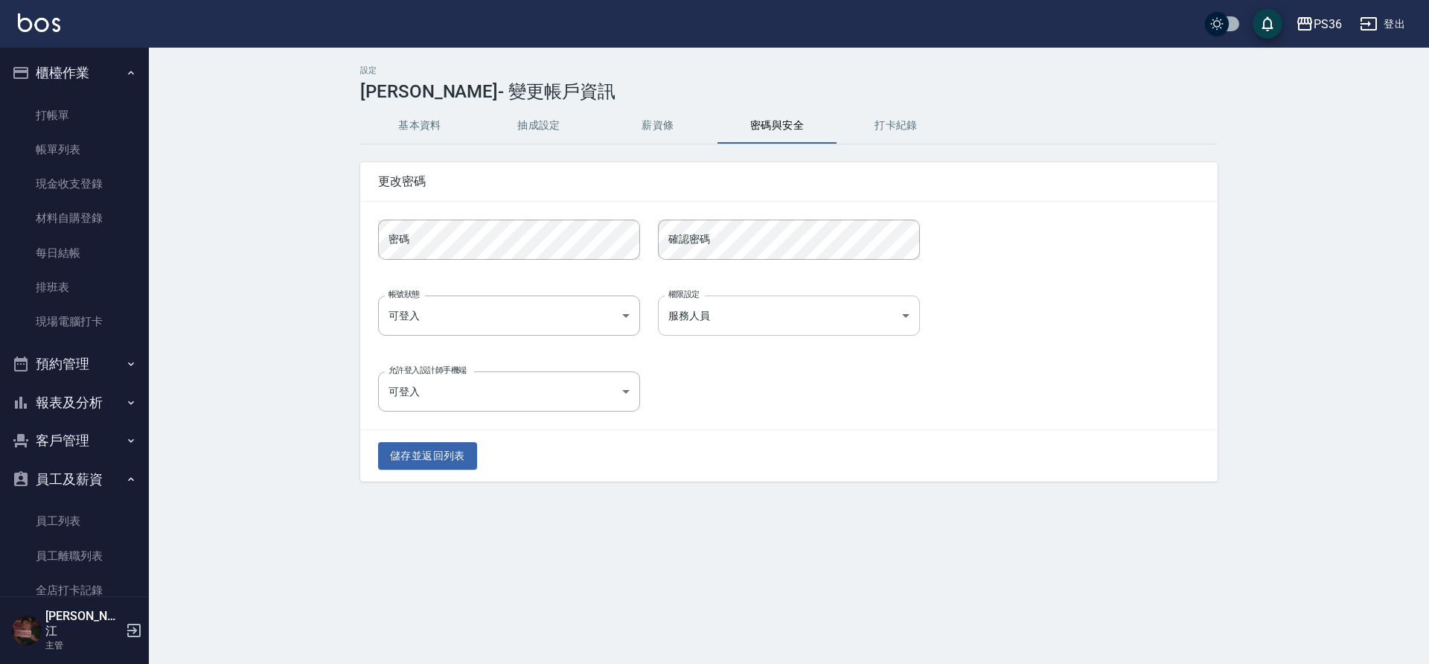
click at [711, 333] on body "PS36 登出 櫃檯作業 打帳單 帳單列表 現金收支登錄 材料自購登錄 每日結帳 排班表 現場電腦打卡 預約管理 預約管理 單日預約紀錄 單週預約紀錄 報表及…" at bounding box center [714, 332] width 1429 height 664
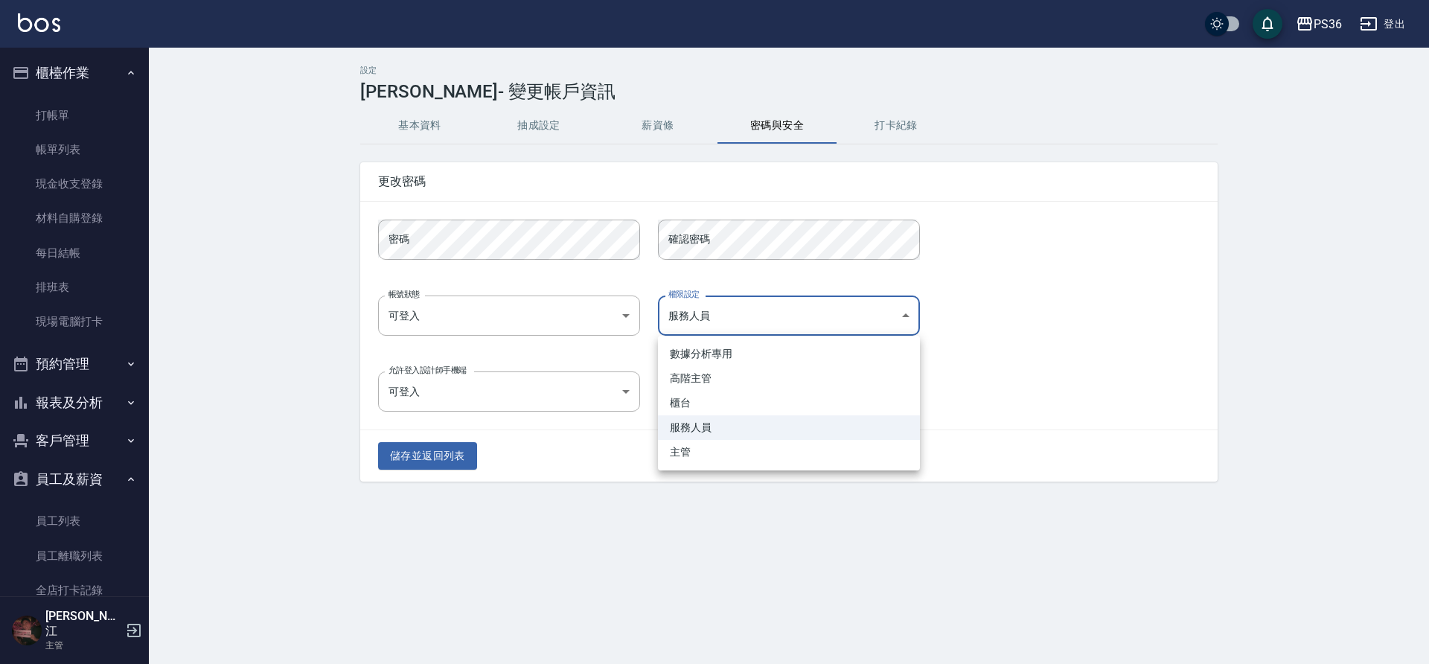
click at [706, 426] on li "服務人員" at bounding box center [789, 427] width 262 height 25
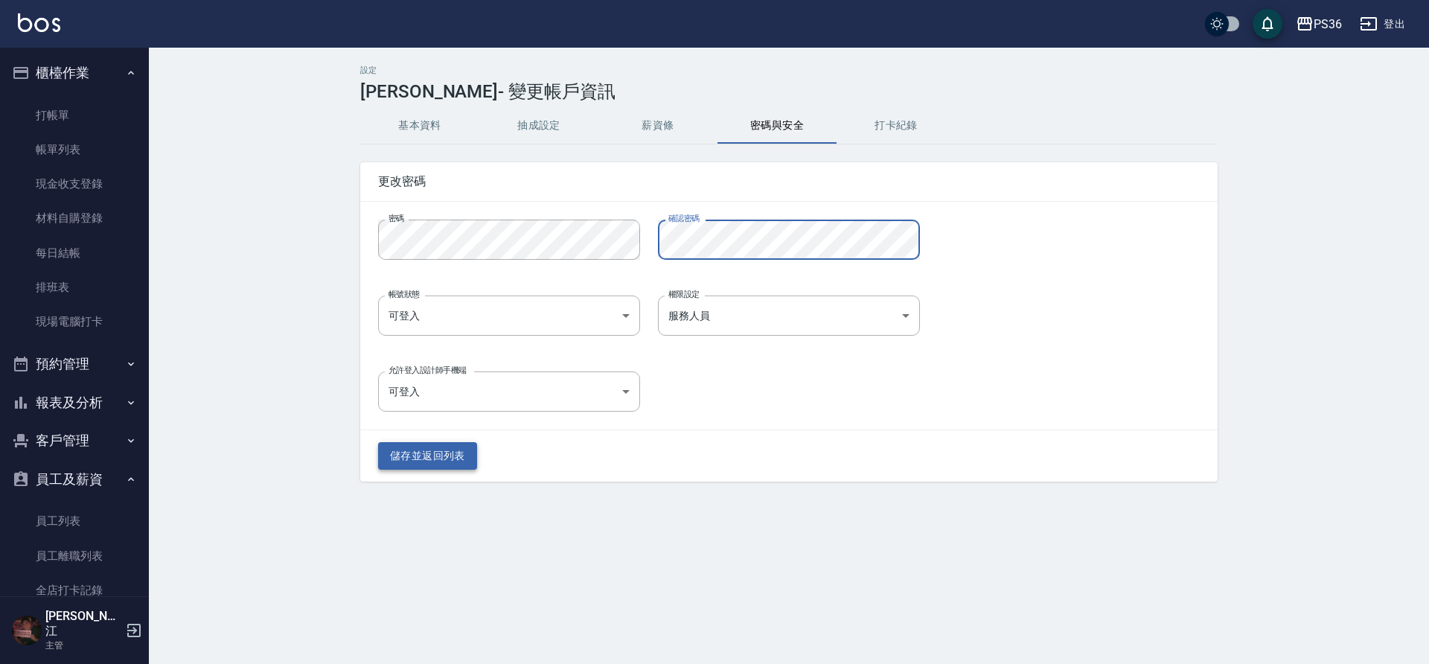
click at [456, 451] on button "儲存並返回列表" at bounding box center [427, 456] width 99 height 28
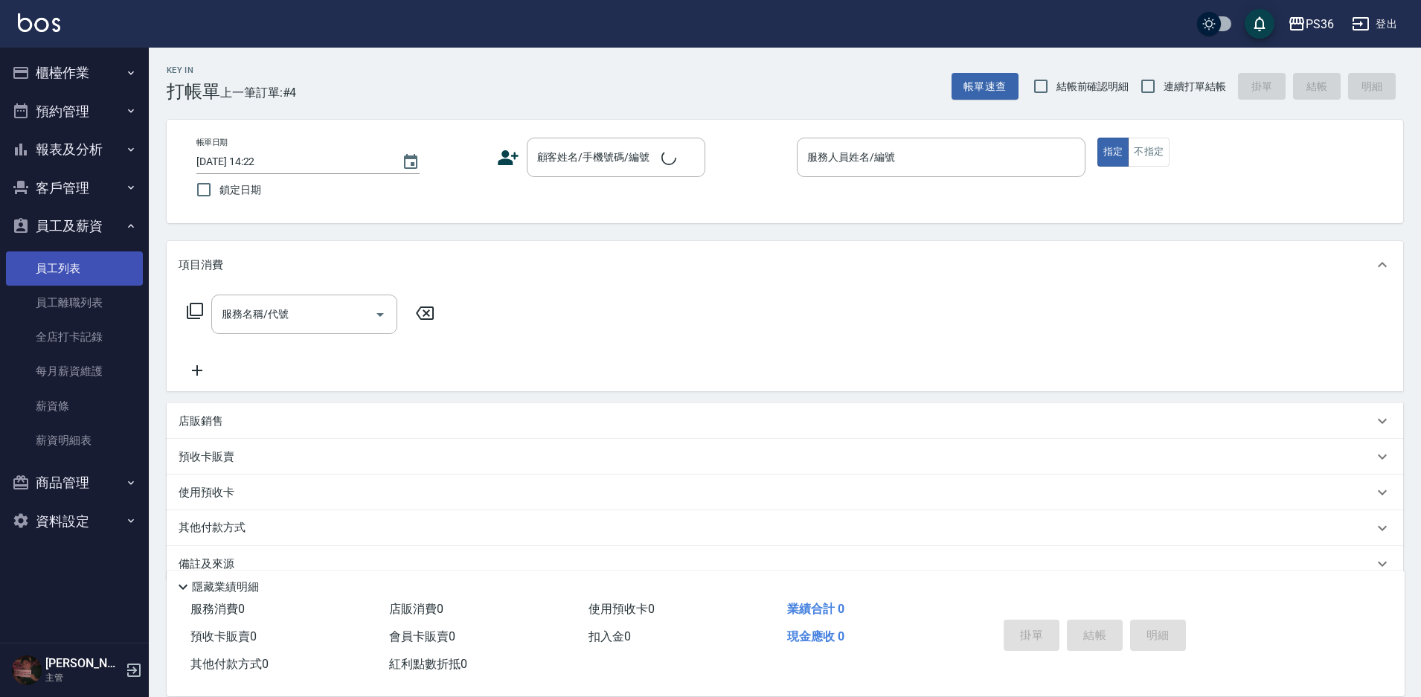
click at [76, 280] on link "員工列表" at bounding box center [74, 268] width 137 height 34
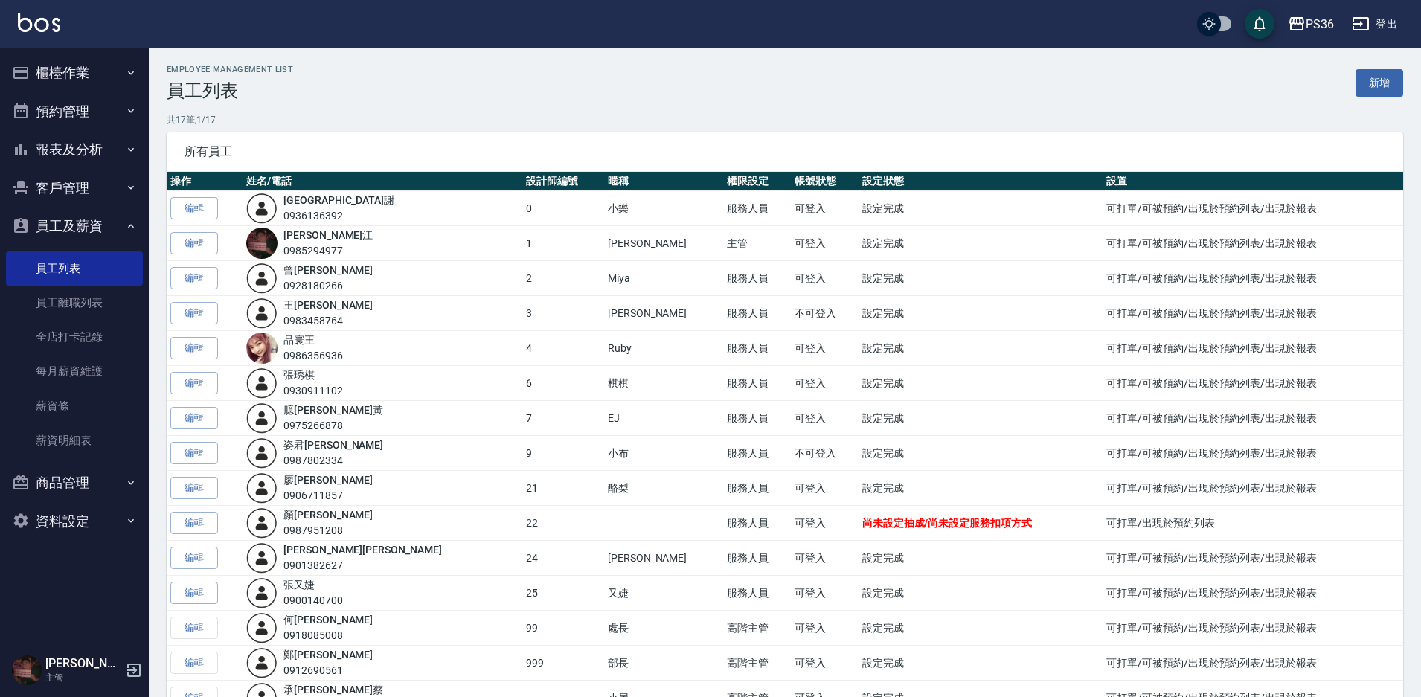
scroll to position [147, 0]
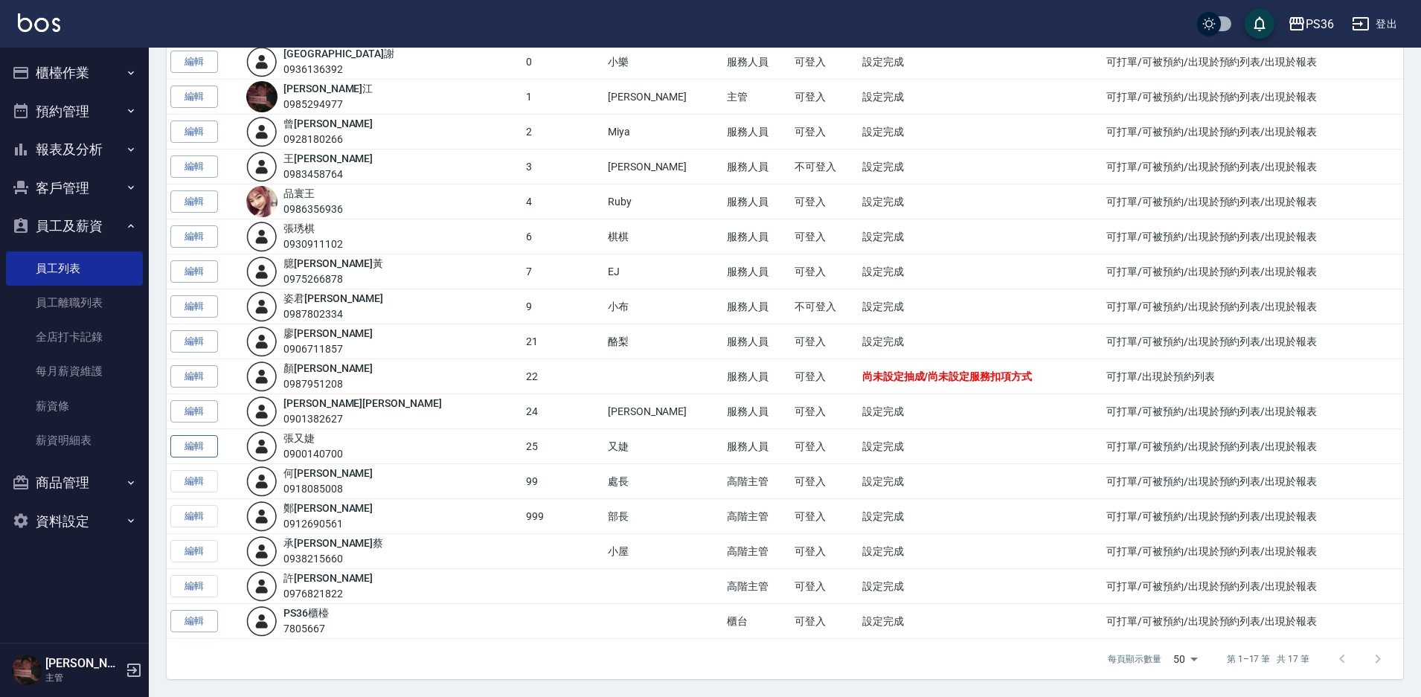
click at [192, 440] on link "編輯" at bounding box center [194, 446] width 48 height 23
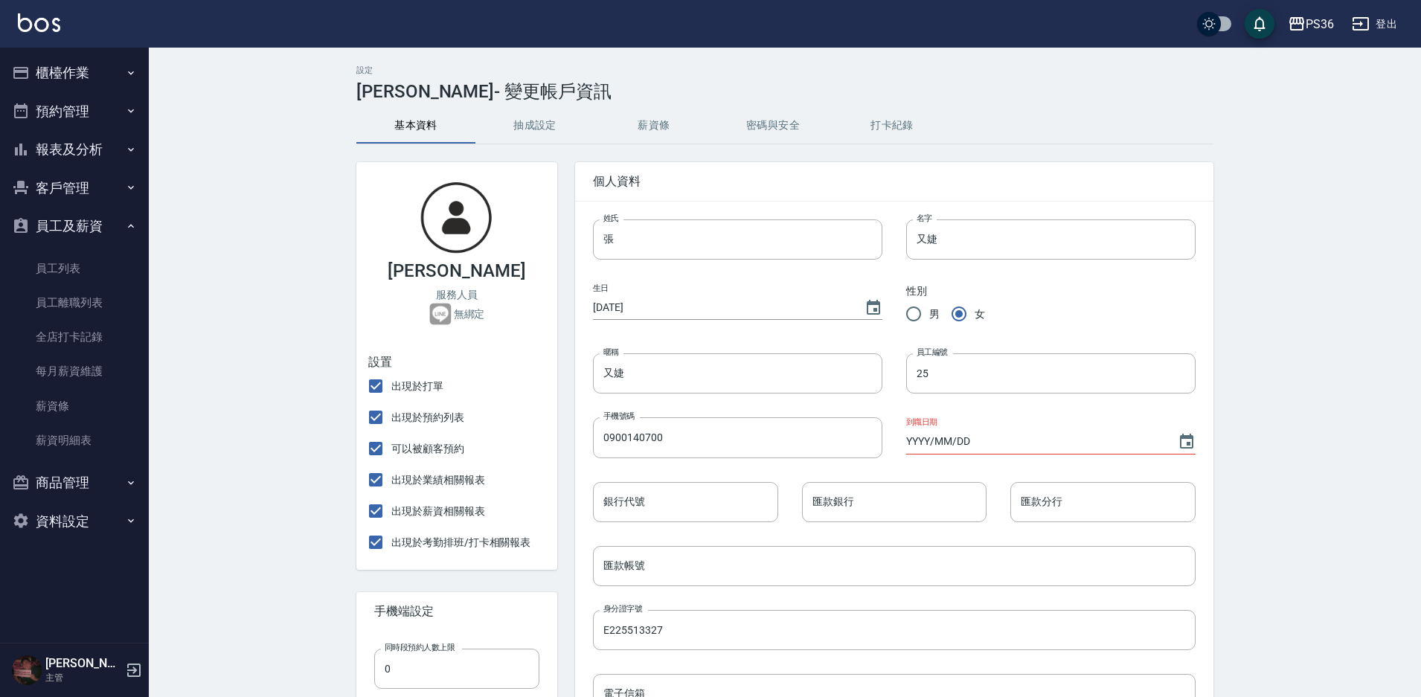
click at [647, 124] on button "薪資條" at bounding box center [654, 126] width 119 height 36
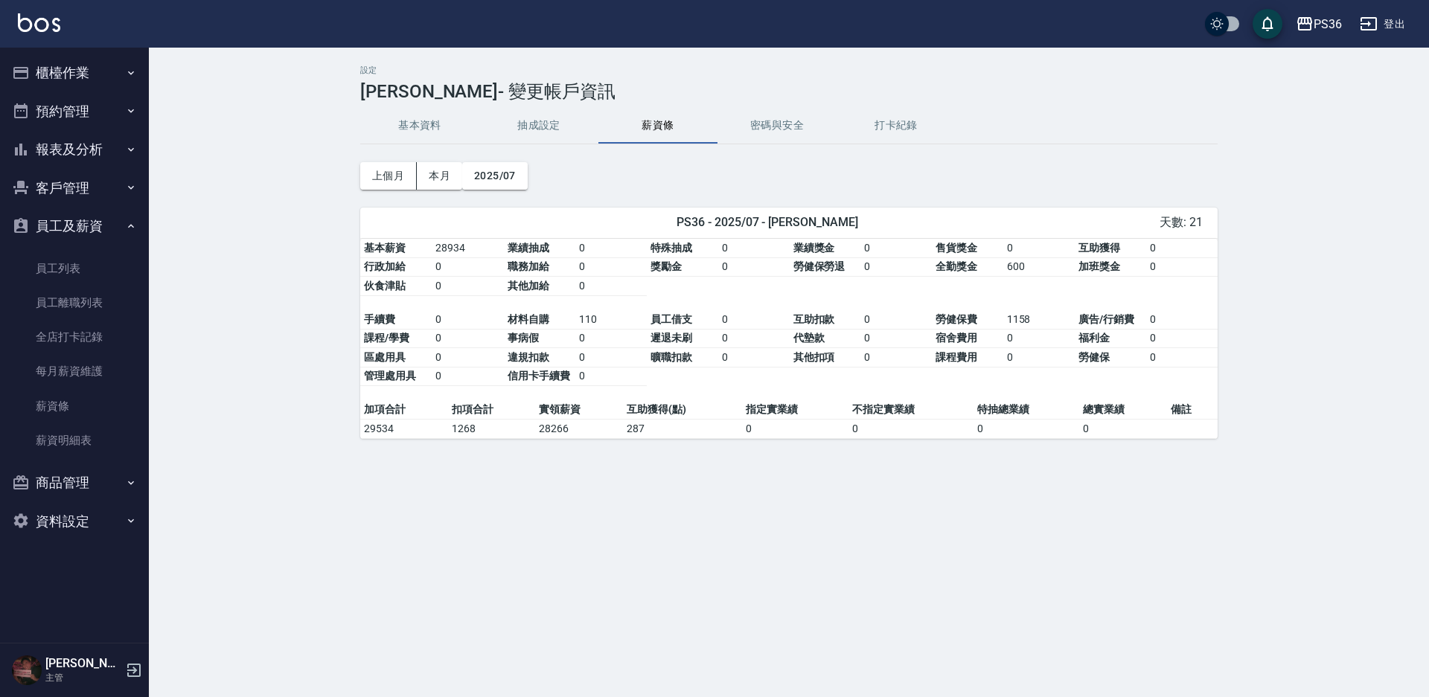
click at [565, 132] on button "抽成設定" at bounding box center [538, 126] width 119 height 36
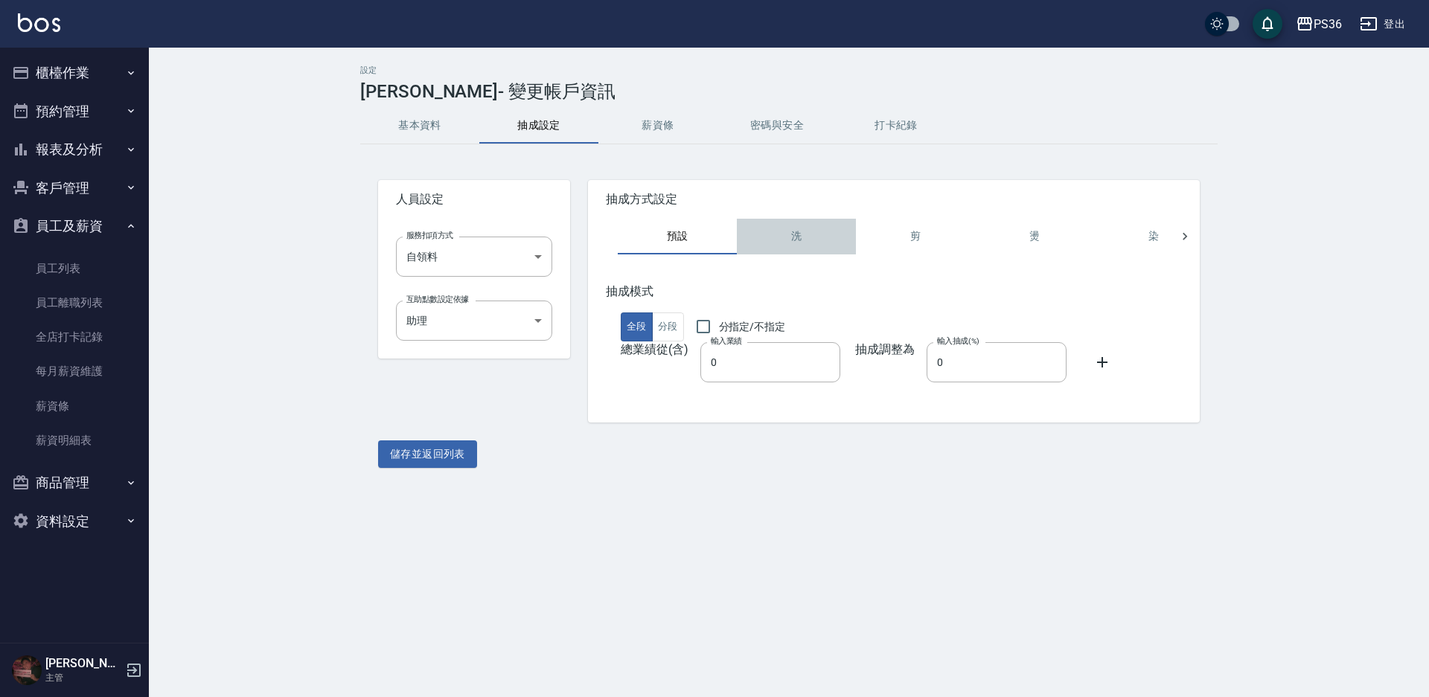
click at [781, 231] on button "洗" at bounding box center [796, 237] width 119 height 36
click at [883, 231] on button "剪" at bounding box center [915, 237] width 119 height 36
click at [1032, 237] on button "燙" at bounding box center [1034, 237] width 119 height 36
click at [1115, 222] on button "染" at bounding box center [1153, 237] width 119 height 36
click at [1184, 234] on icon at bounding box center [1184, 236] width 4 height 7
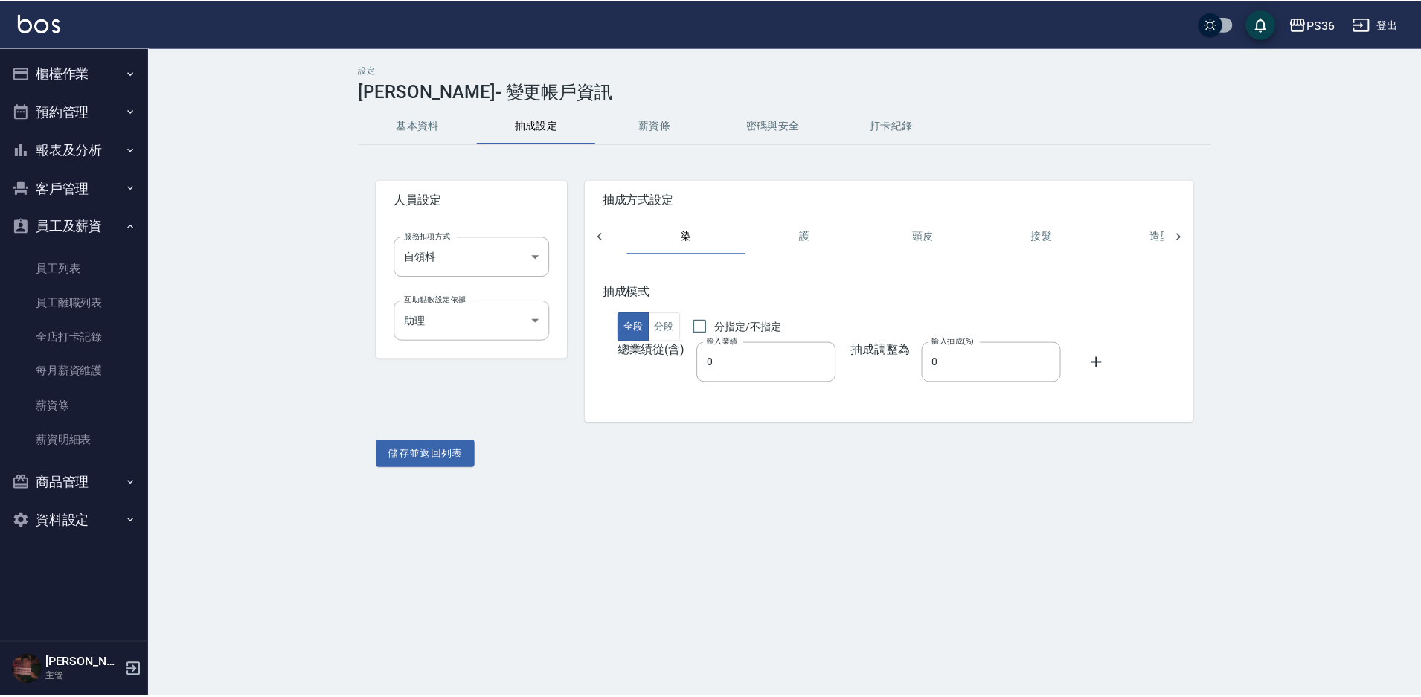
scroll to position [0, 519]
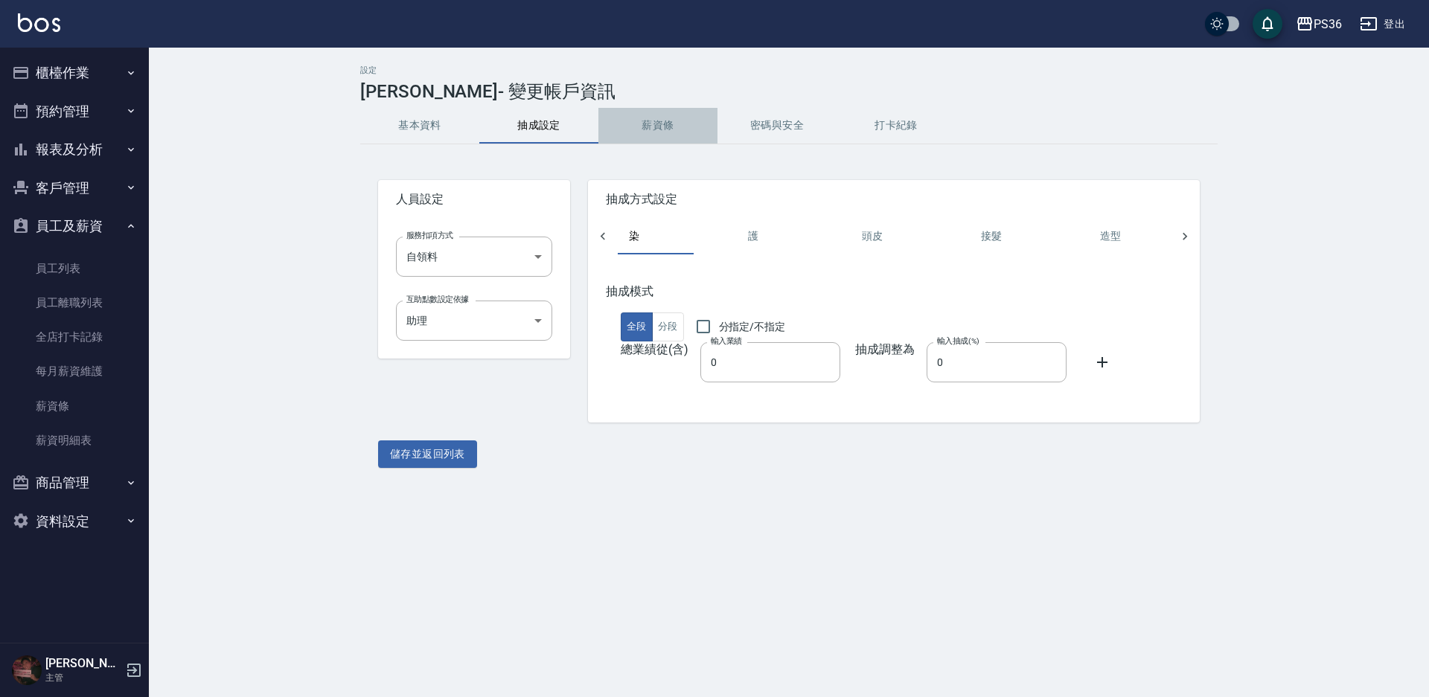
click at [670, 126] on button "薪資條" at bounding box center [657, 126] width 119 height 36
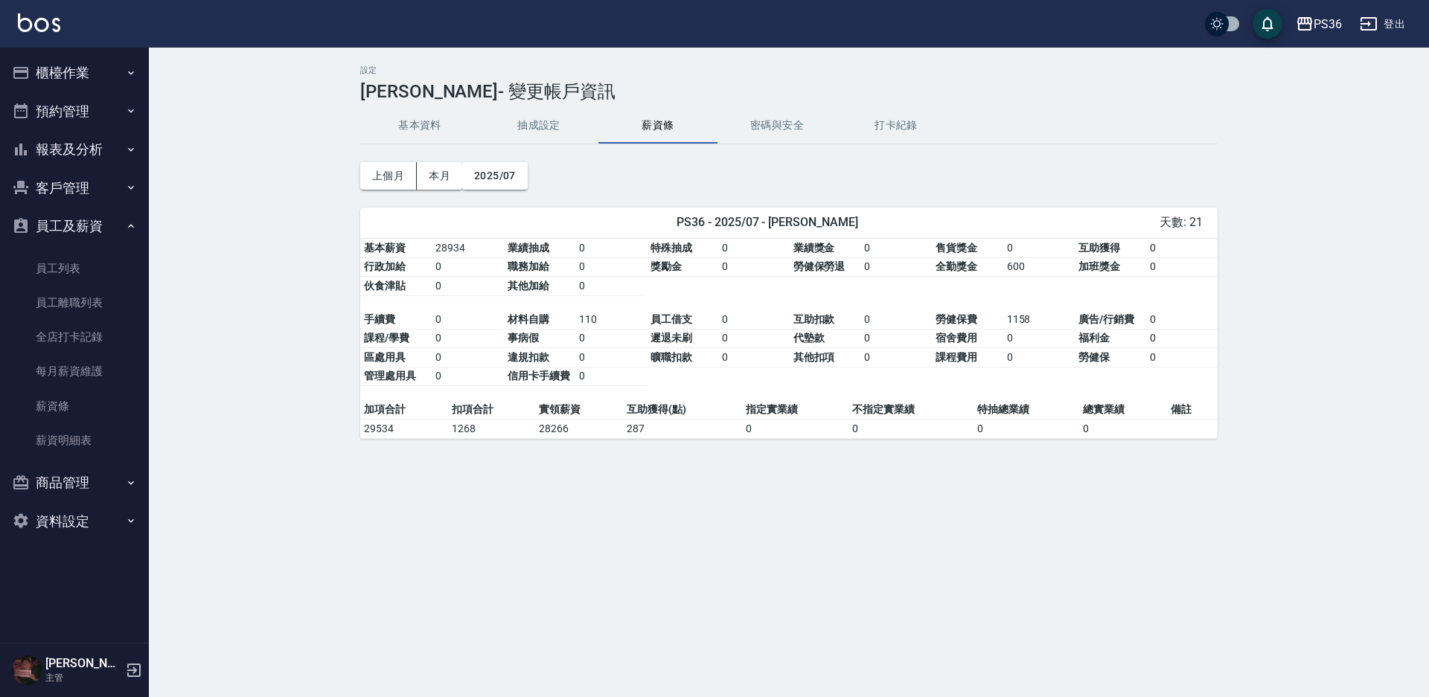
click at [764, 118] on button "密碼與安全" at bounding box center [776, 126] width 119 height 36
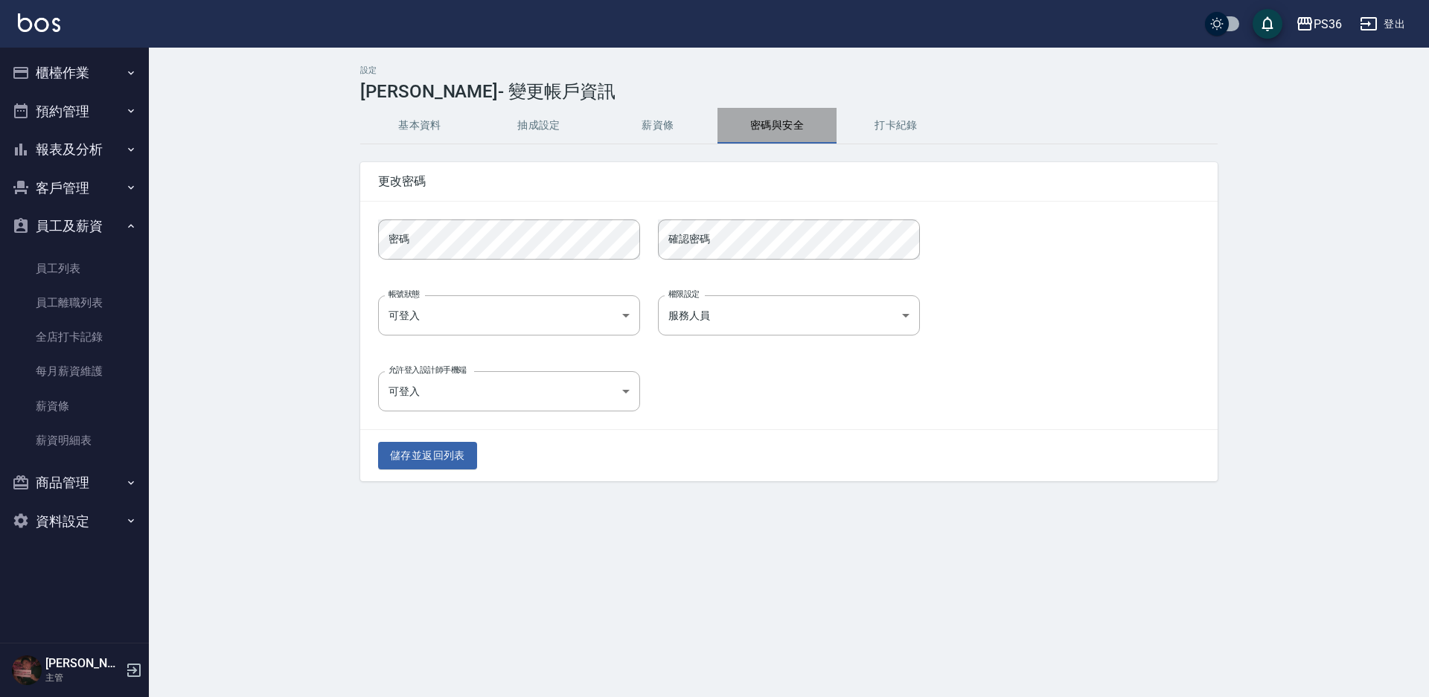
click at [814, 122] on button "密碼與安全" at bounding box center [776, 126] width 119 height 36
click at [888, 124] on button "打卡紀錄" at bounding box center [895, 126] width 119 height 36
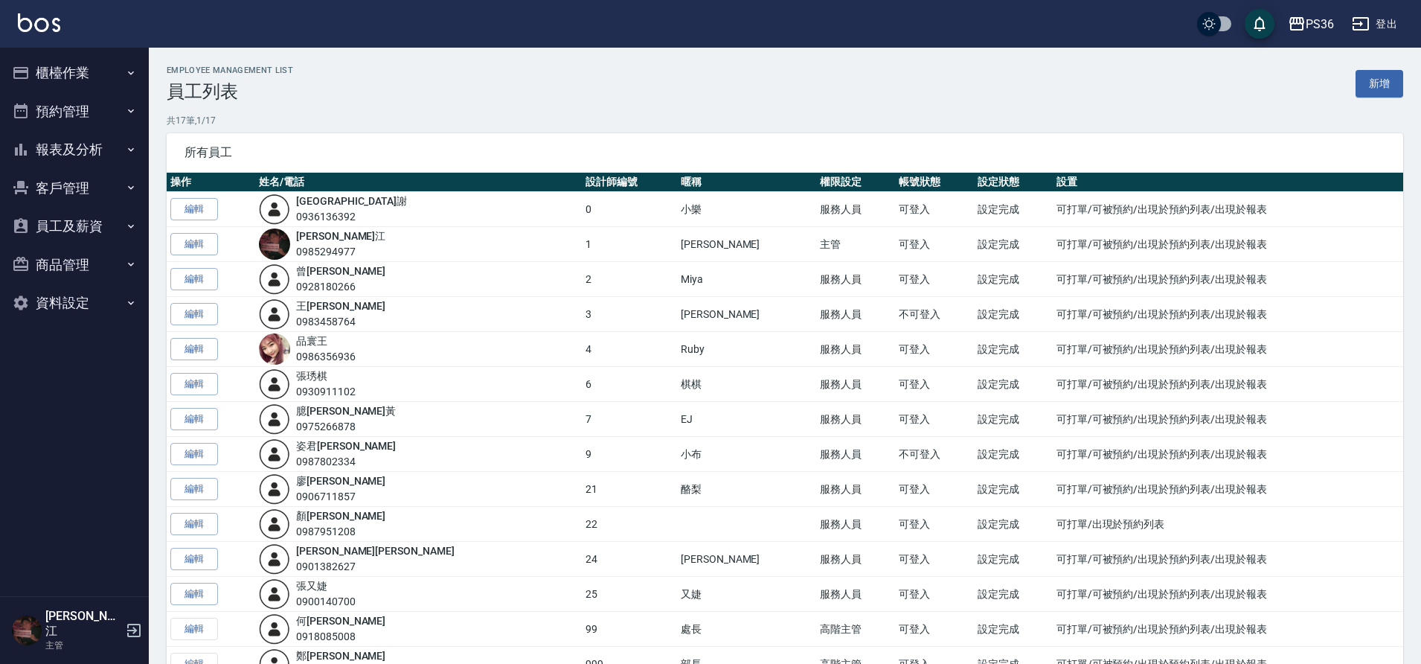
scroll to position [74, 0]
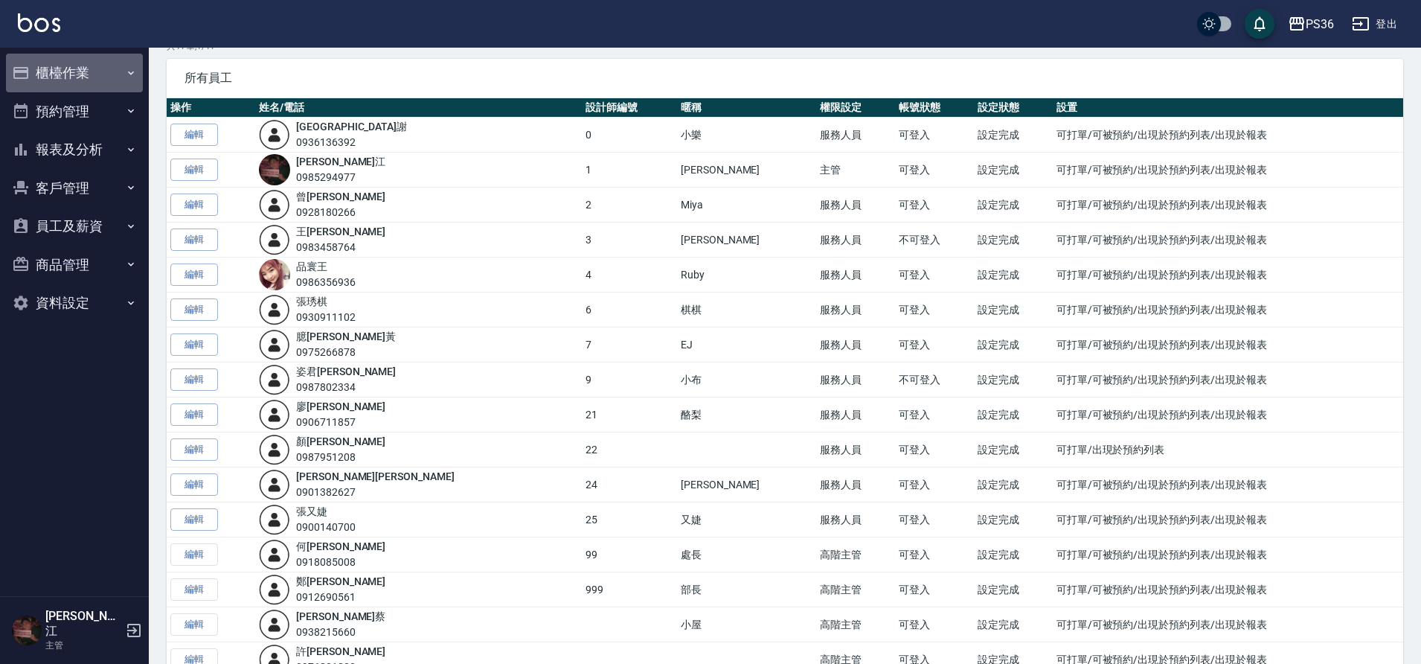
click at [33, 66] on button "櫃檯作業" at bounding box center [74, 73] width 137 height 39
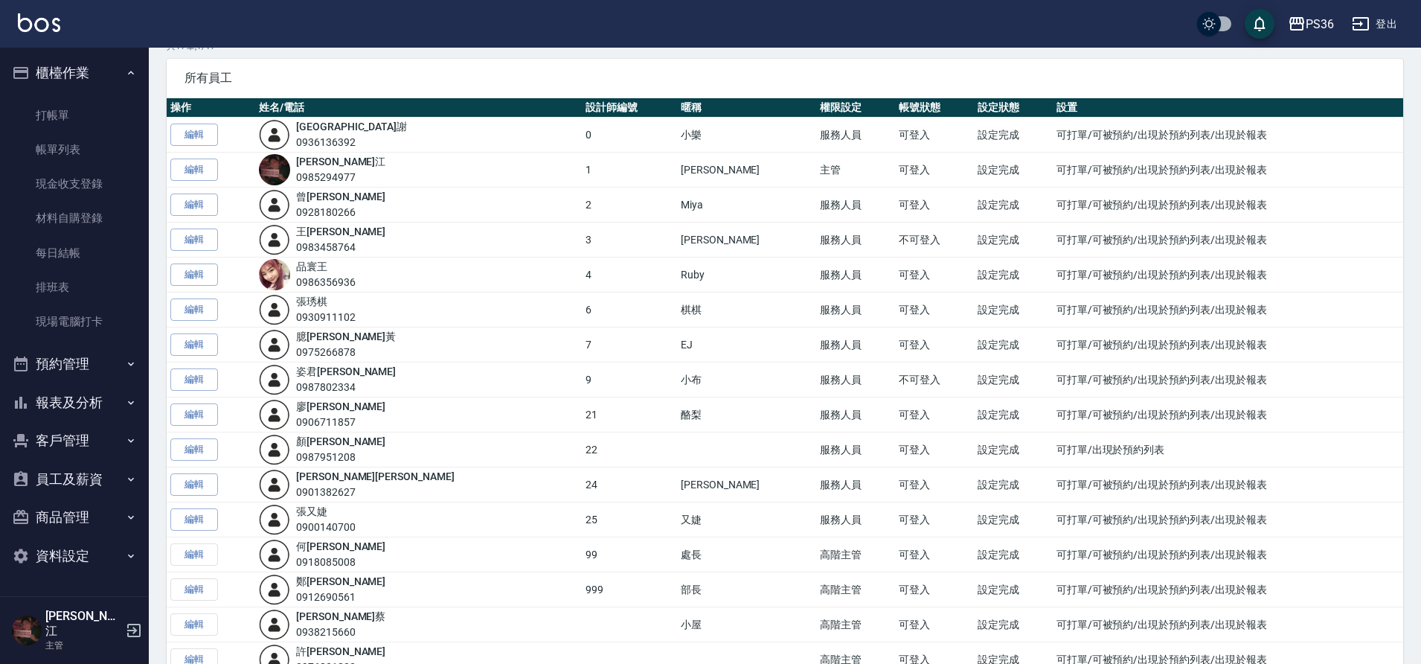
click at [88, 67] on button "櫃檯作業" at bounding box center [74, 73] width 137 height 39
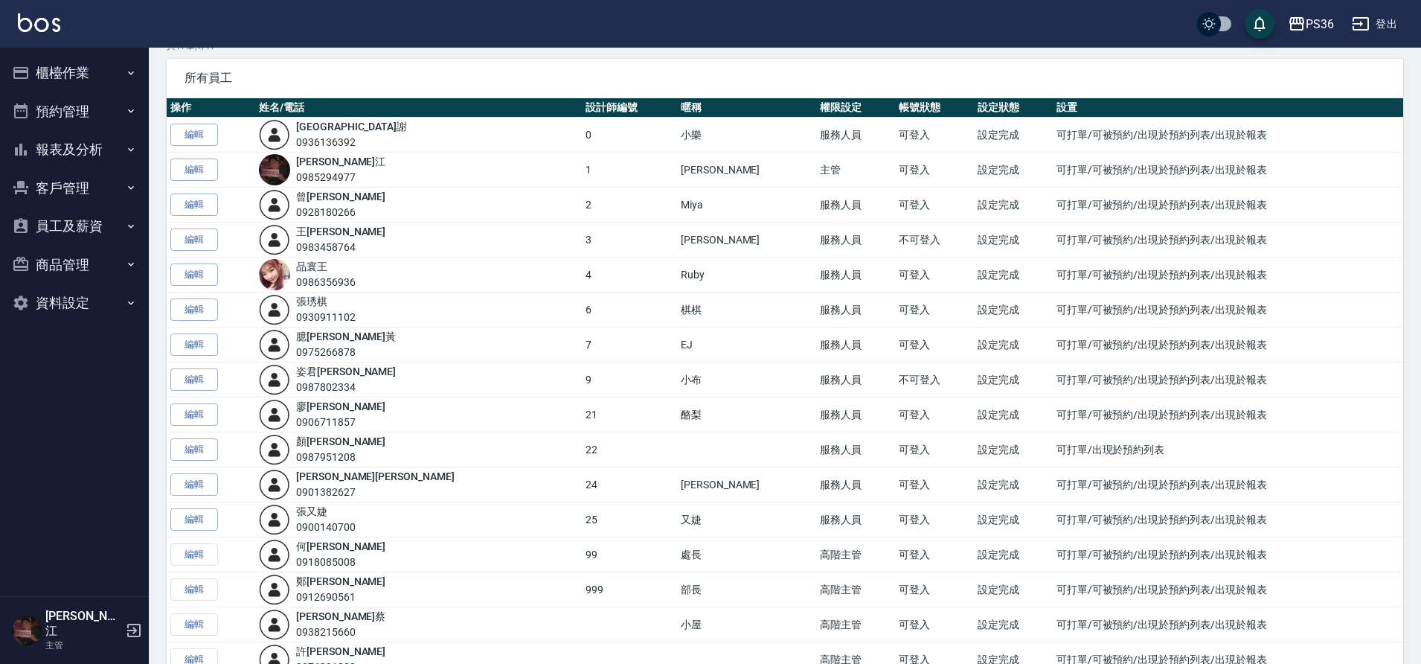
click at [69, 66] on button "櫃檯作業" at bounding box center [74, 73] width 137 height 39
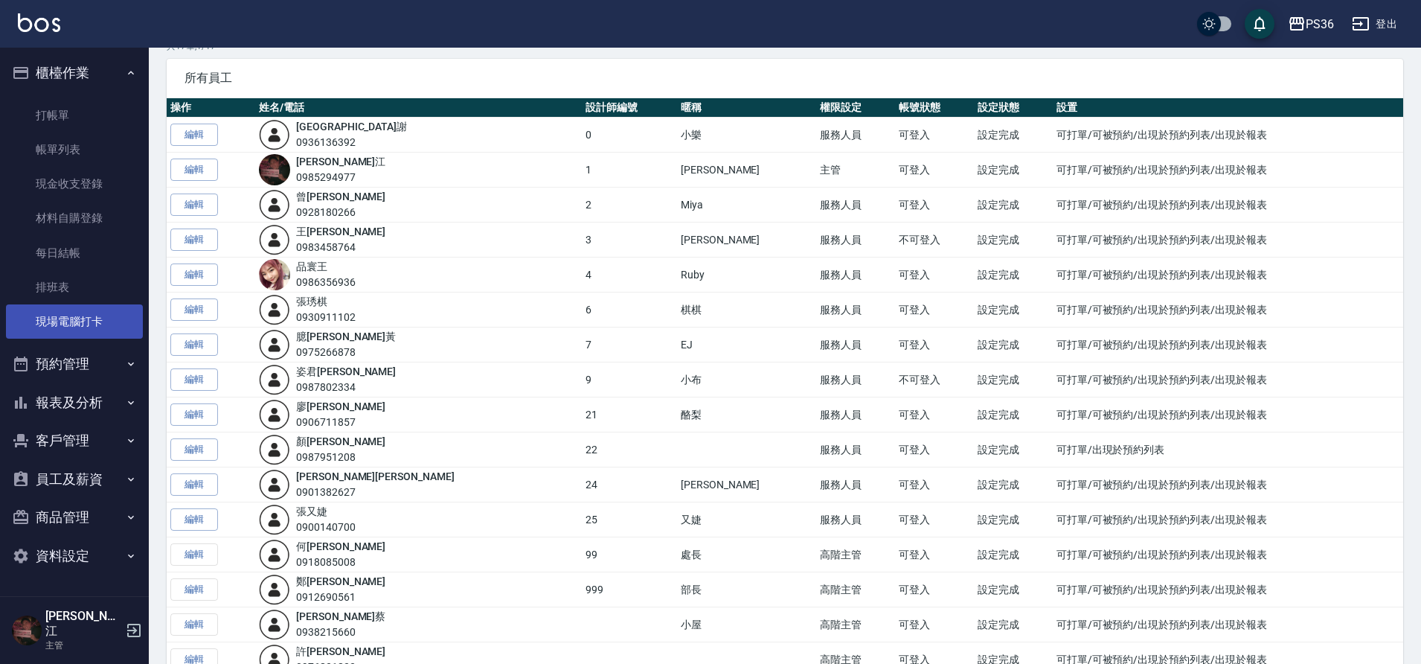
click at [54, 327] on link "現場電腦打卡" at bounding box center [74, 321] width 137 height 34
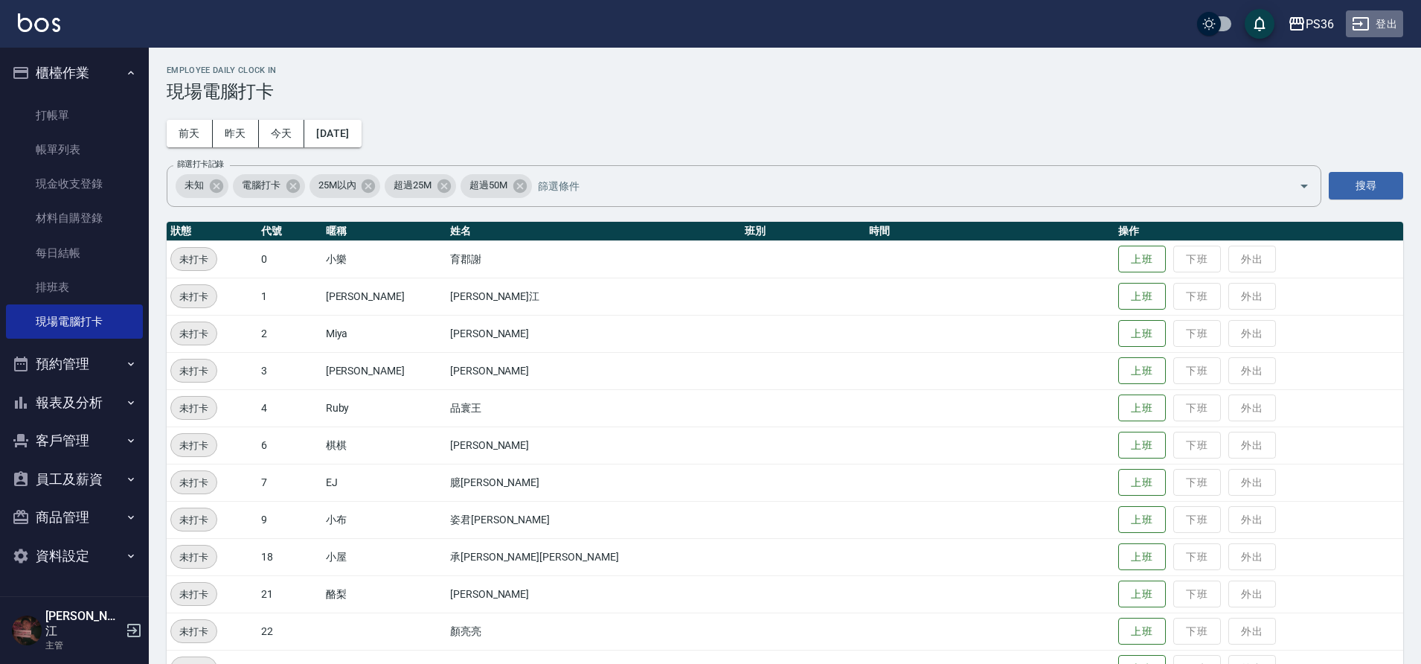
click at [1396, 29] on button "登出" at bounding box center [1374, 24] width 57 height 28
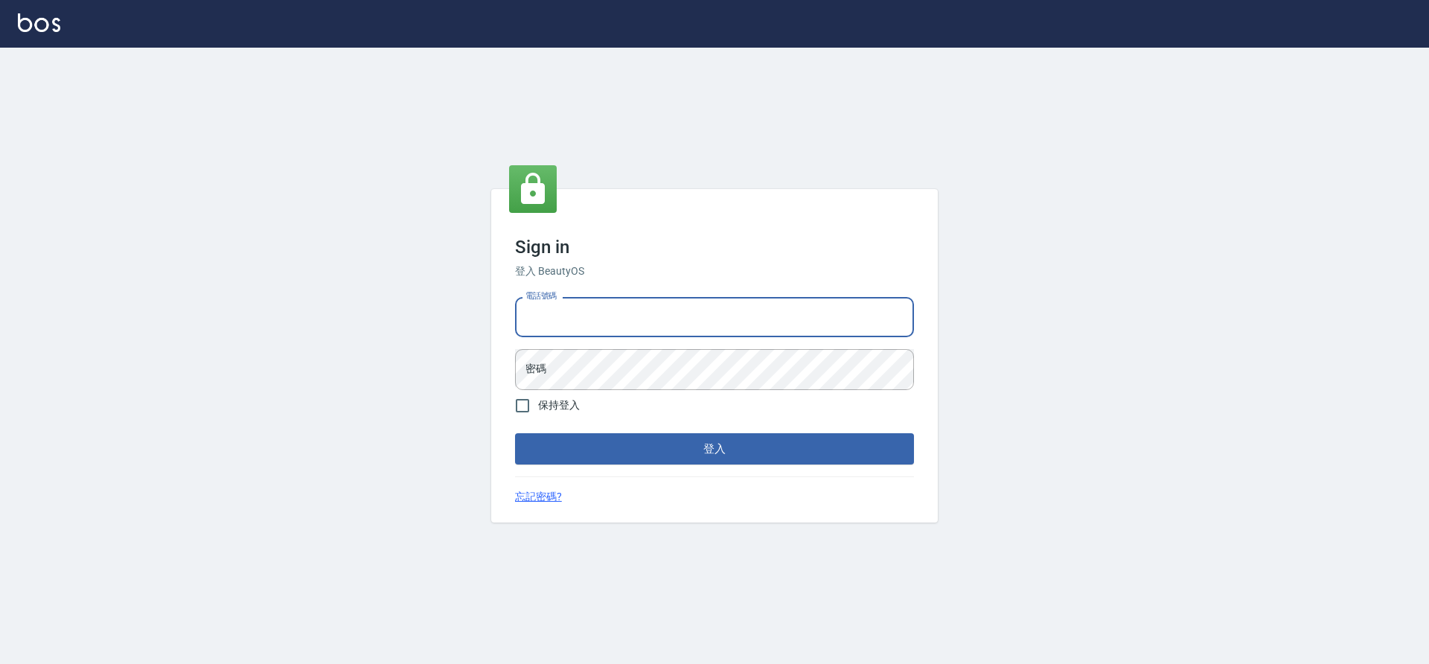
type input "7805667"
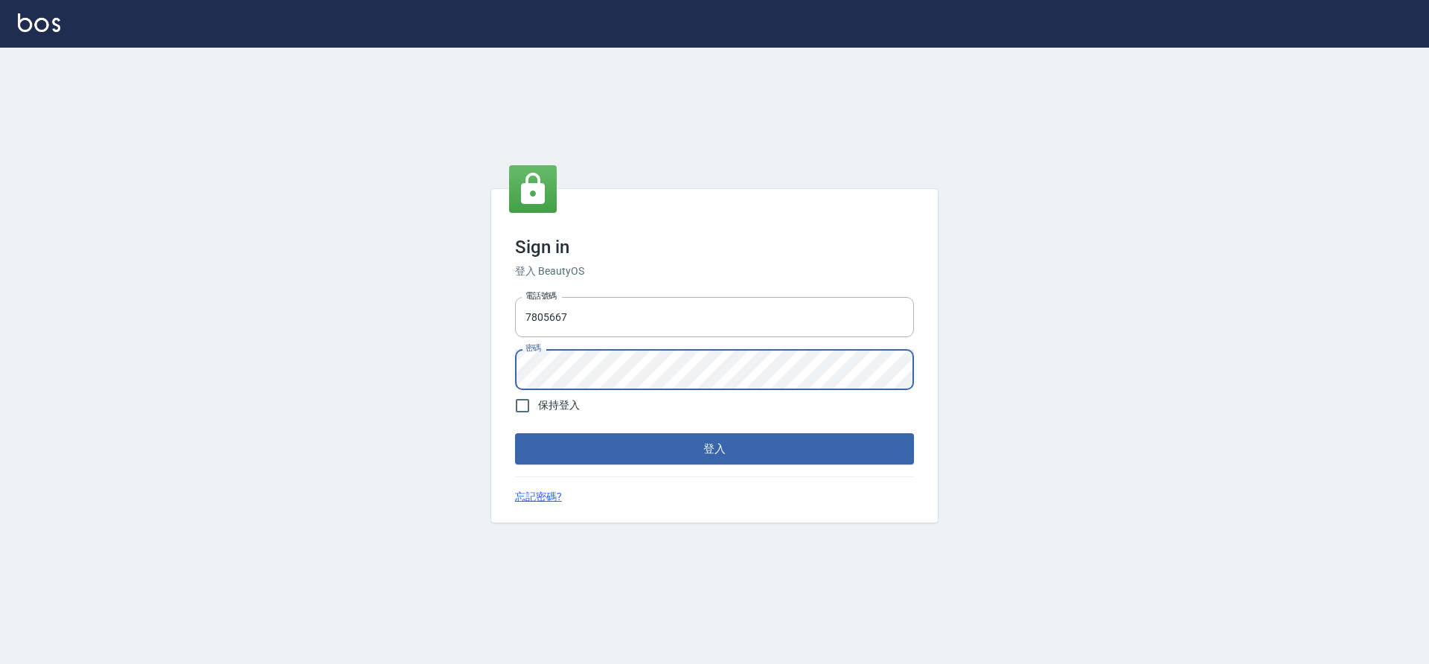
click at [515, 433] on button "登入" at bounding box center [714, 448] width 399 height 31
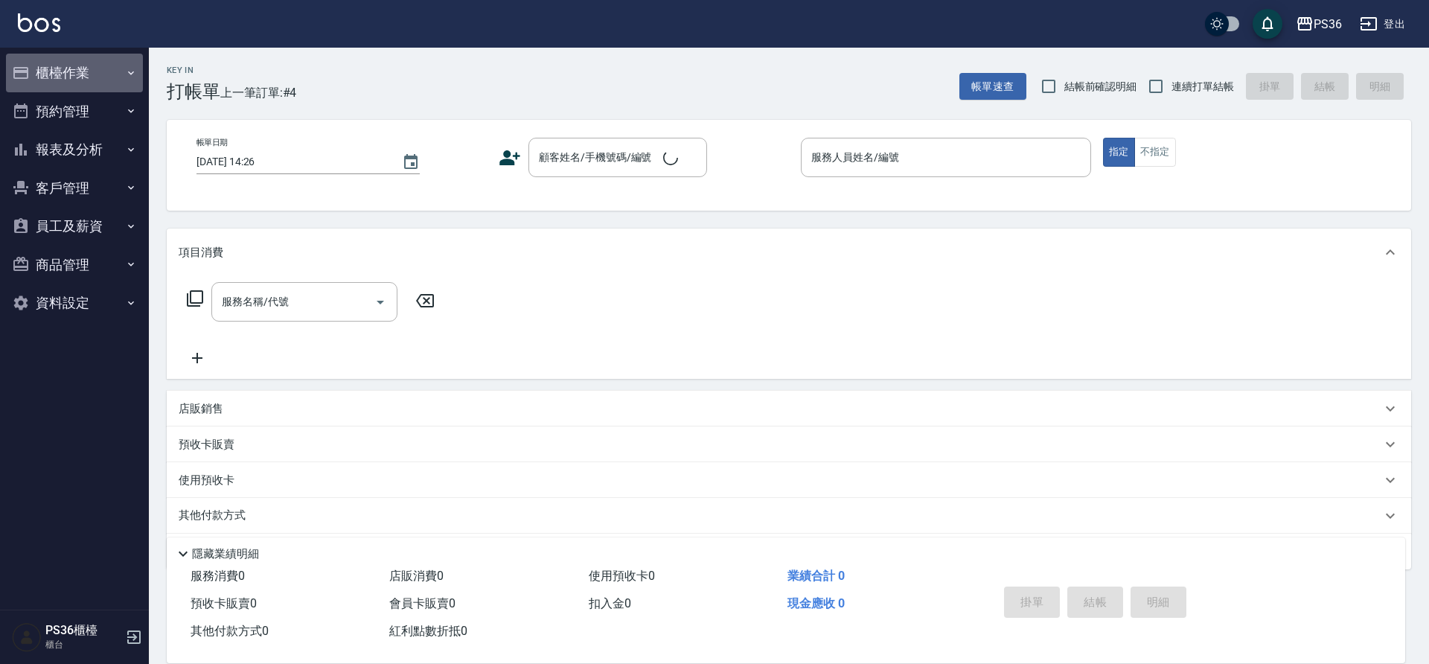
click at [70, 69] on button "櫃檯作業" at bounding box center [74, 73] width 137 height 39
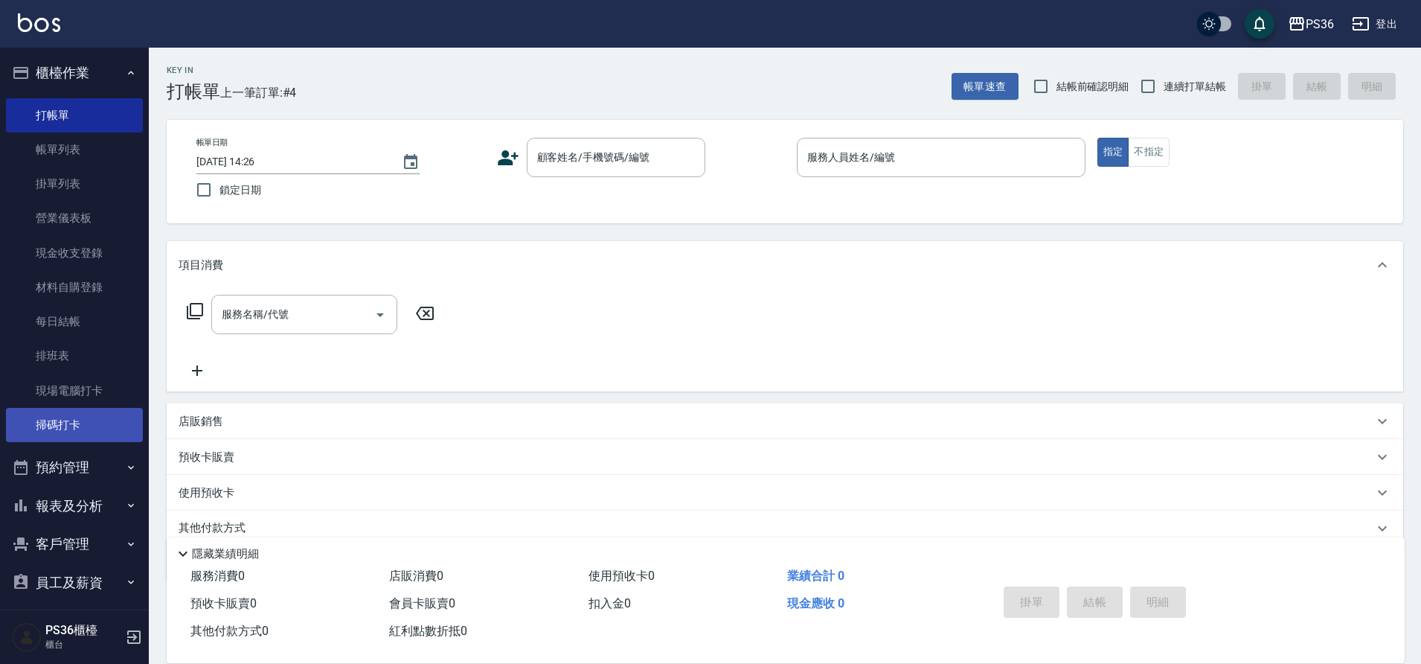
click at [74, 421] on link "掃碼打卡" at bounding box center [74, 425] width 137 height 34
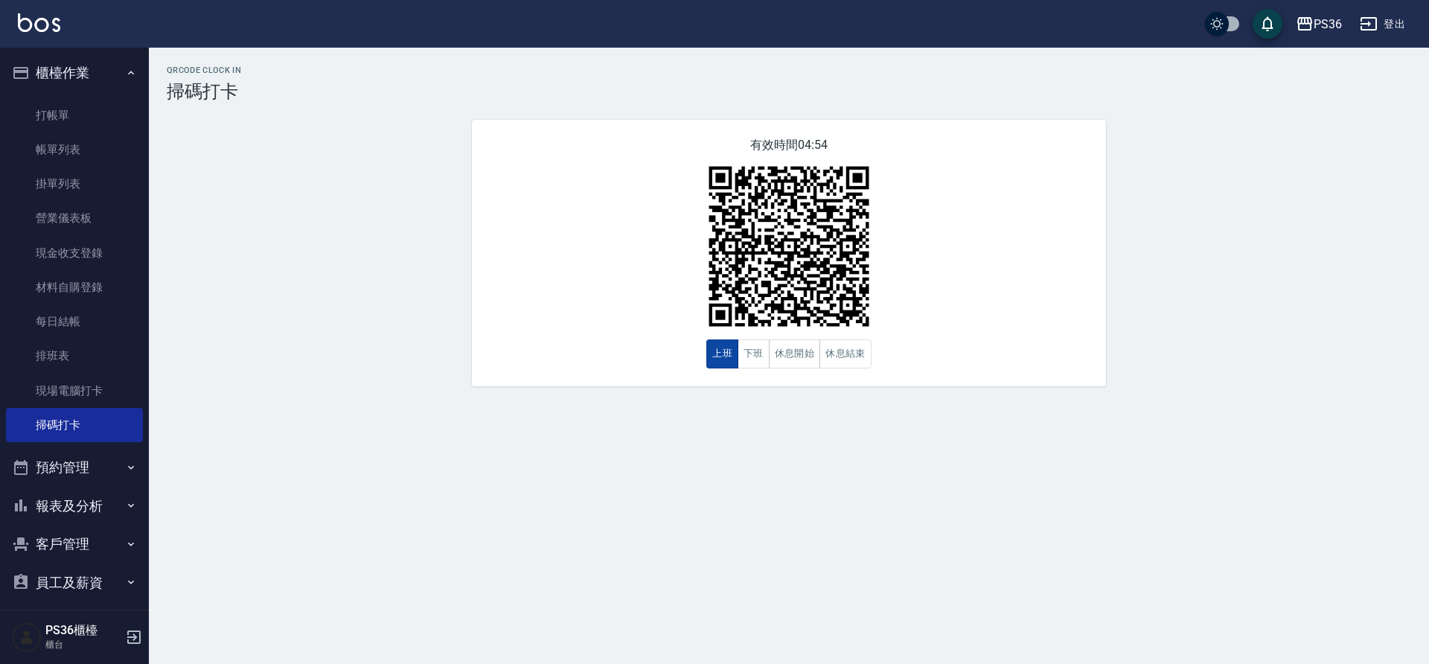
click at [717, 351] on button "上班" at bounding box center [722, 353] width 32 height 29
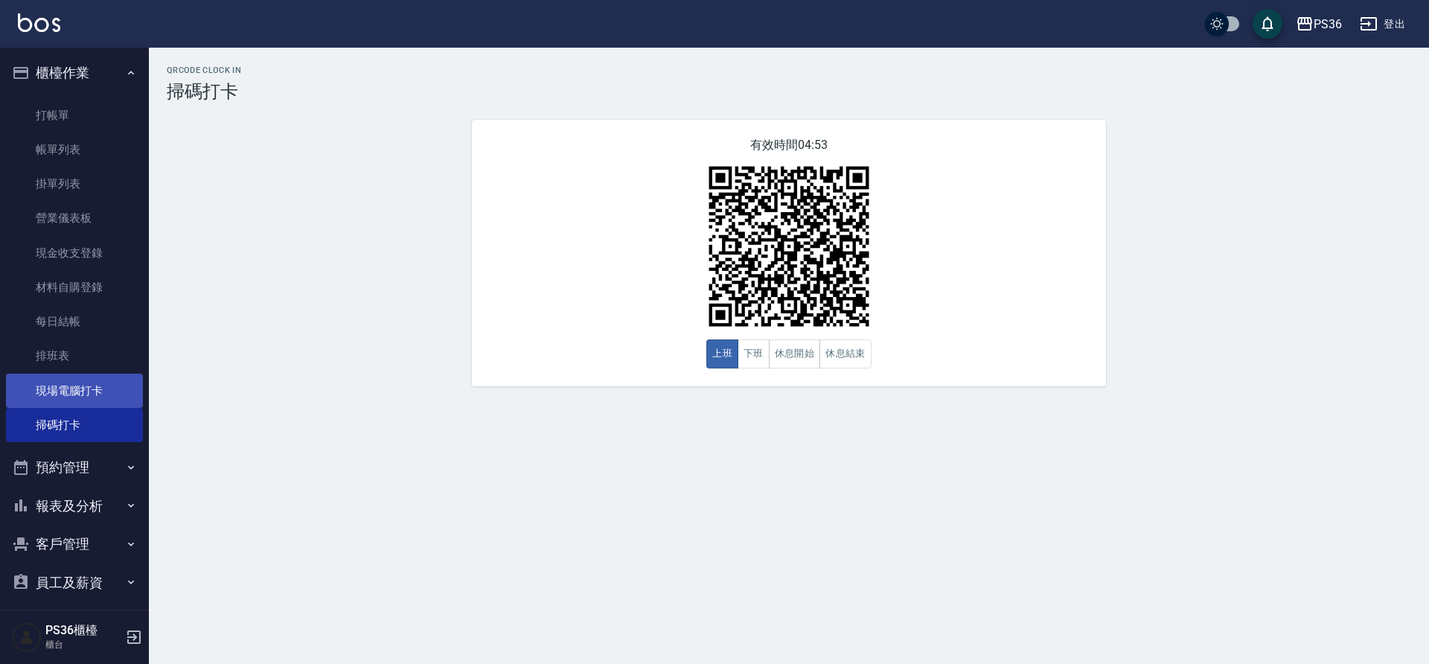
click at [90, 386] on link "現場電腦打卡" at bounding box center [74, 391] width 137 height 34
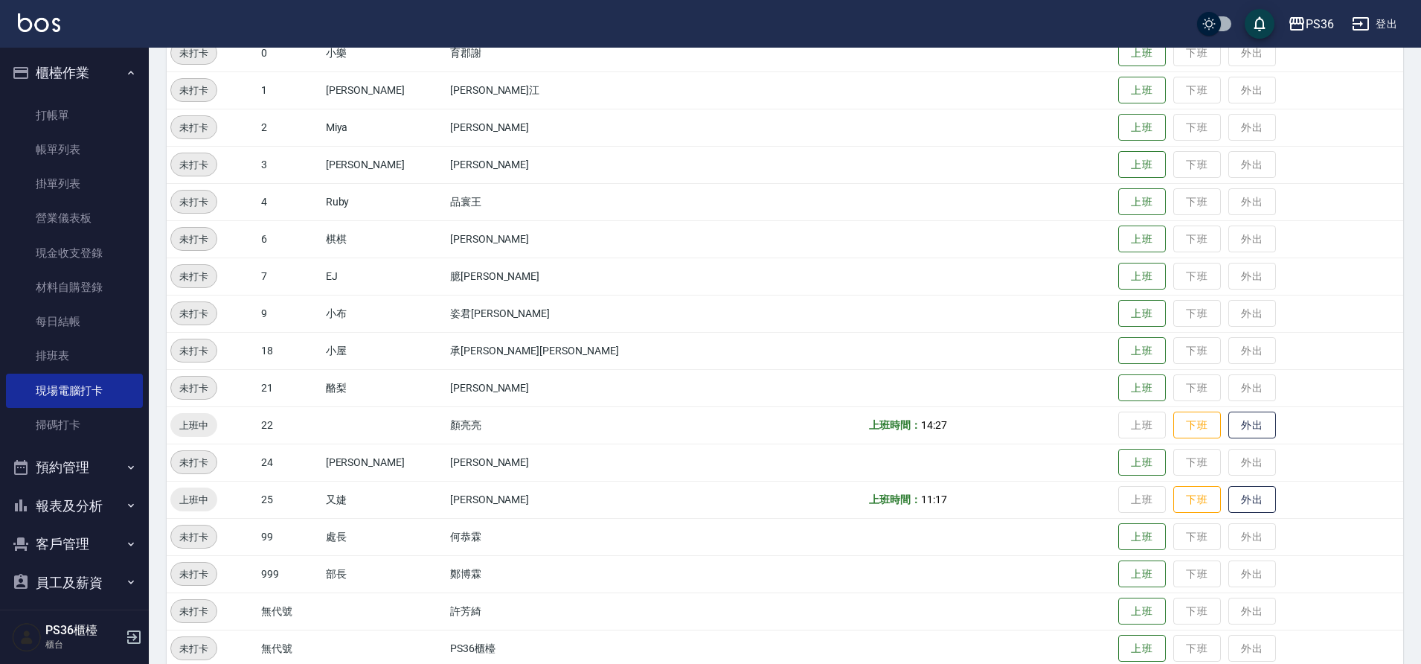
scroll to position [223, 0]
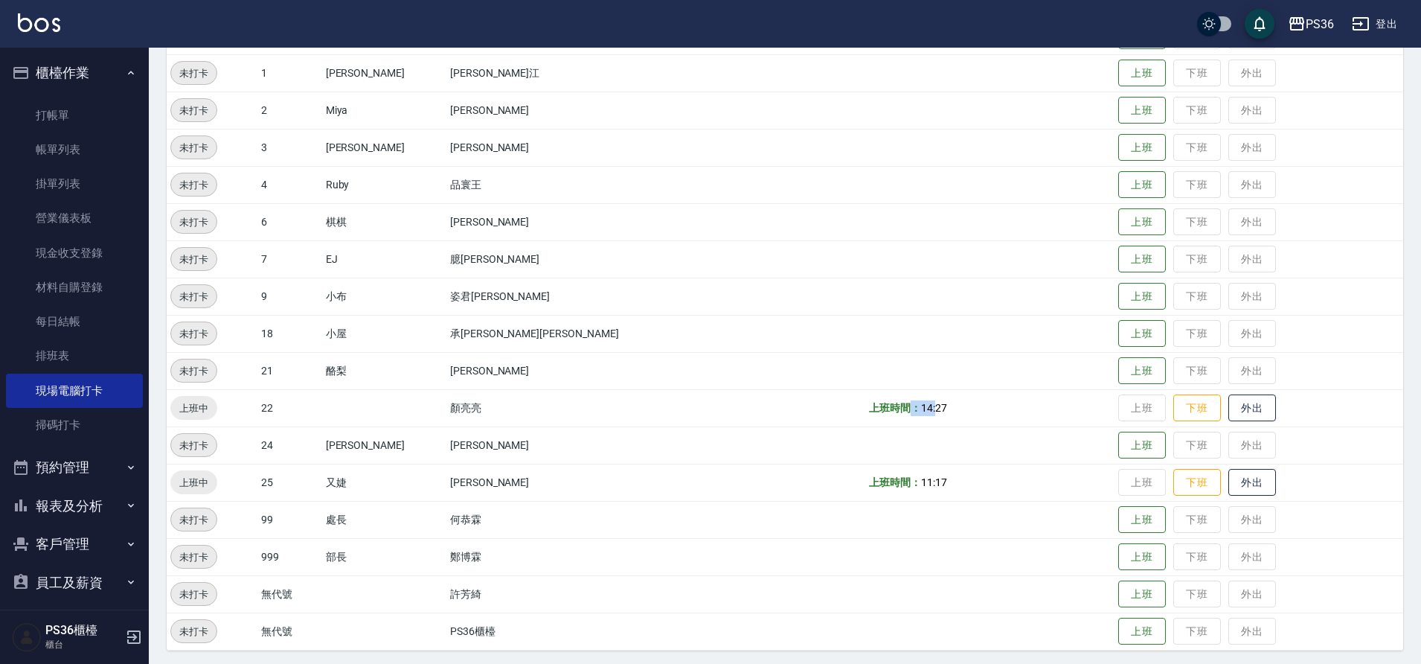
drag, startPoint x: 808, startPoint y: 408, endPoint x: 778, endPoint y: 403, distance: 30.9
click at [865, 403] on td "上班時間： 14:27" at bounding box center [989, 407] width 249 height 37
drag, startPoint x: 717, startPoint y: 397, endPoint x: 822, endPoint y: 393, distance: 105.0
click at [822, 393] on tr "上班中 22 [PERSON_NAME] 上班時間： 14:27 上班 下班 外出" at bounding box center [785, 407] width 1237 height 37
click at [865, 396] on td "上班時間： 14:27" at bounding box center [989, 407] width 249 height 37
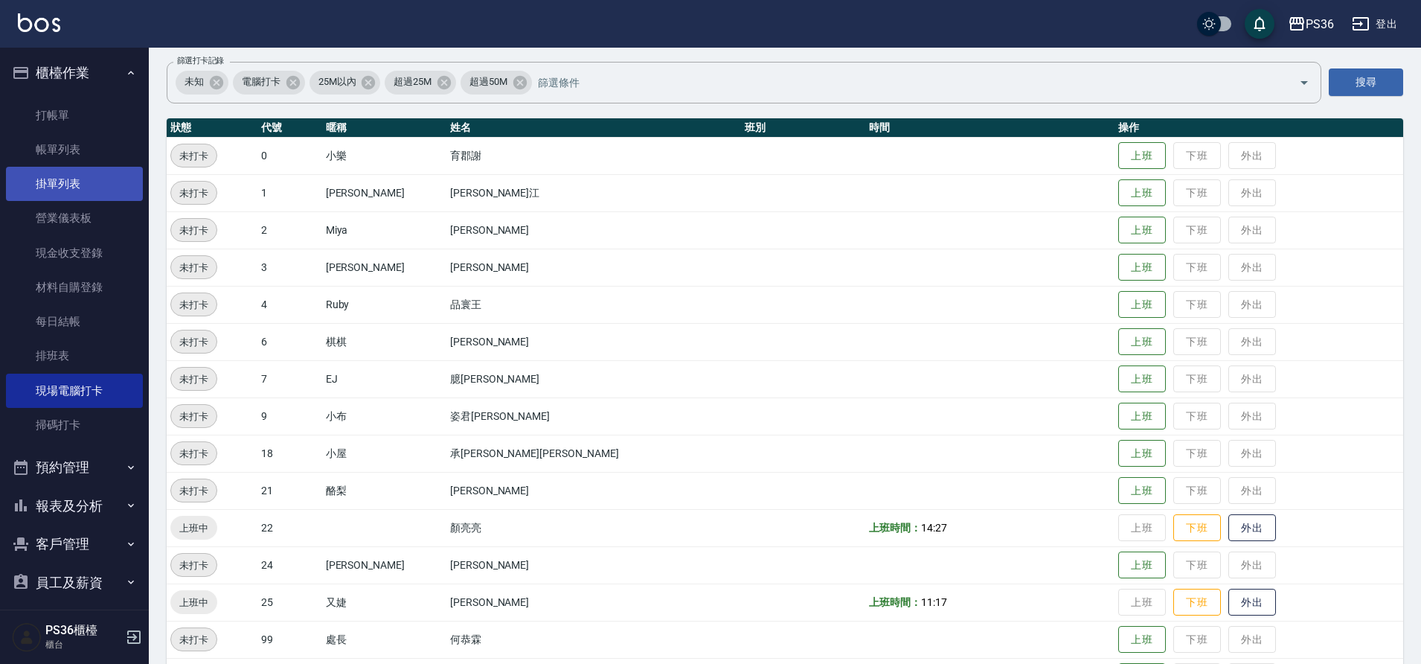
scroll to position [0, 0]
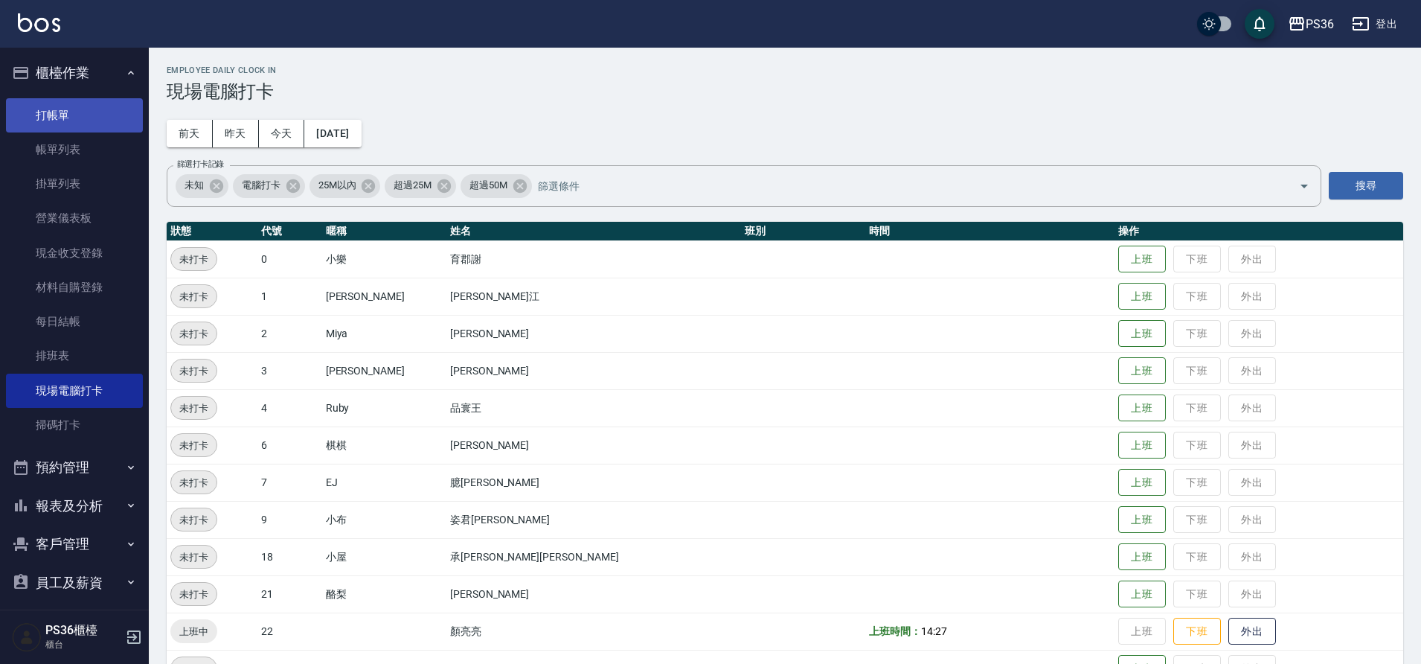
click at [60, 108] on link "打帳單" at bounding box center [74, 115] width 137 height 34
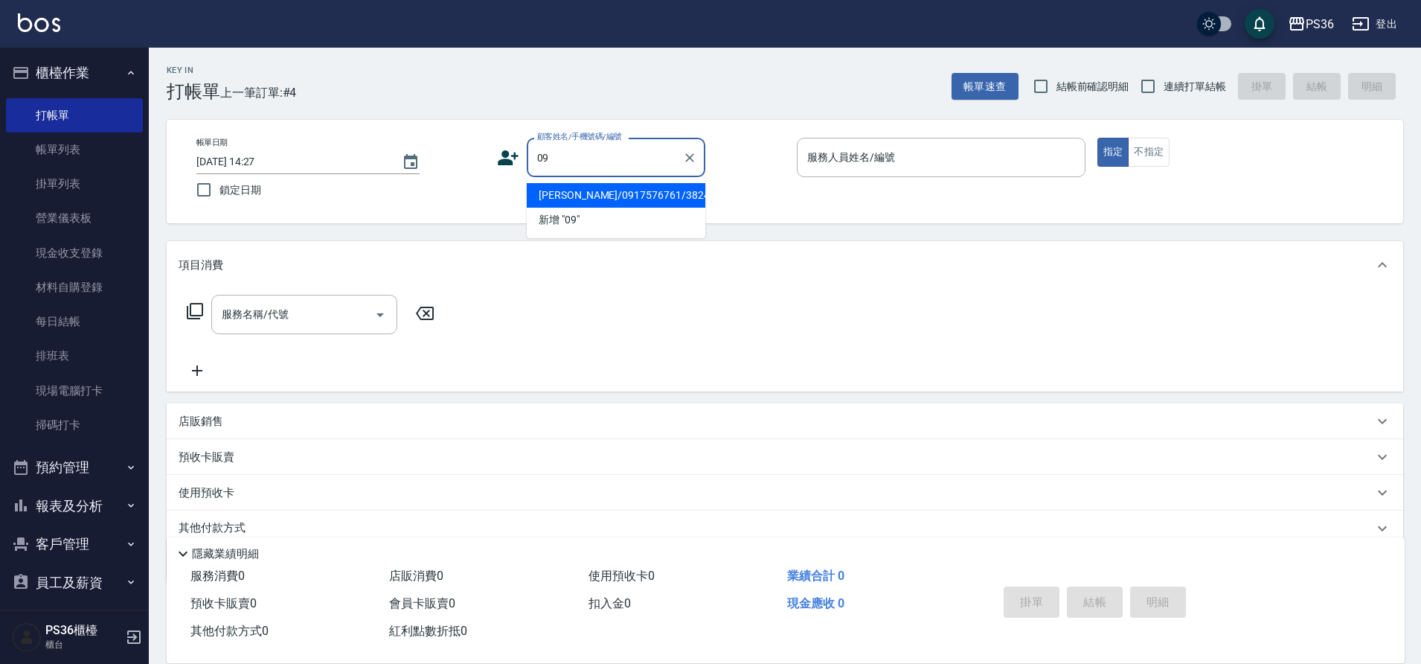
type input "0"
click at [592, 197] on li "王?偉/0935965045/" at bounding box center [616, 195] width 179 height 25
type input "王?偉/0935965045/"
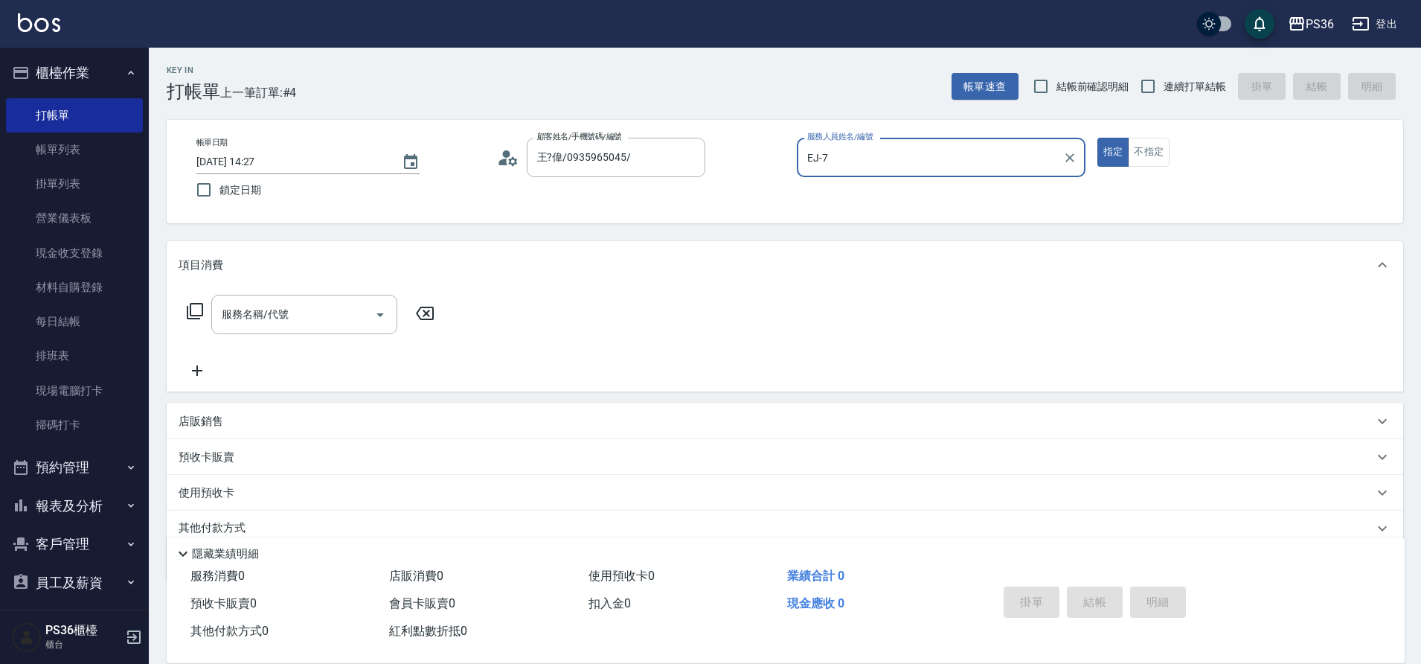
type input "EJ-7"
click at [319, 311] on input "服務名稱/代號" at bounding box center [293, 314] width 150 height 26
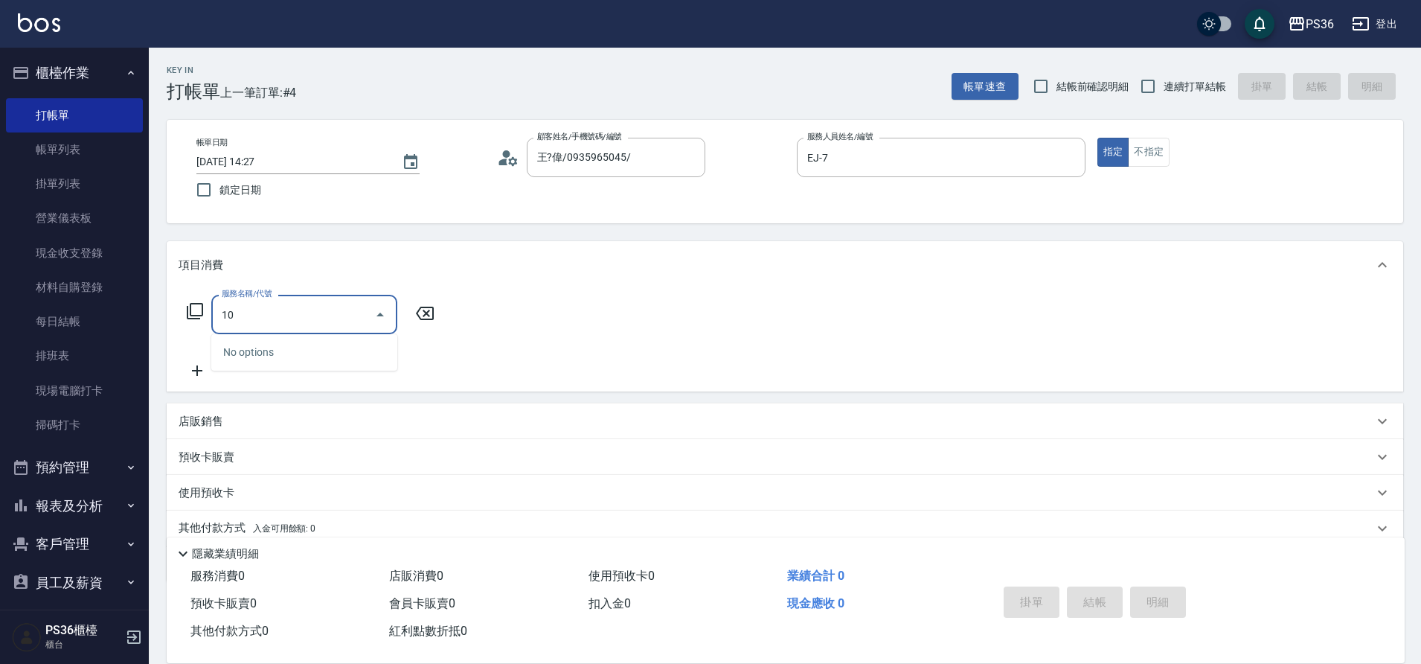
type input "103"
